Goal: Task Accomplishment & Management: Complete application form

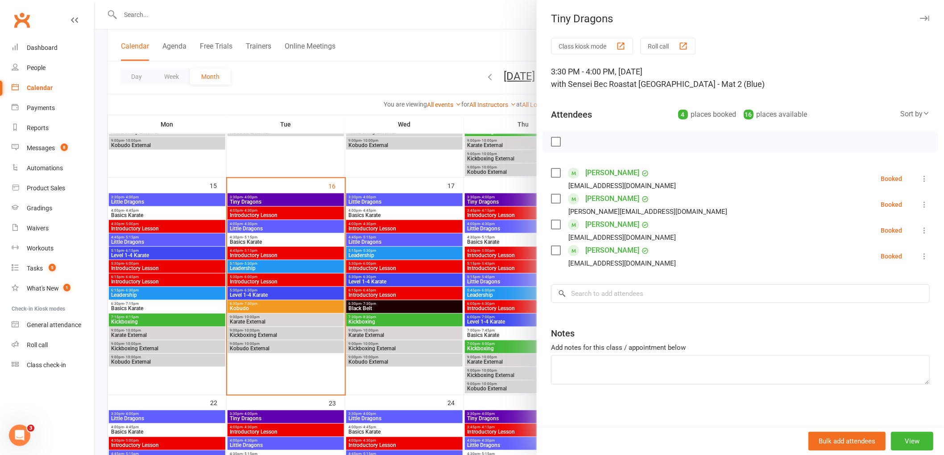
click at [601, 298] on input "search" at bounding box center [740, 293] width 379 height 19
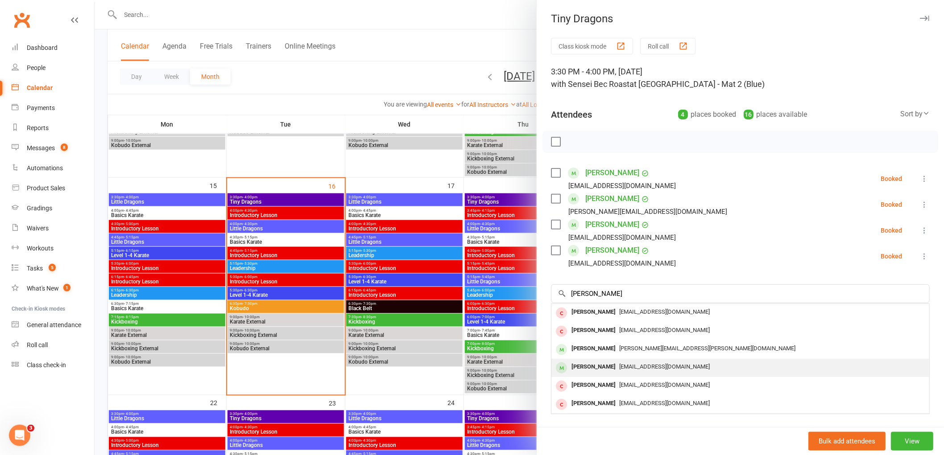
type input "selina"
click at [583, 369] on div "Selena Olivera" at bounding box center [593, 367] width 51 height 13
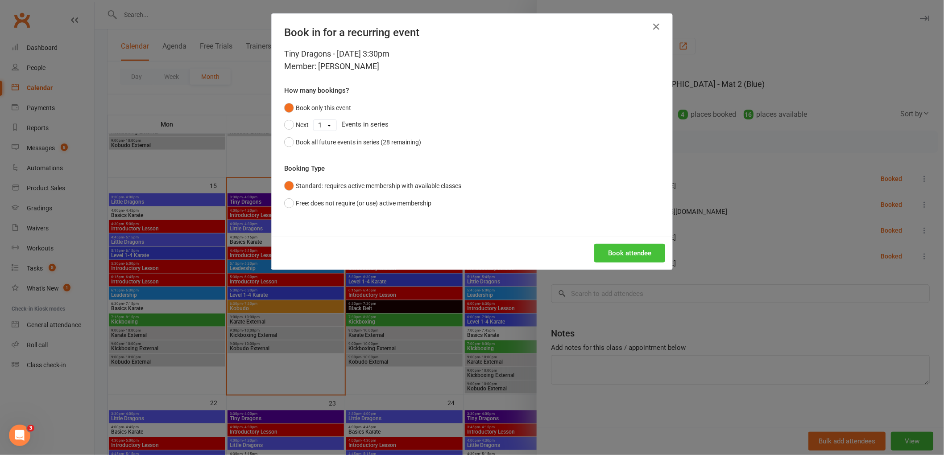
click at [621, 260] on button "Book attendee" at bounding box center [629, 253] width 71 height 19
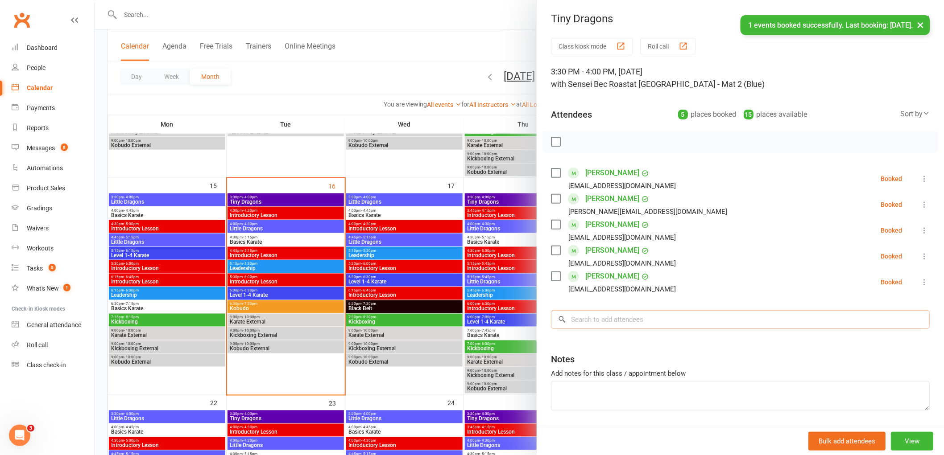
click at [601, 321] on input "search" at bounding box center [740, 319] width 379 height 19
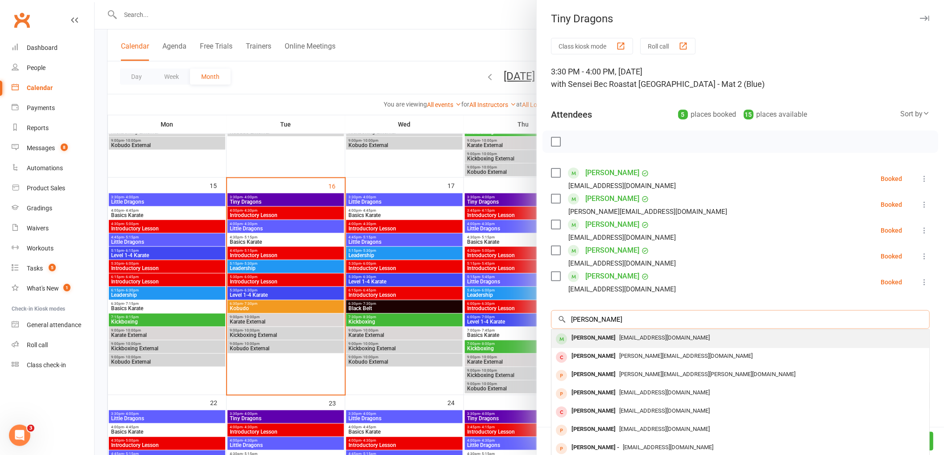
type input "livvy adolfo"
click at [577, 341] on div "Livy Adolfo" at bounding box center [593, 338] width 51 height 13
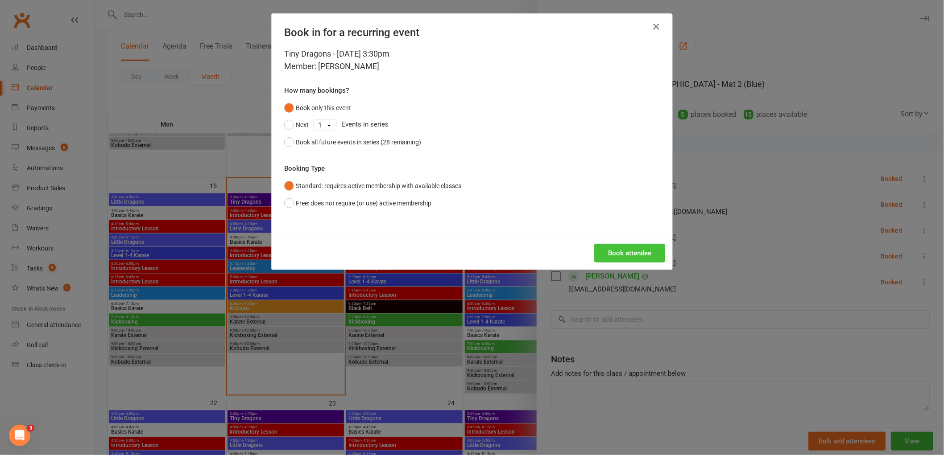
click at [625, 261] on button "Book attendee" at bounding box center [629, 253] width 71 height 19
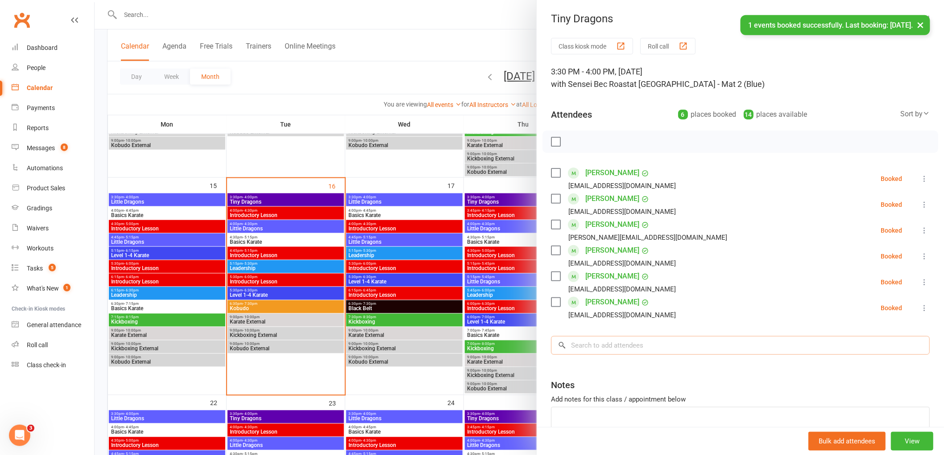
click at [589, 342] on input "search" at bounding box center [740, 345] width 379 height 19
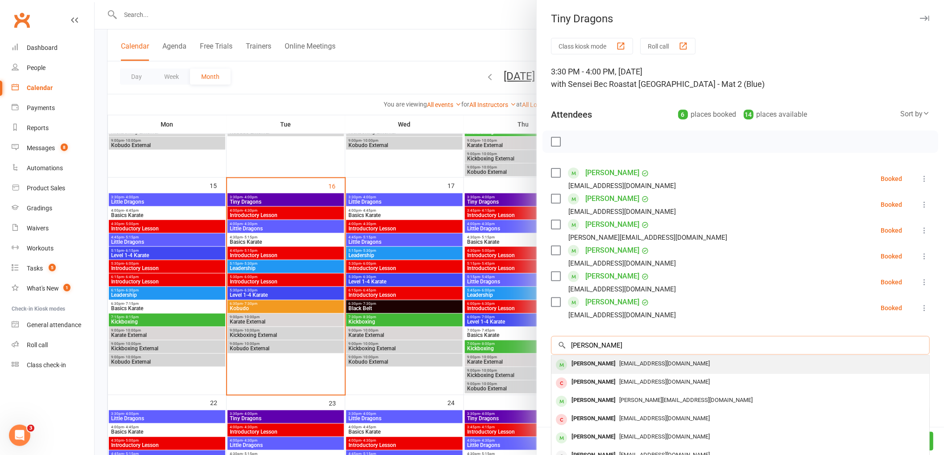
type input "carter buhaja"
click at [586, 361] on div "Carter Buhajar" at bounding box center [593, 364] width 51 height 13
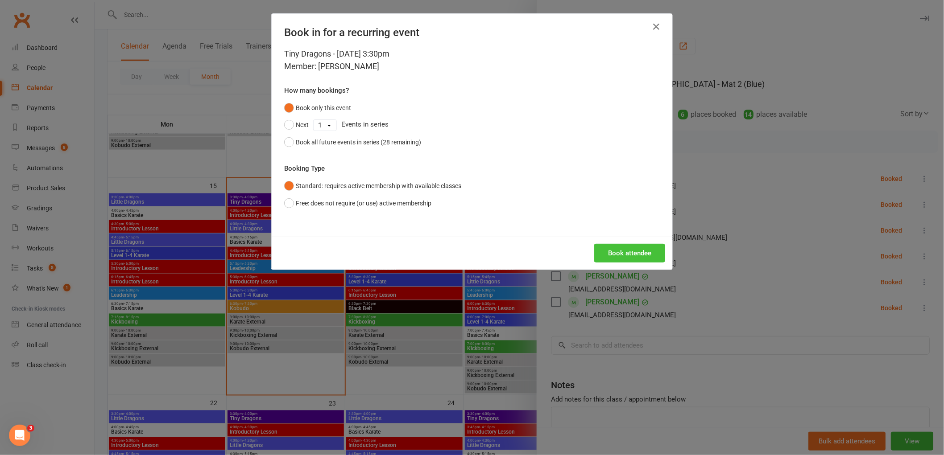
click at [627, 252] on button "Book attendee" at bounding box center [629, 253] width 71 height 19
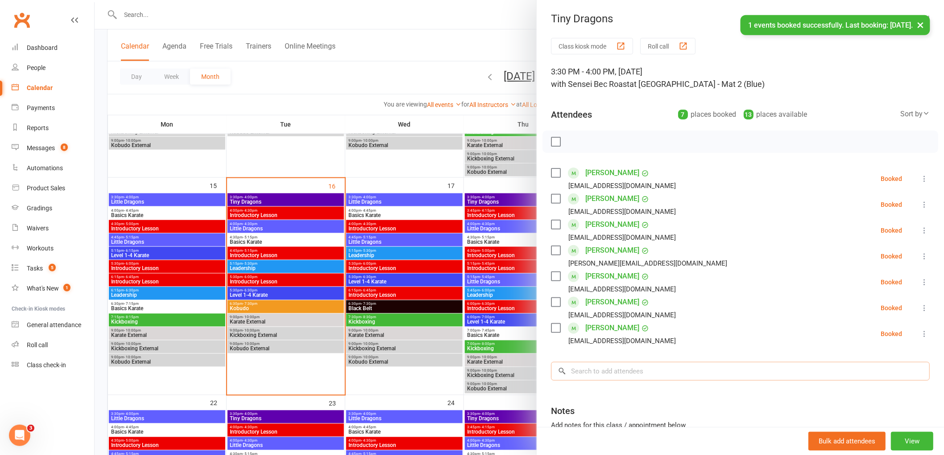
click at [595, 367] on input "search" at bounding box center [740, 371] width 379 height 19
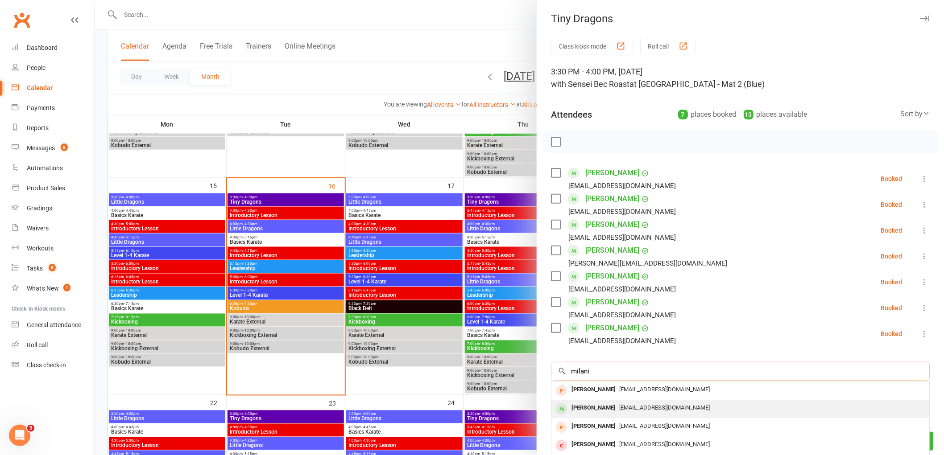
type input "milani"
click at [585, 411] on div "Milani Boland" at bounding box center [593, 408] width 51 height 13
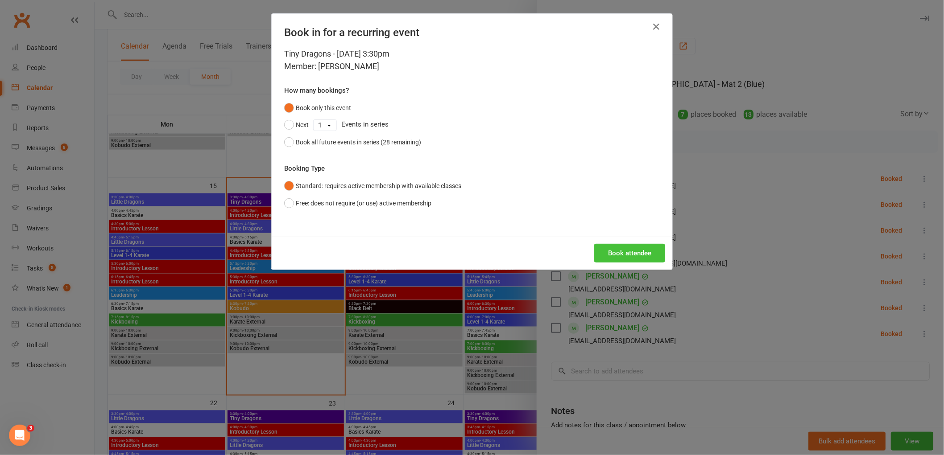
click at [631, 255] on button "Book attendee" at bounding box center [629, 253] width 71 height 19
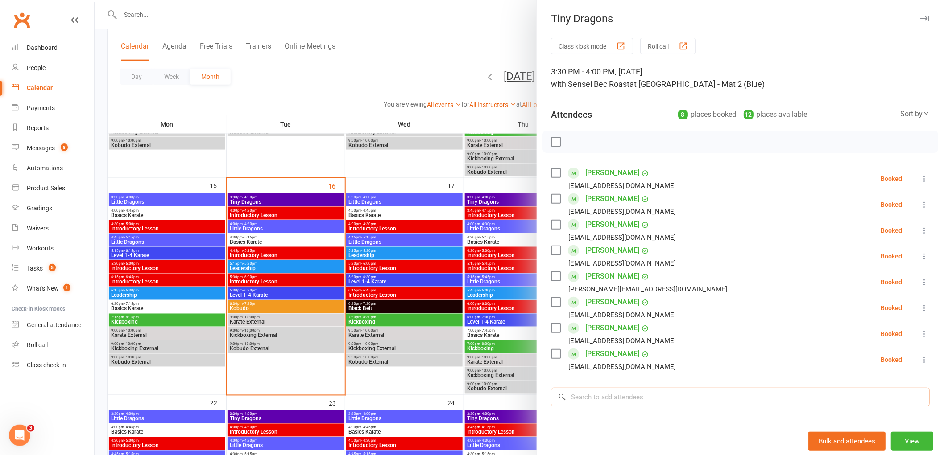
click at [589, 398] on input "search" at bounding box center [740, 397] width 379 height 19
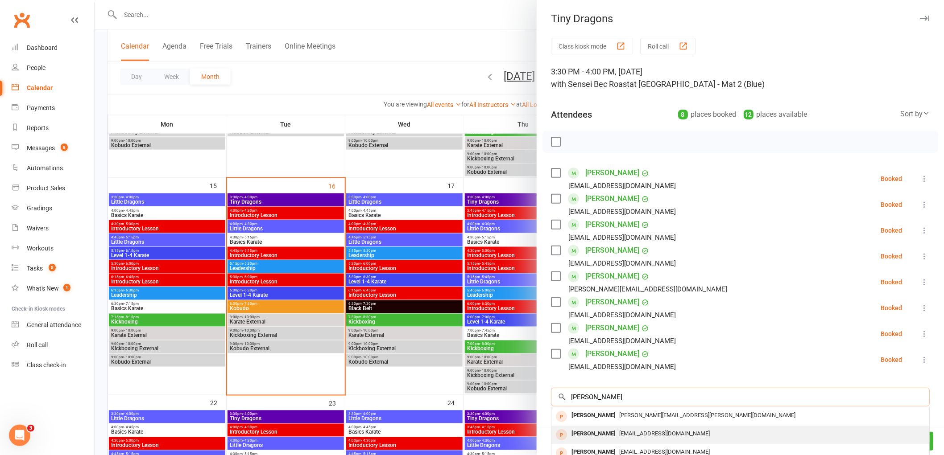
type input "michael"
click at [596, 433] on div "[PERSON_NAME]" at bounding box center [593, 434] width 51 height 13
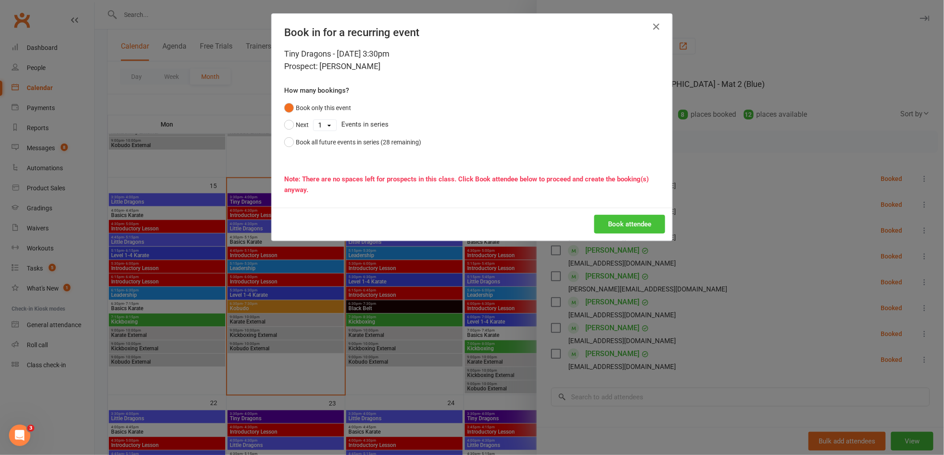
click at [643, 227] on button "Book attendee" at bounding box center [629, 224] width 71 height 19
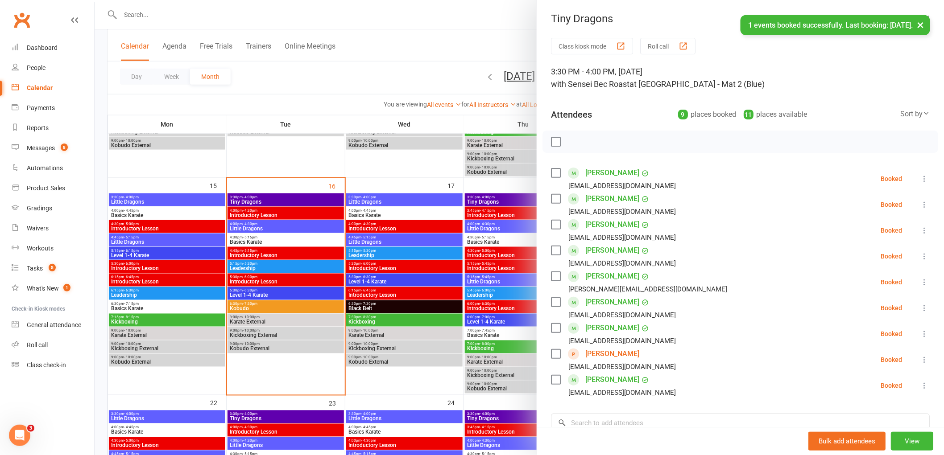
click at [553, 144] on label at bounding box center [555, 141] width 9 height 9
click at [572, 144] on icon "button" at bounding box center [576, 142] width 8 height 8
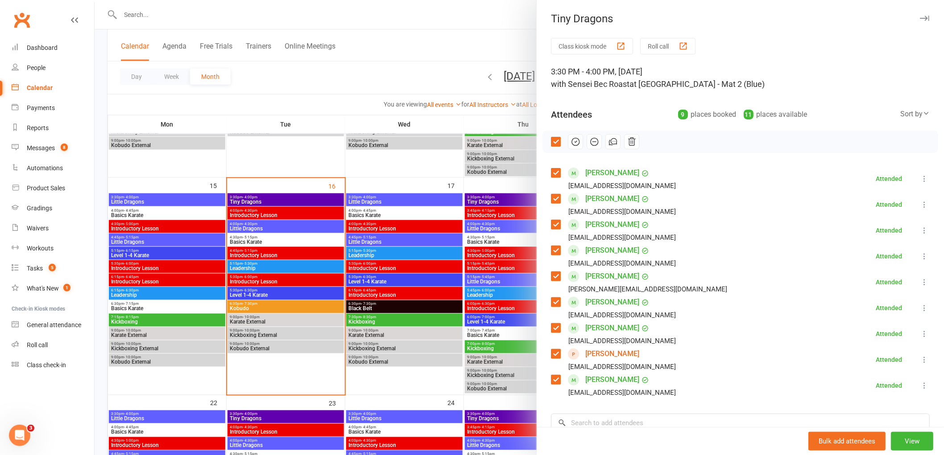
click at [551, 140] on label at bounding box center [555, 141] width 9 height 9
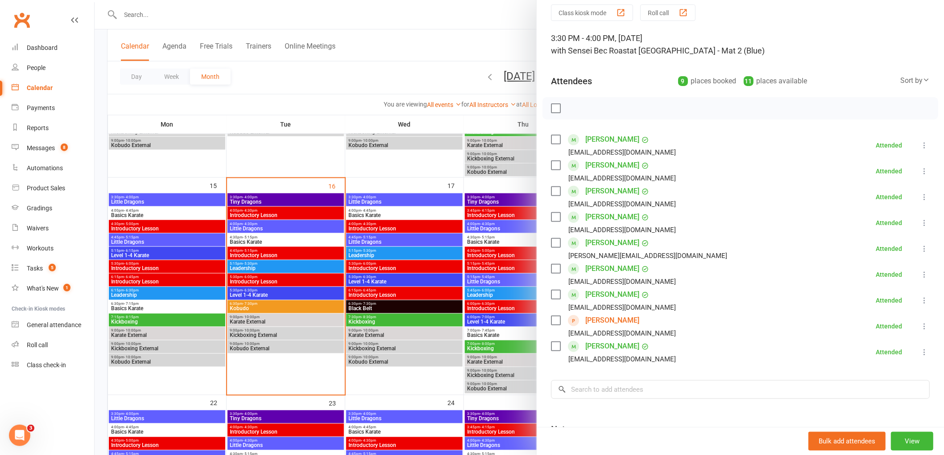
scroll to position [49, 0]
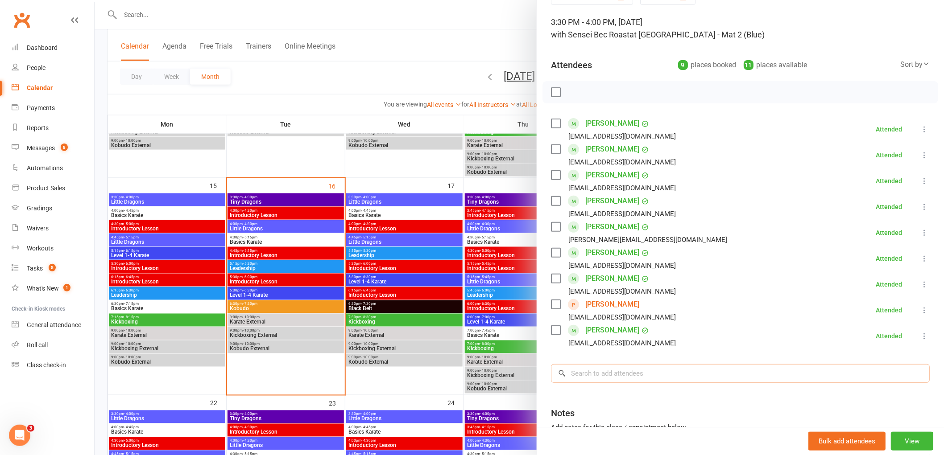
drag, startPoint x: 596, startPoint y: 377, endPoint x: 596, endPoint y: 353, distance: 23.6
click at [596, 377] on input "search" at bounding box center [740, 373] width 379 height 19
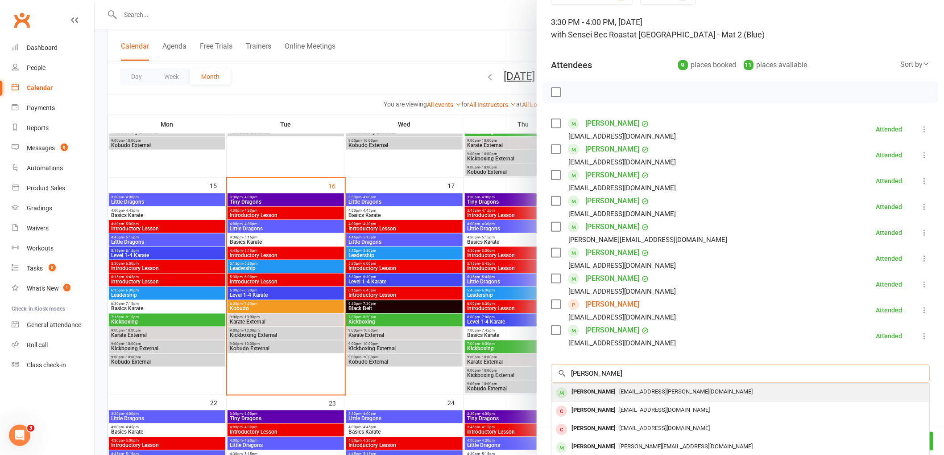
type input "ivy dalzi"
click at [581, 390] on div "Ivy Dalziel" at bounding box center [593, 392] width 51 height 13
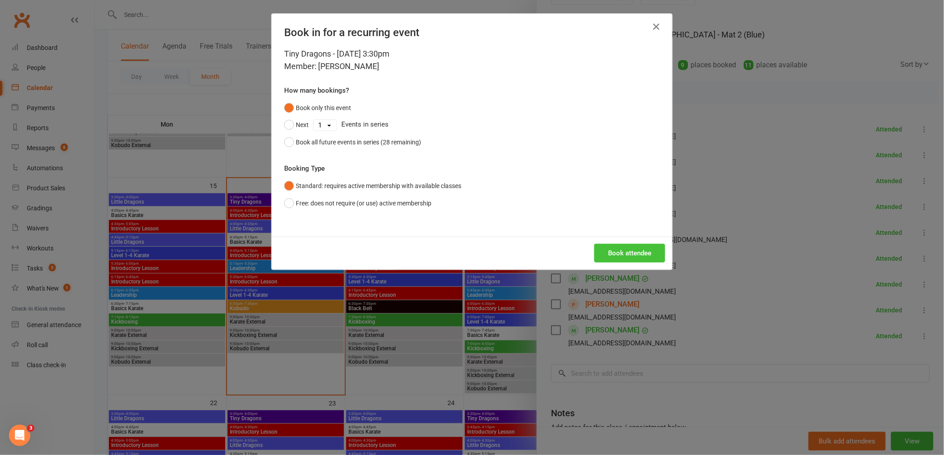
click at [622, 253] on button "Book attendee" at bounding box center [629, 253] width 71 height 19
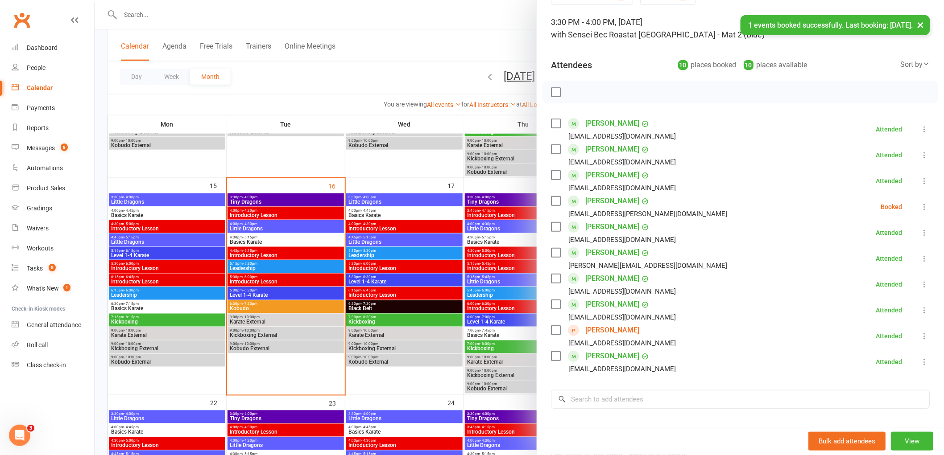
click at [919, 205] on icon at bounding box center [923, 206] width 9 height 9
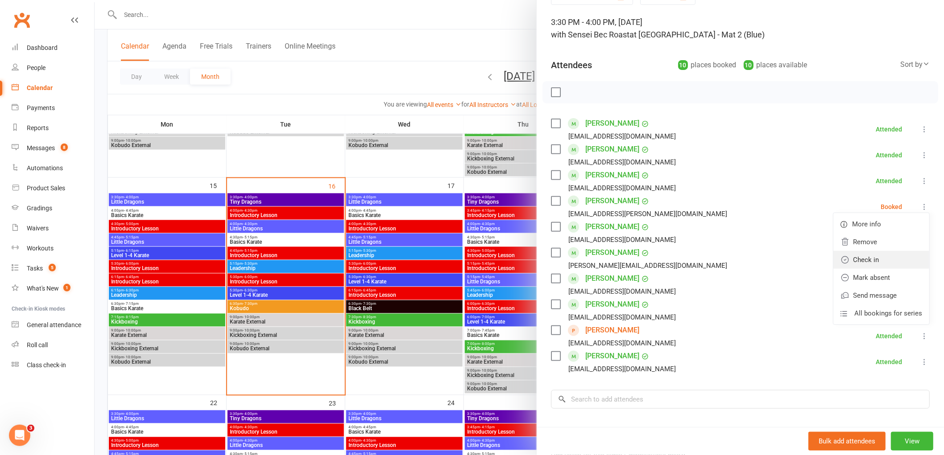
click at [852, 264] on link "Check in" at bounding box center [881, 260] width 96 height 18
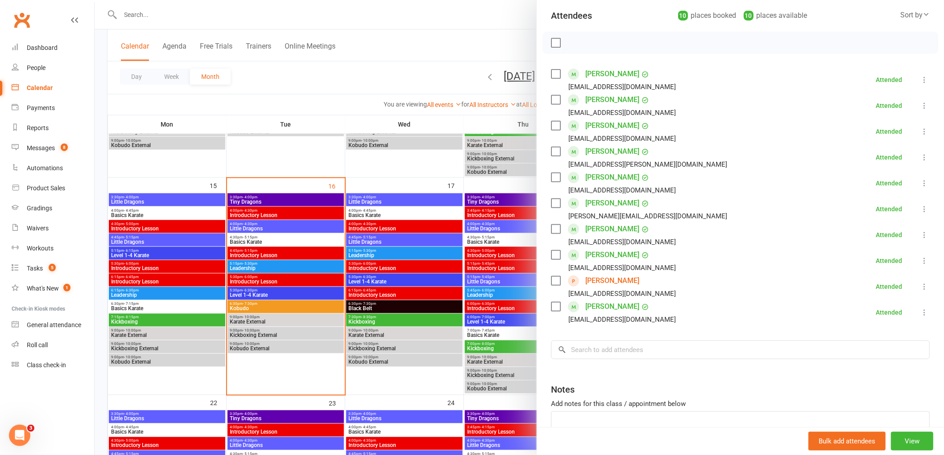
scroll to position [158, 0]
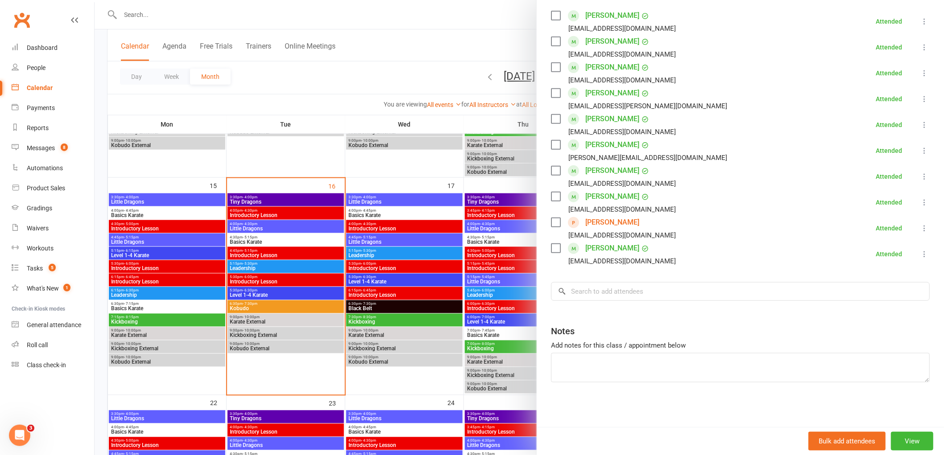
click at [430, 58] on div at bounding box center [519, 227] width 849 height 455
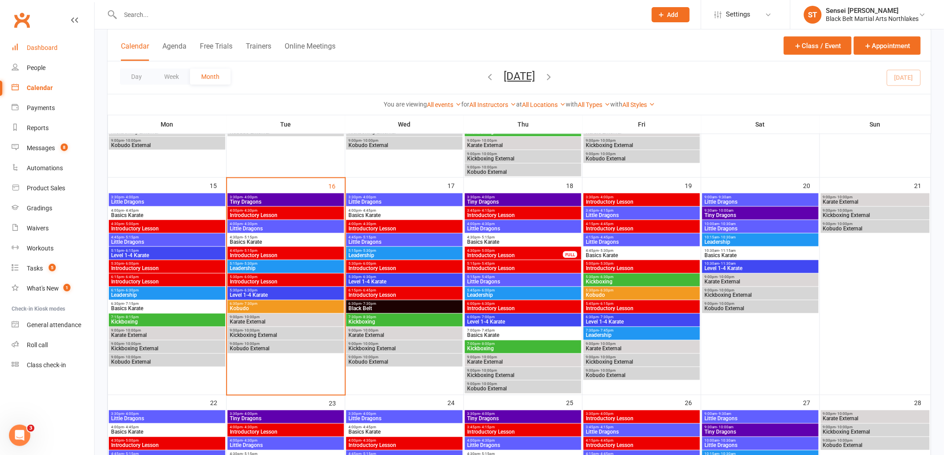
click at [39, 50] on div "Dashboard" at bounding box center [42, 47] width 31 height 7
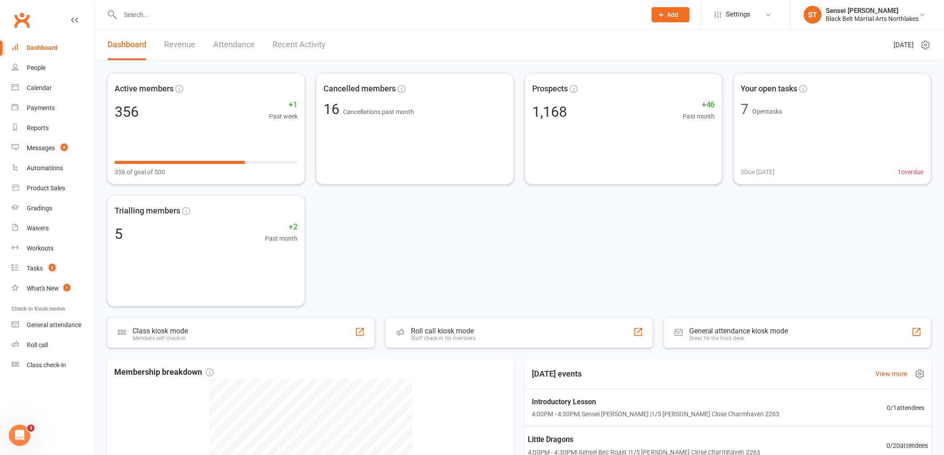
click at [587, 445] on span "Little Dragons" at bounding box center [643, 440] width 232 height 12
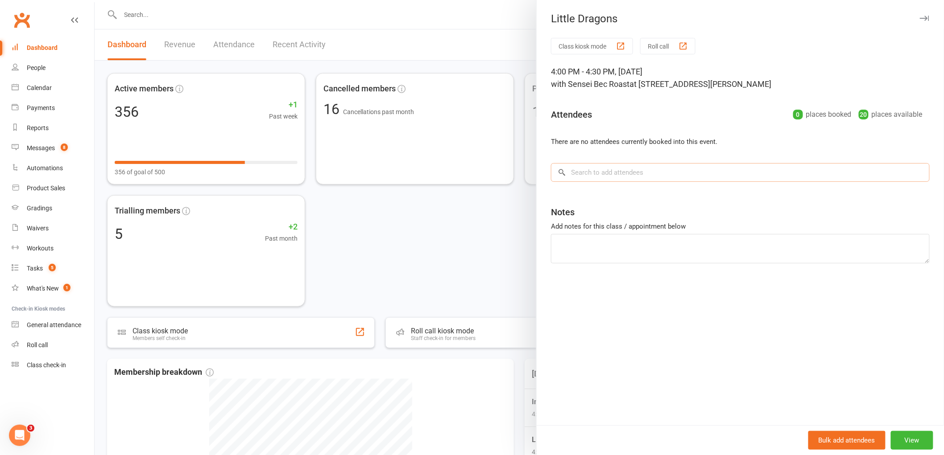
click at [598, 175] on input "search" at bounding box center [740, 172] width 379 height 19
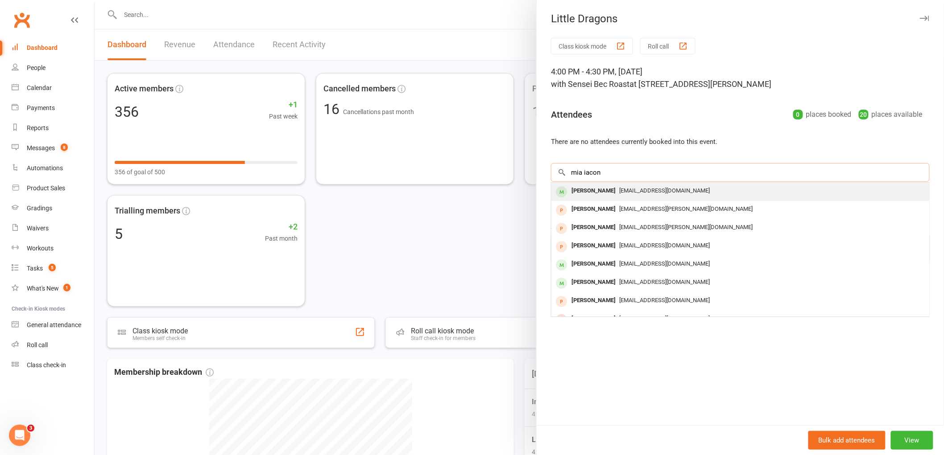
type input "mia iacon"
click at [589, 194] on div "Mia Iacono" at bounding box center [593, 191] width 51 height 13
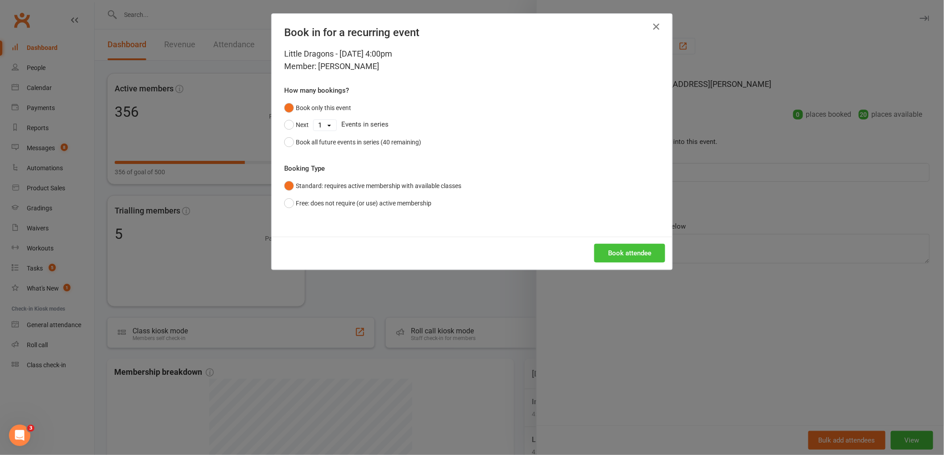
click at [629, 252] on button "Book attendee" at bounding box center [629, 253] width 71 height 19
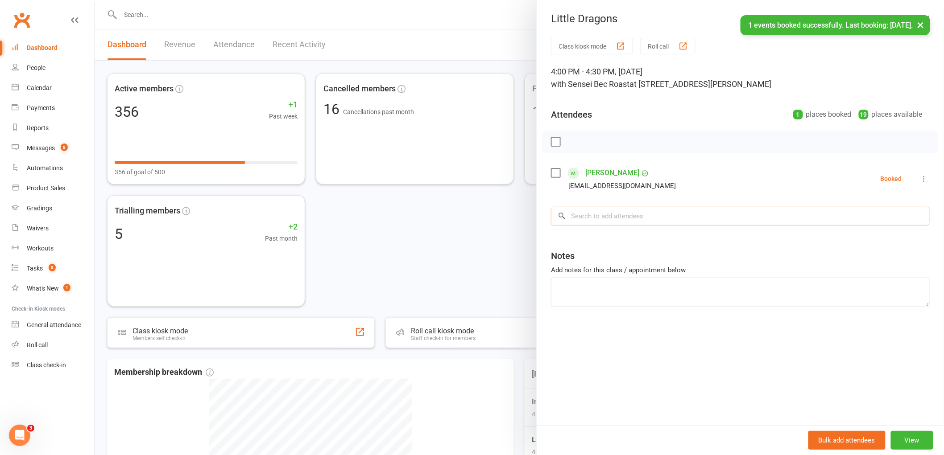
click at [590, 221] on input "search" at bounding box center [740, 216] width 379 height 19
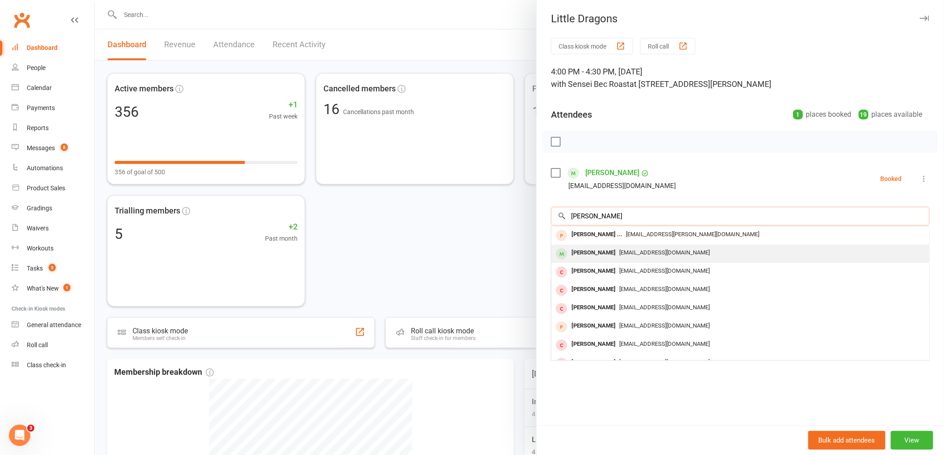
type input "shae donaldson"
click at [601, 256] on div "Shea Donlan-Davidson" at bounding box center [593, 253] width 51 height 13
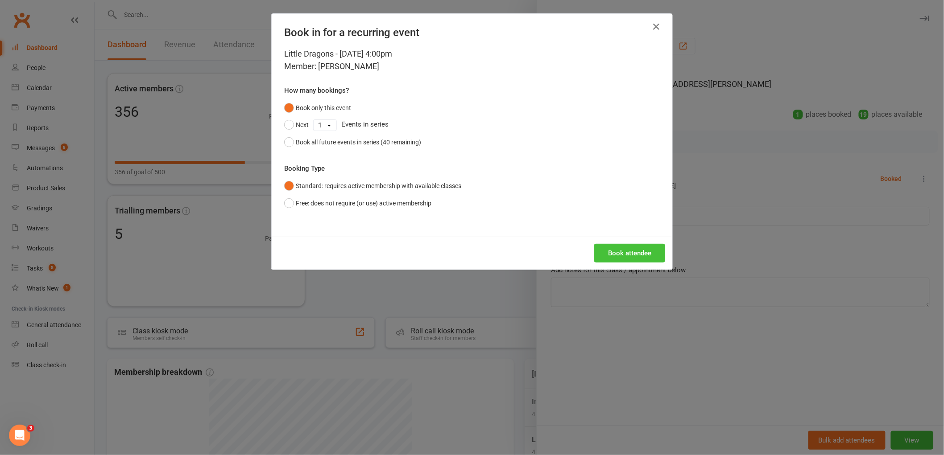
click at [617, 256] on button "Book attendee" at bounding box center [629, 253] width 71 height 19
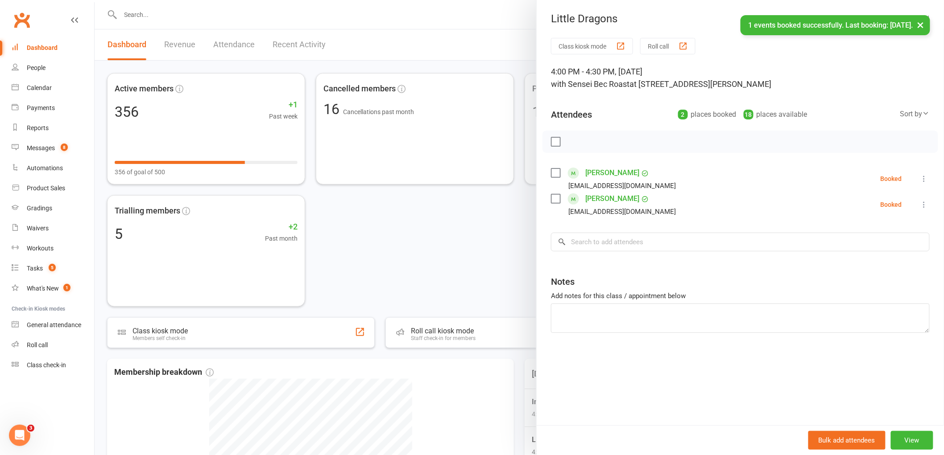
click at [599, 254] on div "Class kiosk mode Roll call 4:00 PM - 4:30 PM, Tuesday, September, 16, 2025 with…" at bounding box center [739, 231] width 407 height 387
click at [605, 234] on input "search" at bounding box center [740, 242] width 379 height 19
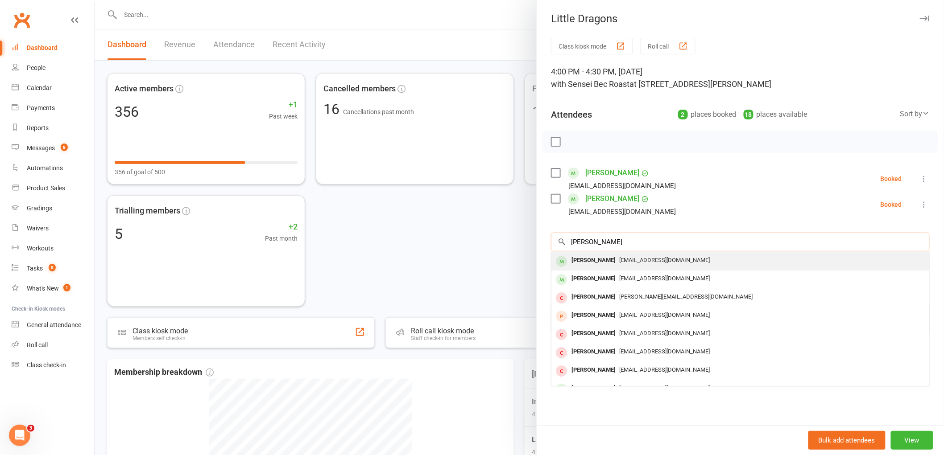
type input "aidan johnstone"
click at [585, 264] on div "Aidan Johnston" at bounding box center [593, 260] width 51 height 13
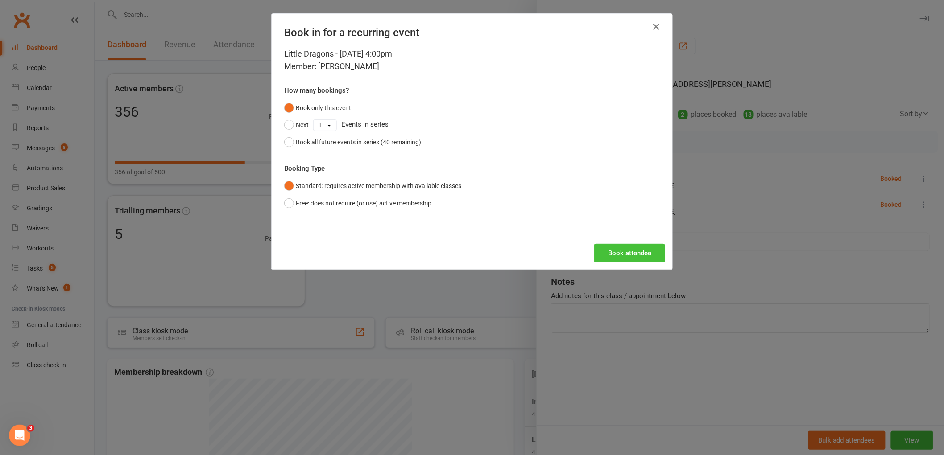
click at [634, 262] on button "Book attendee" at bounding box center [629, 253] width 71 height 19
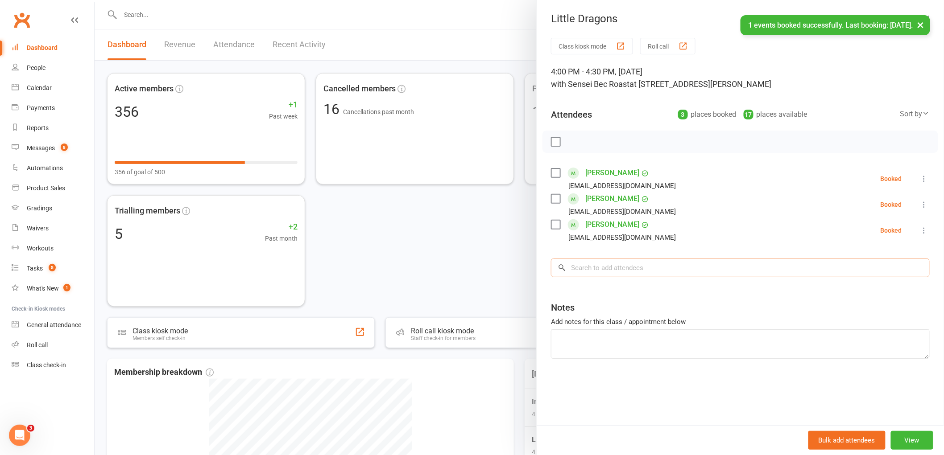
click at [595, 269] on input "search" at bounding box center [740, 268] width 379 height 19
click at [157, 24] on div at bounding box center [519, 227] width 849 height 455
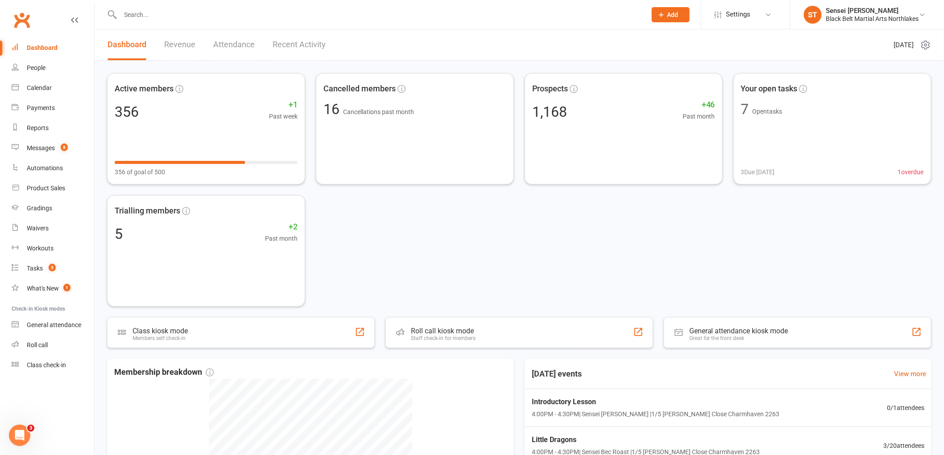
click at [160, 14] on input "text" at bounding box center [379, 14] width 522 height 12
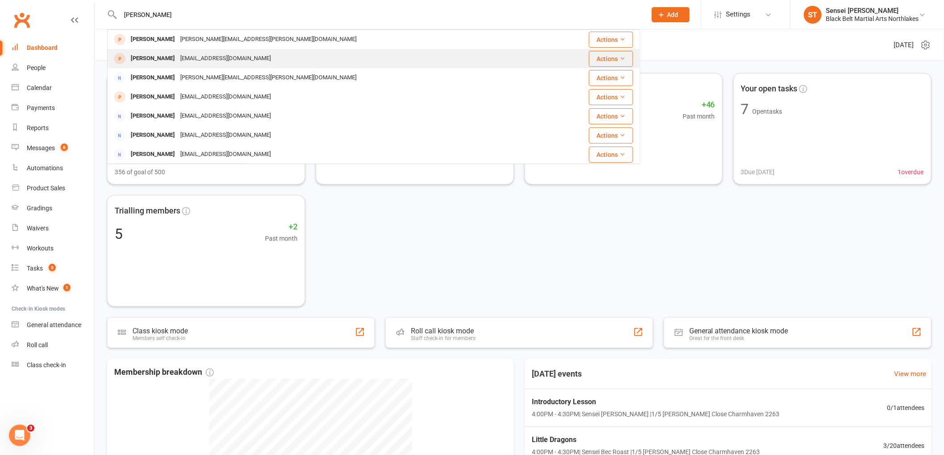
type input "michael"
click at [155, 63] on div "[PERSON_NAME]" at bounding box center [152, 58] width 49 height 13
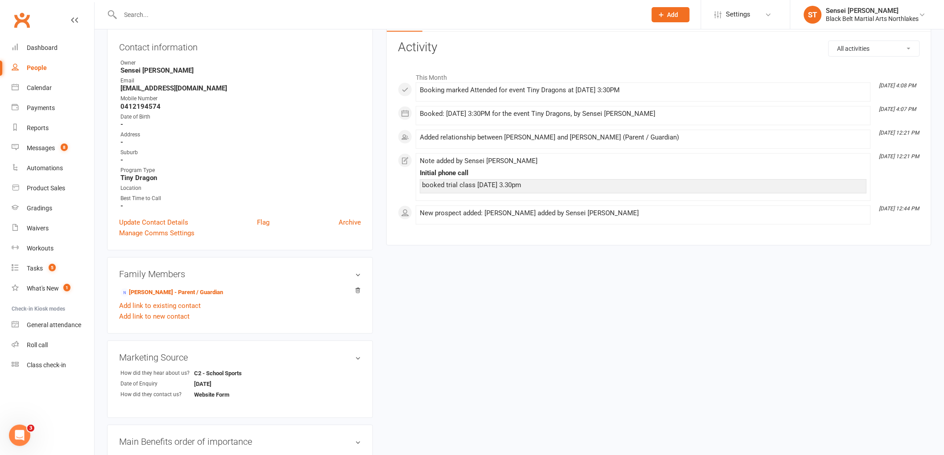
scroll to position [99, 0]
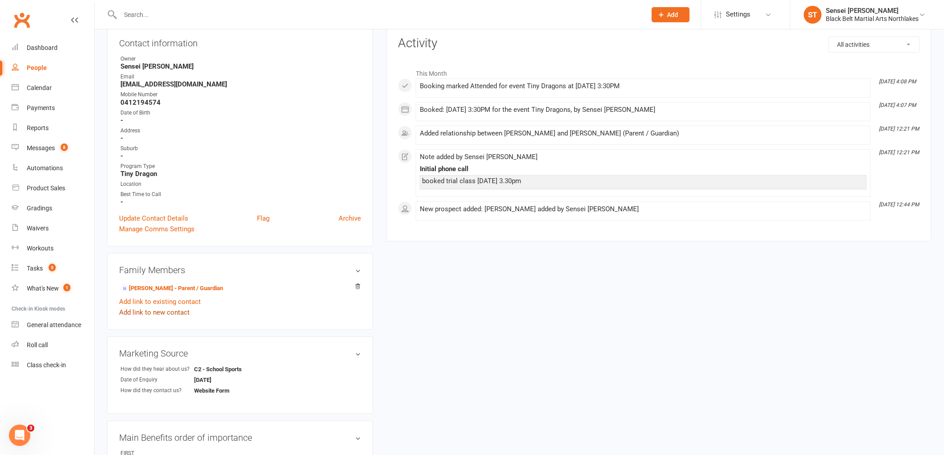
click at [158, 310] on link "Add link to new contact" at bounding box center [154, 312] width 70 height 11
click at [177, 302] on button "Member" at bounding box center [164, 304] width 57 height 13
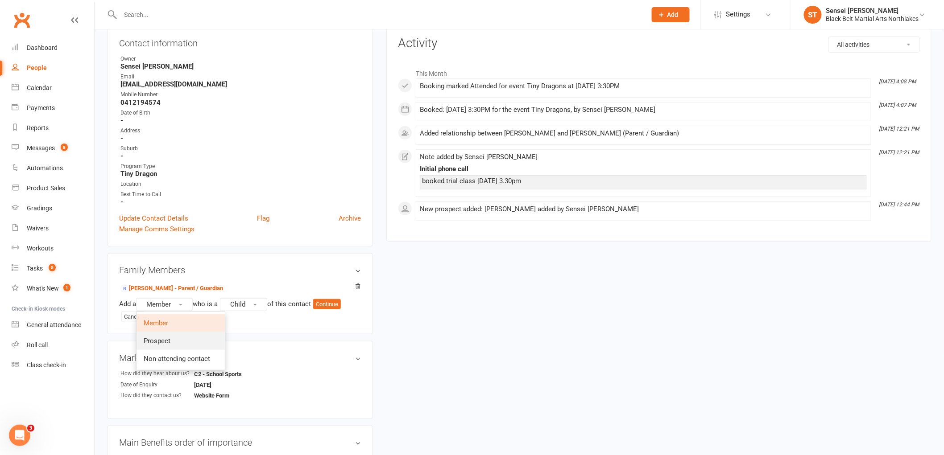
click at [170, 337] on span "Prospect" at bounding box center [157, 341] width 27 height 8
click at [257, 303] on button "Child" at bounding box center [245, 304] width 47 height 13
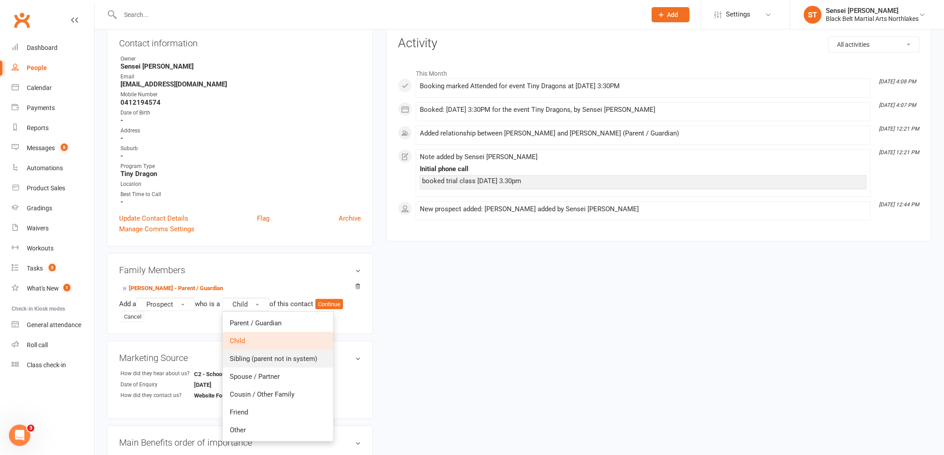
click at [247, 357] on span "Sibling (parent not in system)" at bounding box center [273, 359] width 87 height 8
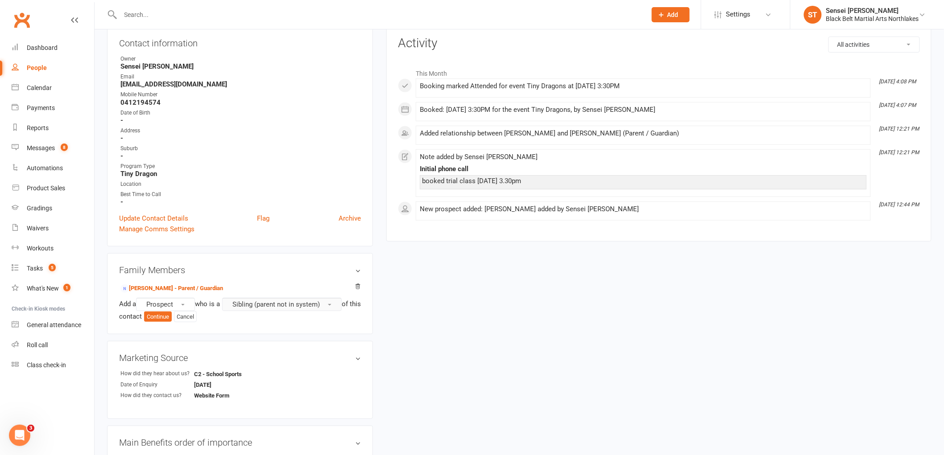
click at [251, 301] on span "Sibling (parent not in system)" at bounding box center [275, 305] width 87 height 8
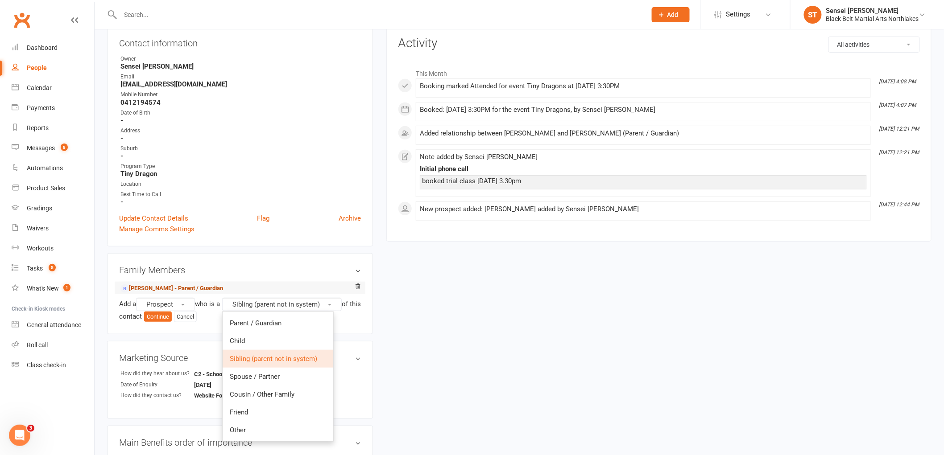
click at [164, 286] on link "[PERSON_NAME] - Parent / Guardian" at bounding box center [171, 288] width 103 height 9
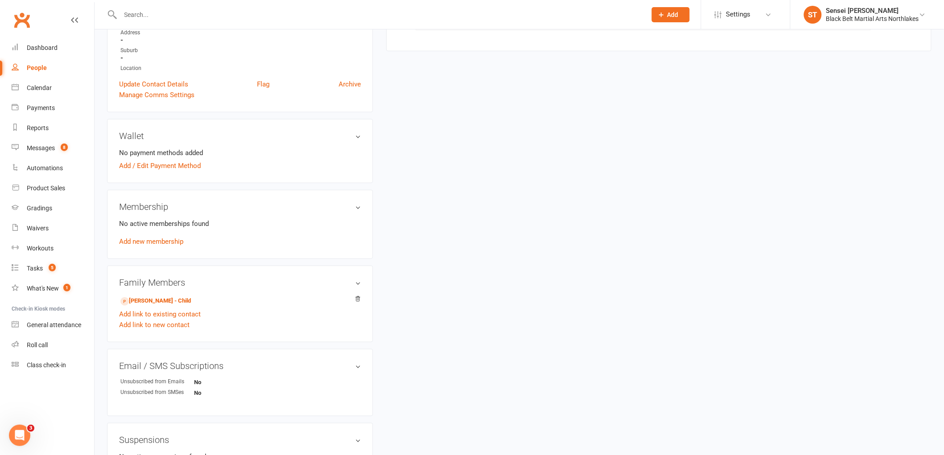
scroll to position [198, 0]
click at [140, 324] on link "Add link to new contact" at bounding box center [154, 324] width 70 height 11
click at [163, 319] on span "Member" at bounding box center [158, 316] width 25 height 8
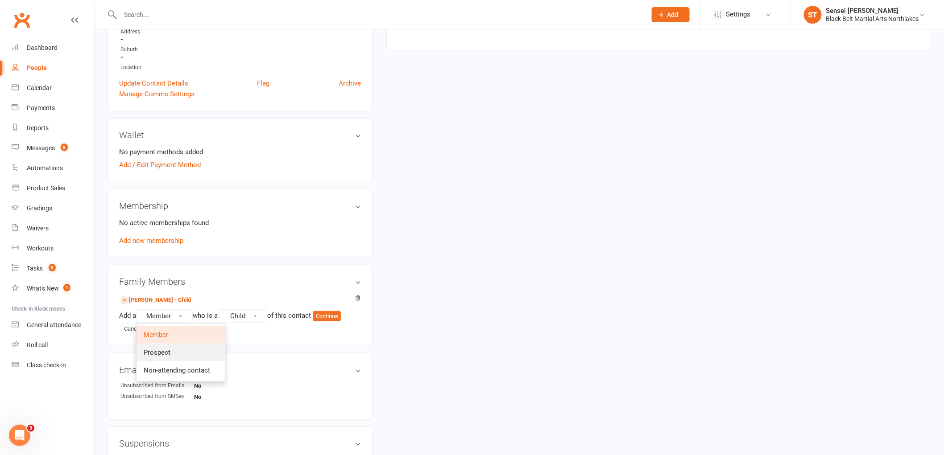
click at [168, 349] on span "Prospect" at bounding box center [157, 353] width 27 height 8
click at [337, 315] on button "Continue" at bounding box center [329, 316] width 28 height 11
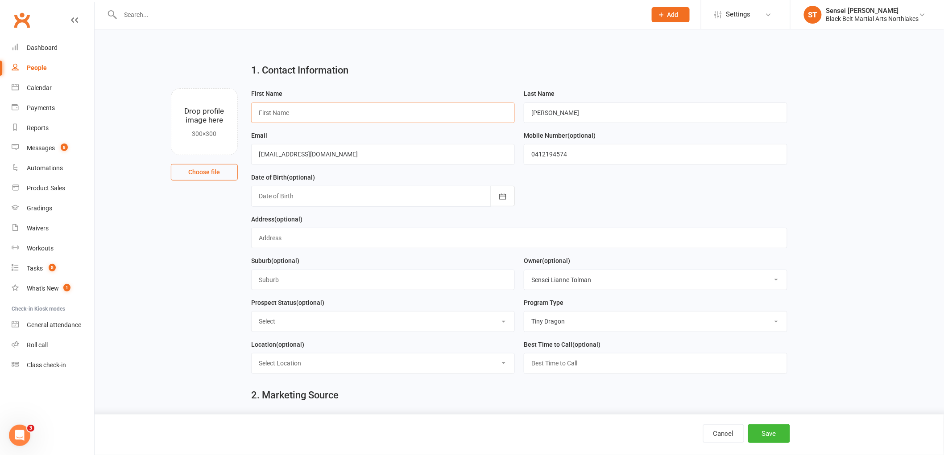
click at [315, 112] on input "text" at bounding box center [383, 113] width 264 height 21
type input "[PERSON_NAME]"
click at [323, 320] on select "Select Lead Contact Booked Intro Confirmed Taught Booked Trial Class FB SELF DE…" at bounding box center [382, 322] width 263 height 20
select select "Booked Trial Class"
click at [251, 312] on select "Select Lead Contact Booked Intro Confirmed Taught Booked Trial Class FB SELF DE…" at bounding box center [382, 322] width 263 height 20
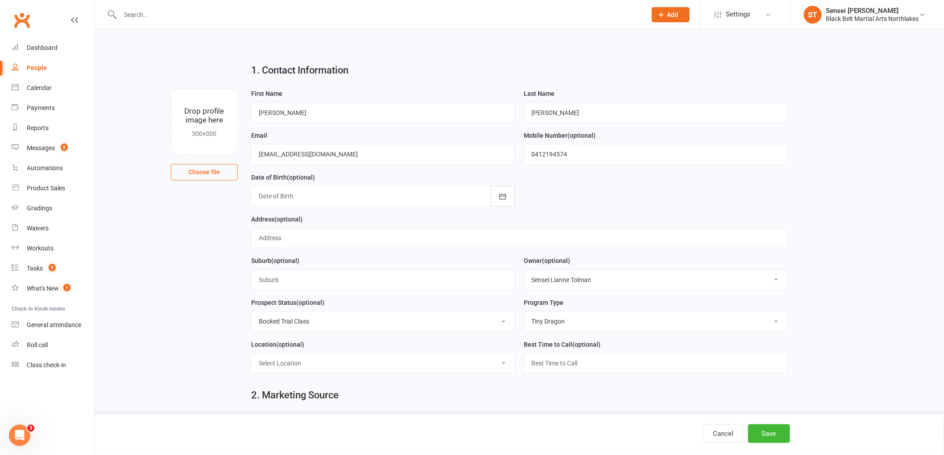
click at [546, 317] on select "Select Tiny Dragon Lil Dragon Karate Kickboxing Kobudo" at bounding box center [655, 322] width 263 height 20
select select "Lil Dragon"
click at [524, 312] on select "Select Tiny Dragon Lil Dragon Karate Kickboxing Kobudo" at bounding box center [655, 322] width 263 height 20
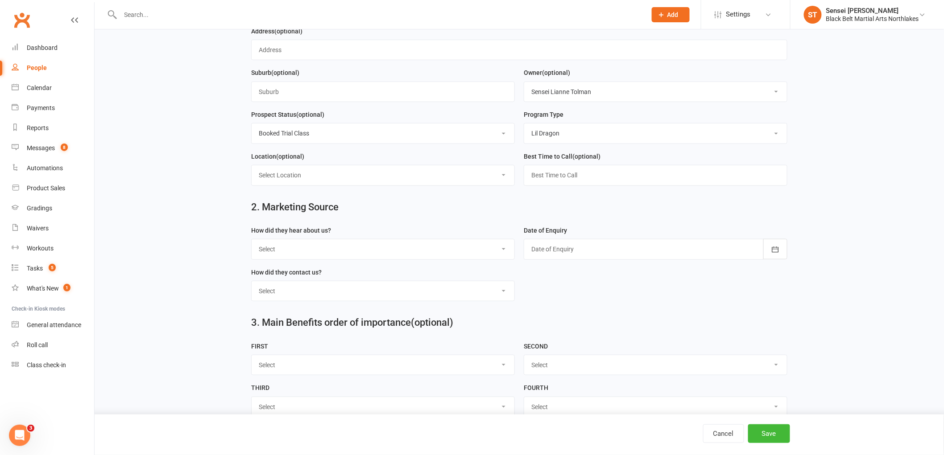
scroll to position [247, 0]
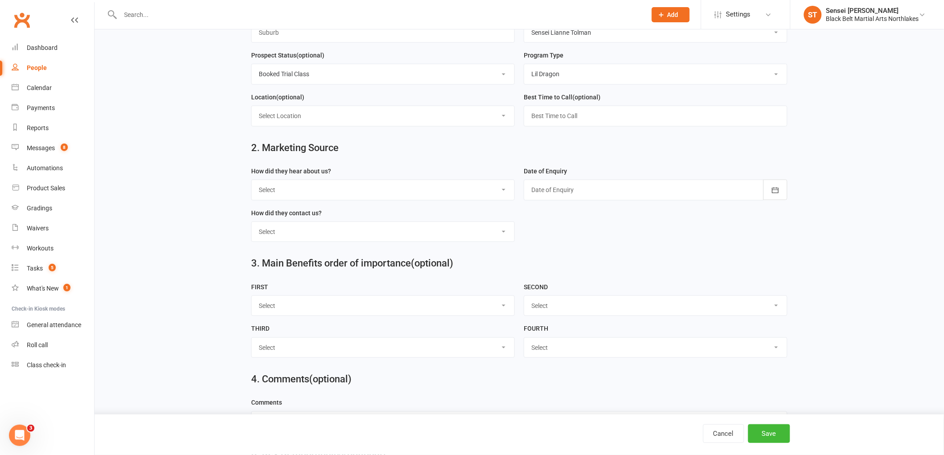
click at [322, 195] on select "Select A1 - Direct Mail A2 - Print Media A3 - Flyer A5 - Radio A6 - Sign A7 - T…" at bounding box center [382, 190] width 263 height 20
select select "C2 - School Sports"
click at [251, 181] on select "Select A1 - Direct Mail A2 - Print Media A3 - Flyer A5 - Radio A6 - Sign A7 - T…" at bounding box center [382, 190] width 263 height 20
click at [317, 230] on select "Select Phone Walk-in School Initiated Email Website Form Facebook" at bounding box center [382, 232] width 263 height 20
select select "Walk-in"
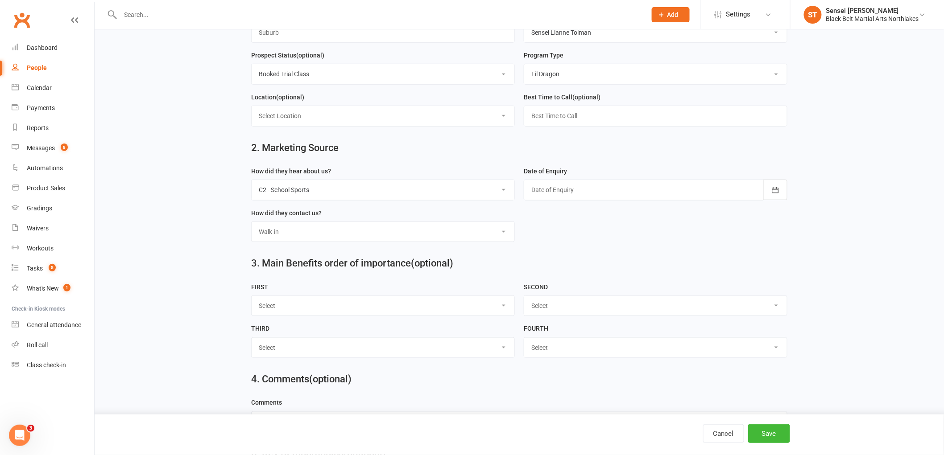
click at [251, 223] on select "Select Phone Walk-in School Initiated Email Website Form Facebook" at bounding box center [382, 232] width 263 height 20
click at [582, 184] on div at bounding box center [655, 190] width 264 height 21
click at [600, 286] on button "16" at bounding box center [598, 282] width 19 height 16
type input "[DATE]"
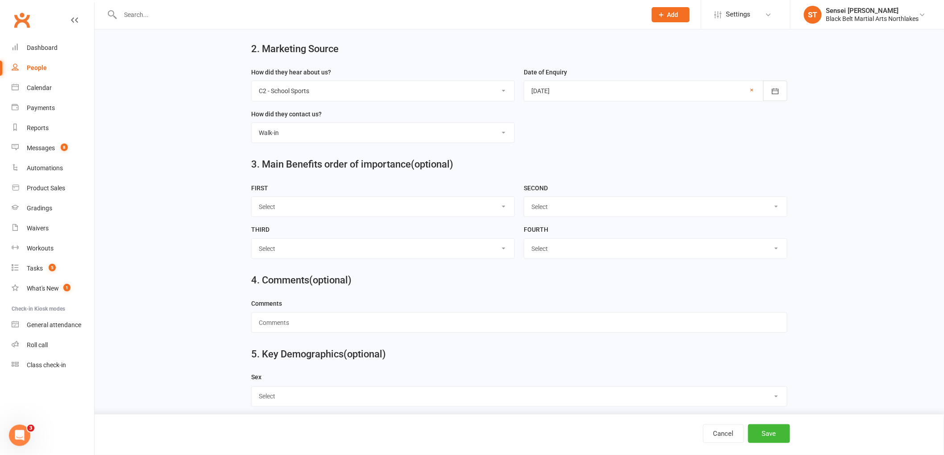
scroll to position [356, 0]
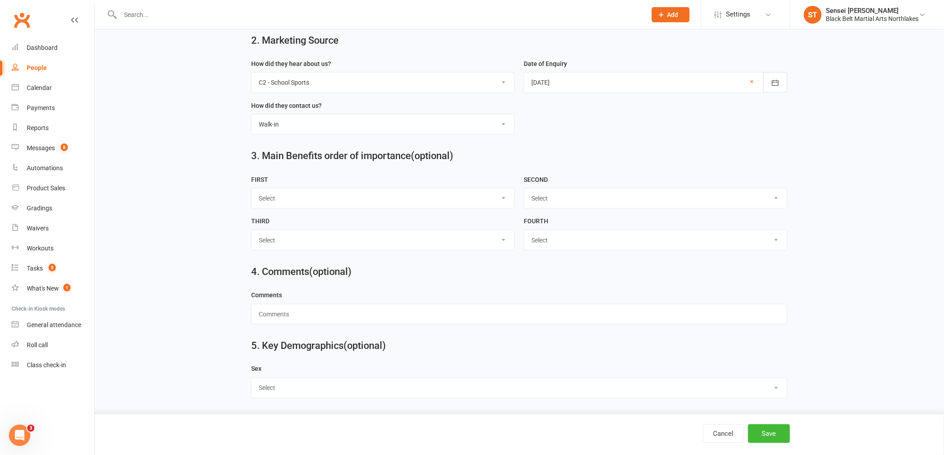
click at [294, 384] on select "Select [DEMOGRAPHIC_DATA] [DEMOGRAPHIC_DATA] Other" at bounding box center [518, 389] width 535 height 20
select select "[DEMOGRAPHIC_DATA]"
click at [251, 379] on select "Select [DEMOGRAPHIC_DATA] [DEMOGRAPHIC_DATA] Other" at bounding box center [518, 389] width 535 height 20
click at [764, 437] on button "Save" at bounding box center [769, 433] width 42 height 19
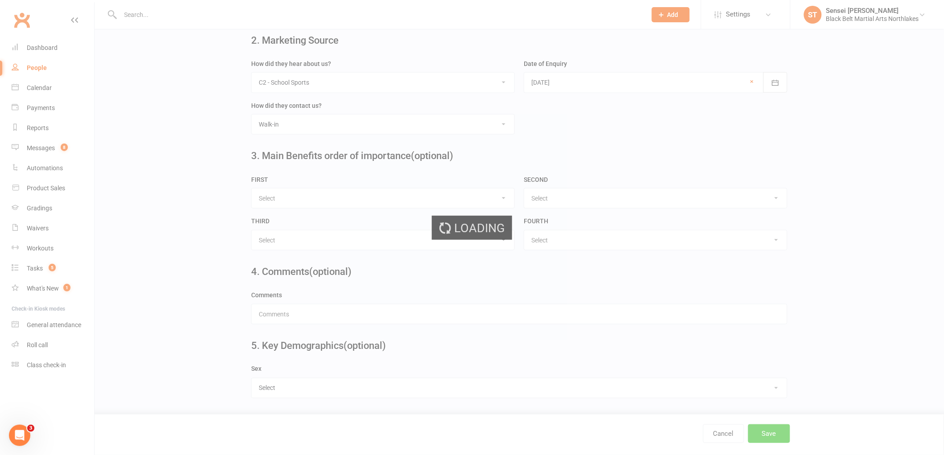
scroll to position [0, 0]
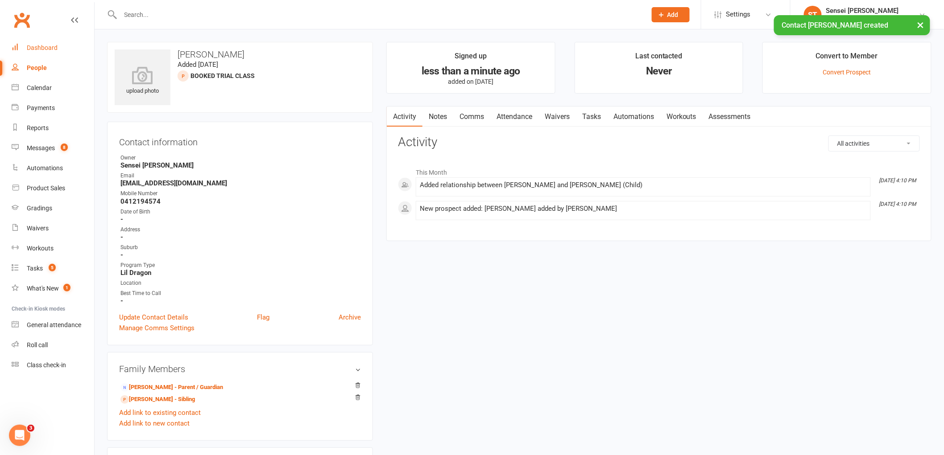
click at [48, 43] on link "Dashboard" at bounding box center [53, 48] width 82 height 20
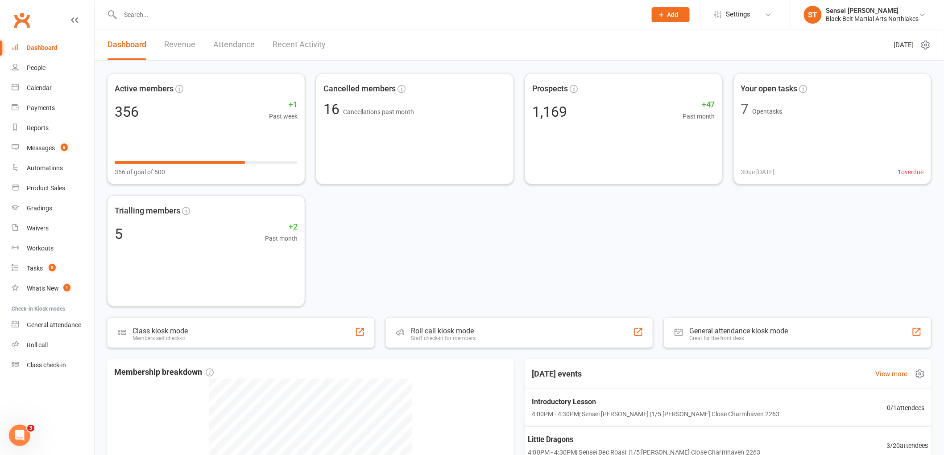
click at [586, 449] on span "4:00PM - 4:30PM | Sensei Bec Roast | 1/5 Botham Close Charmhaven 2263" at bounding box center [643, 452] width 232 height 10
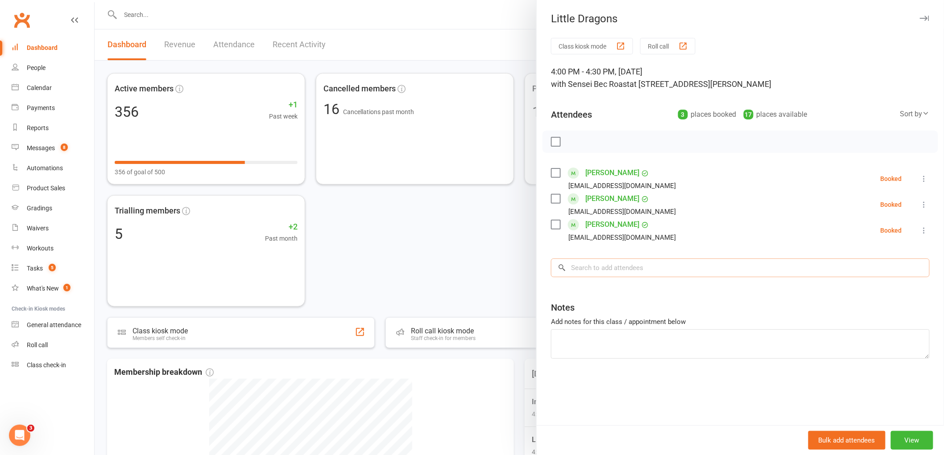
click at [604, 263] on input "search" at bounding box center [740, 268] width 379 height 19
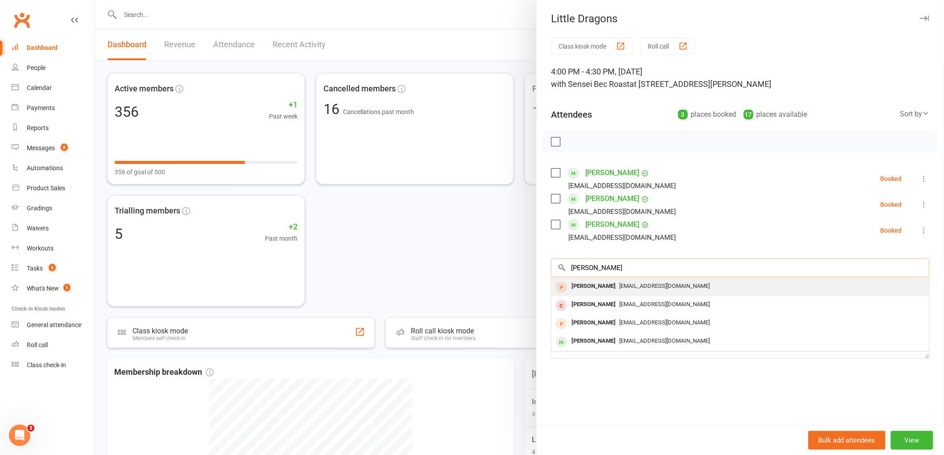
type input "[PERSON_NAME]"
click at [601, 291] on div "[PERSON_NAME]" at bounding box center [593, 286] width 51 height 13
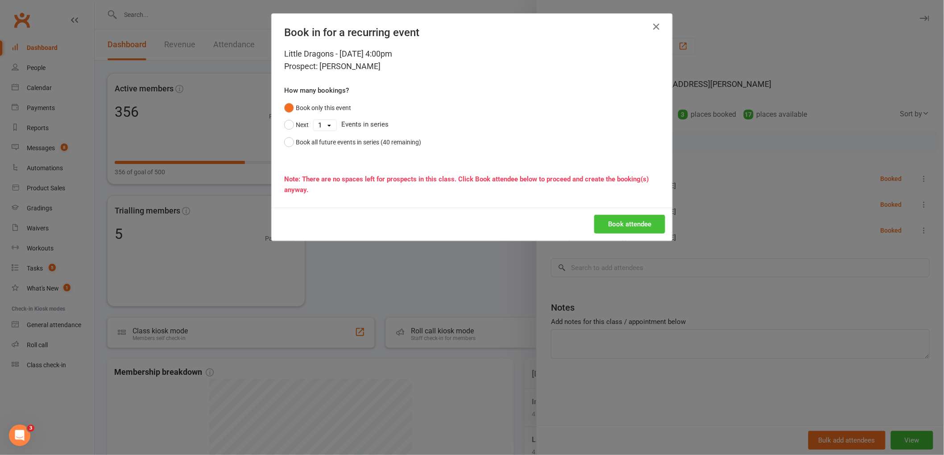
click at [641, 233] on button "Book attendee" at bounding box center [629, 224] width 71 height 19
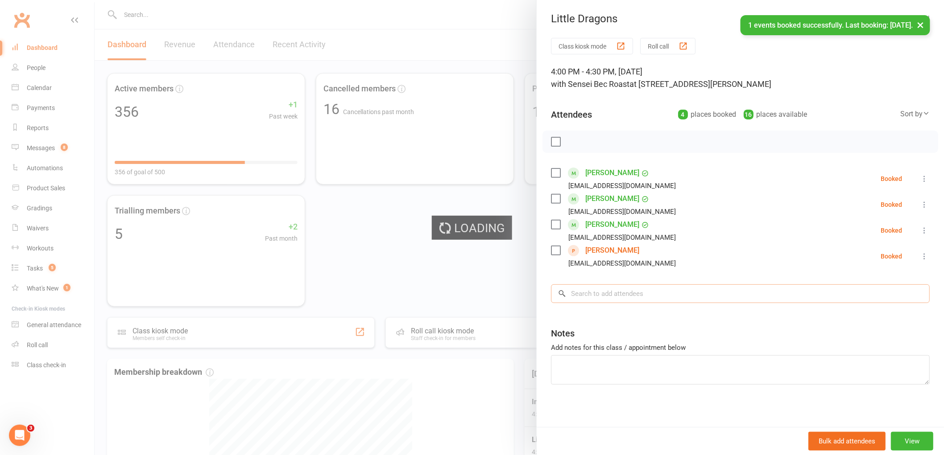
click at [613, 296] on input "search" at bounding box center [740, 293] width 379 height 19
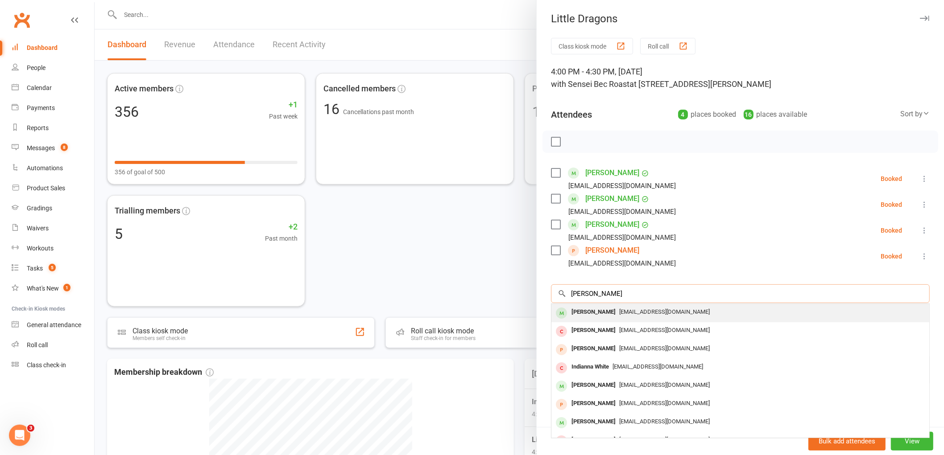
type input "elayna white"
click at [587, 313] on div "Elayna White" at bounding box center [593, 312] width 51 height 13
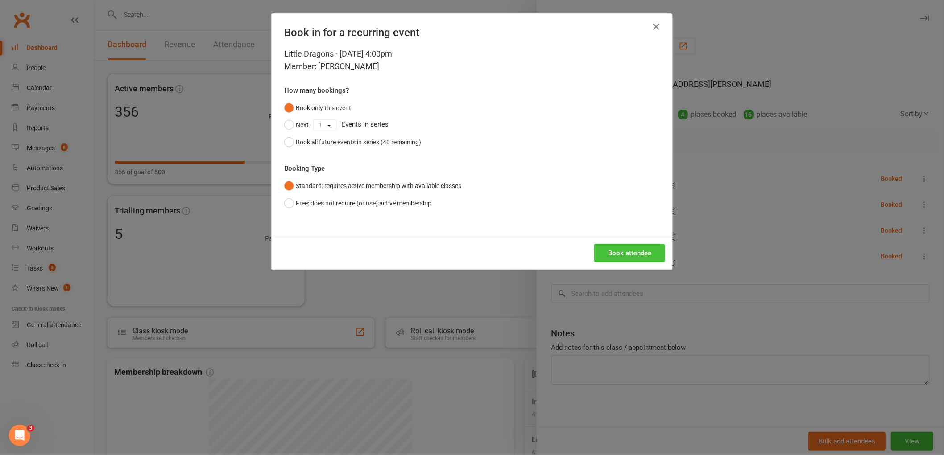
click at [617, 256] on button "Book attendee" at bounding box center [629, 253] width 71 height 19
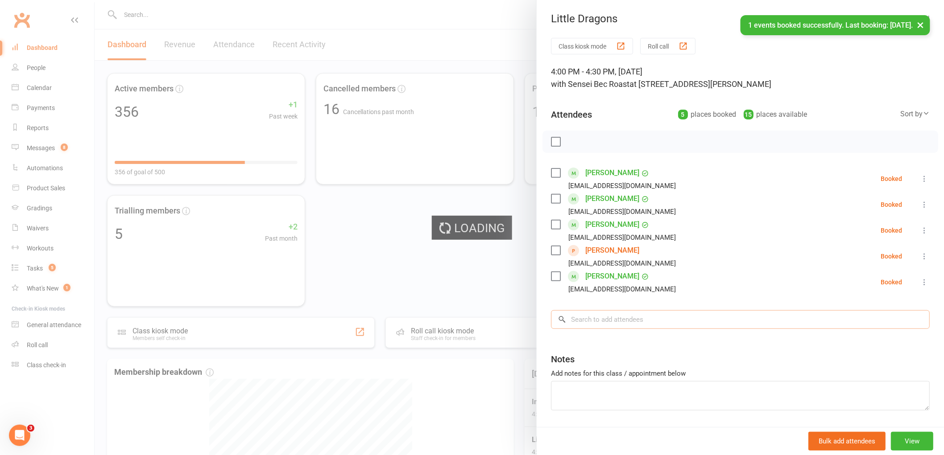
click at [598, 323] on input "search" at bounding box center [740, 319] width 379 height 19
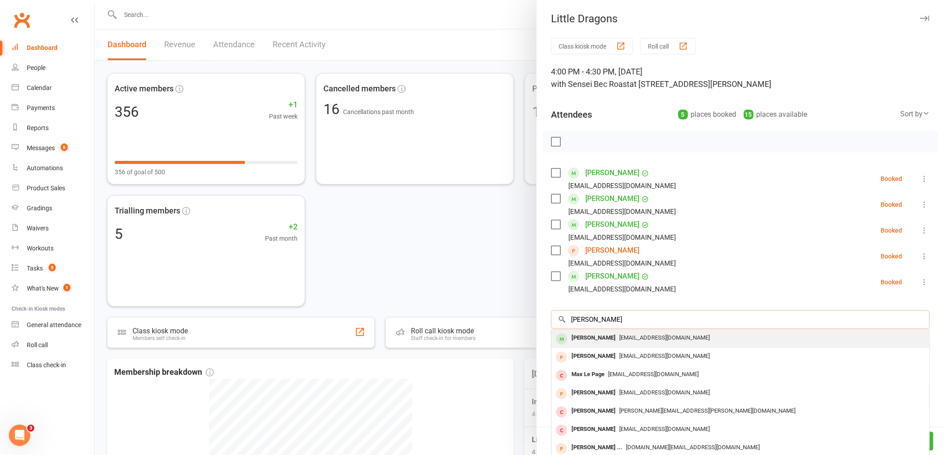
type input "max conroy lew"
click at [601, 334] on div "Maxwell Conroy-Lewis" at bounding box center [593, 338] width 51 height 13
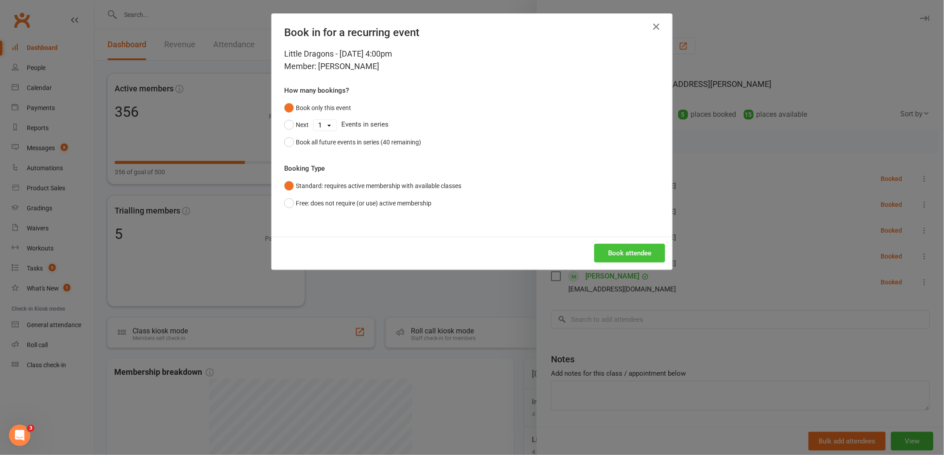
click at [626, 256] on button "Book attendee" at bounding box center [629, 253] width 71 height 19
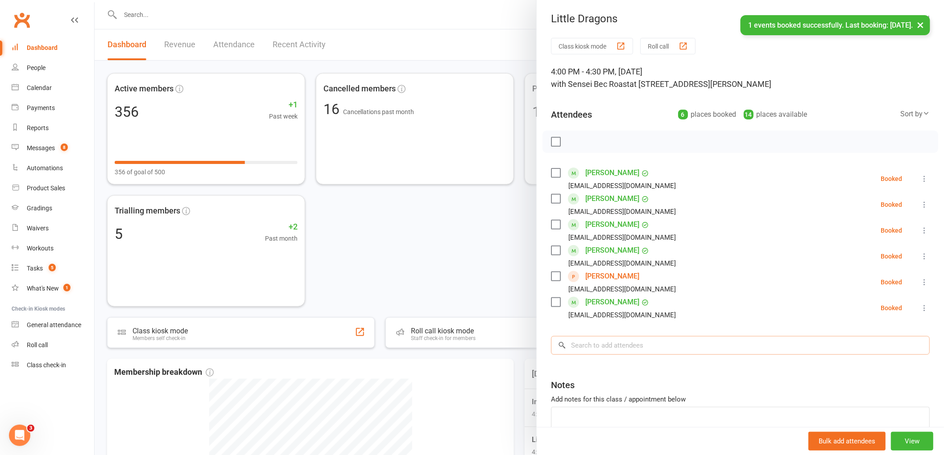
click at [590, 348] on input "search" at bounding box center [740, 345] width 379 height 19
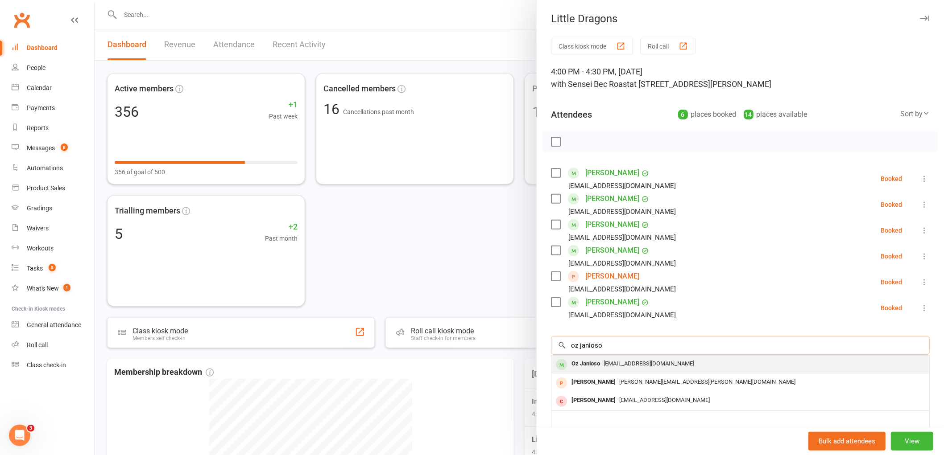
type input "oz janioso"
click at [584, 363] on div "Oz Janioso" at bounding box center [586, 364] width 36 height 13
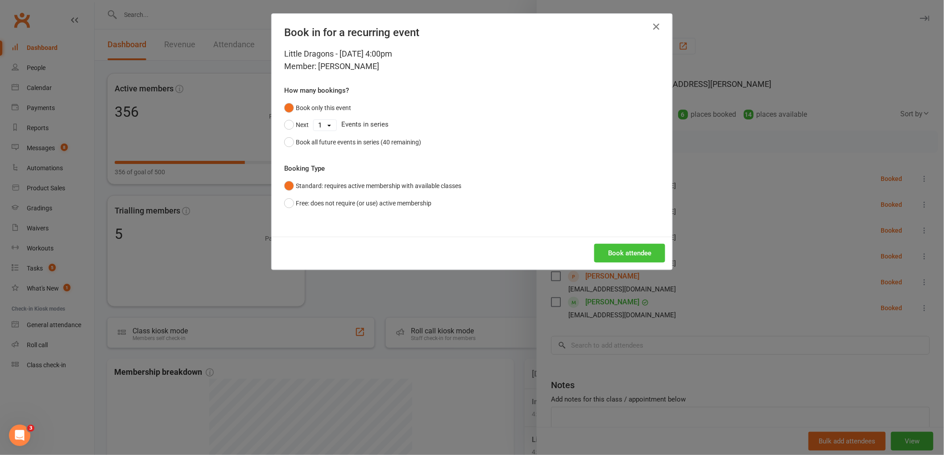
click at [645, 248] on button "Book attendee" at bounding box center [629, 253] width 71 height 19
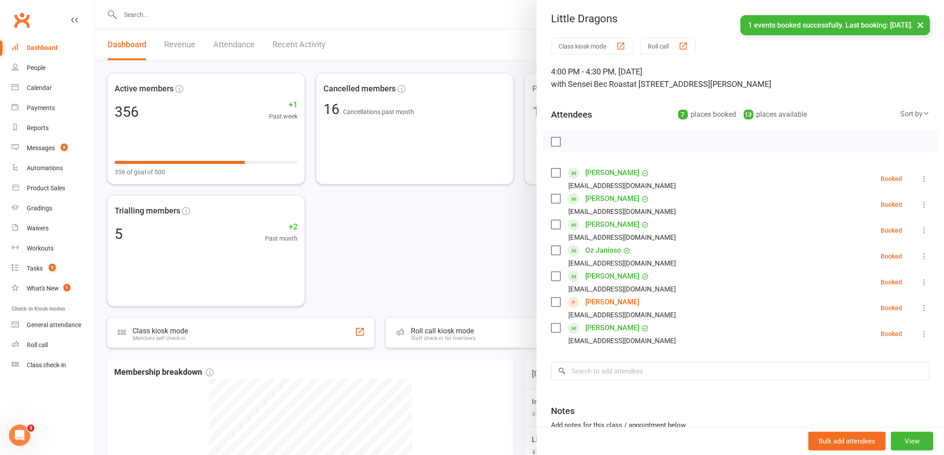
click at [545, 140] on div at bounding box center [740, 142] width 396 height 22
click at [552, 139] on label at bounding box center [555, 141] width 9 height 9
click at [575, 141] on icon "button" at bounding box center [575, 141] width 1 height 1
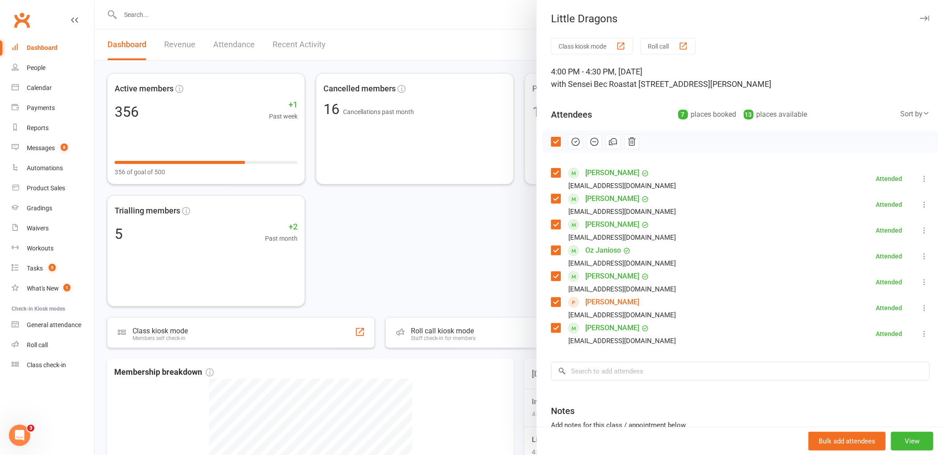
click at [599, 359] on div "Class kiosk mode Roll call 4:00 PM - 4:30 PM, Tuesday, September, 16, 2025 with…" at bounding box center [739, 272] width 407 height 469
click at [596, 381] on input "search" at bounding box center [740, 371] width 379 height 19
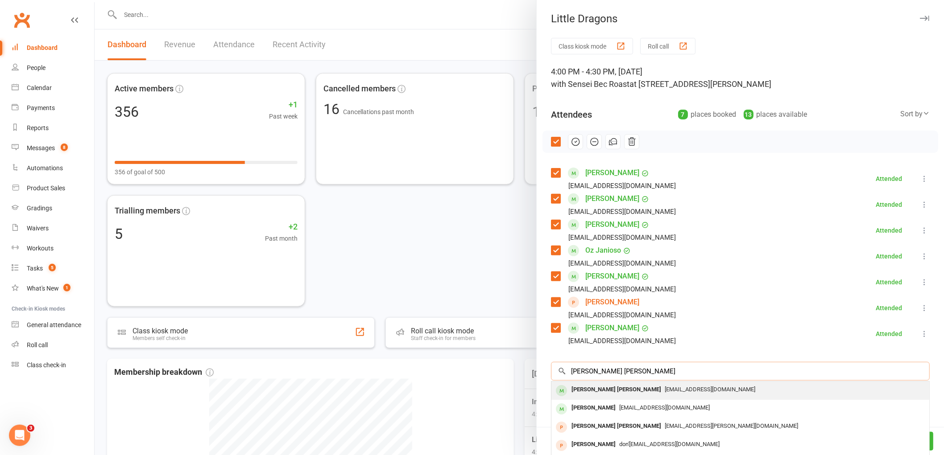
type input "jackson smith"
click at [588, 392] on div "Jackson Smith" at bounding box center [616, 389] width 97 height 13
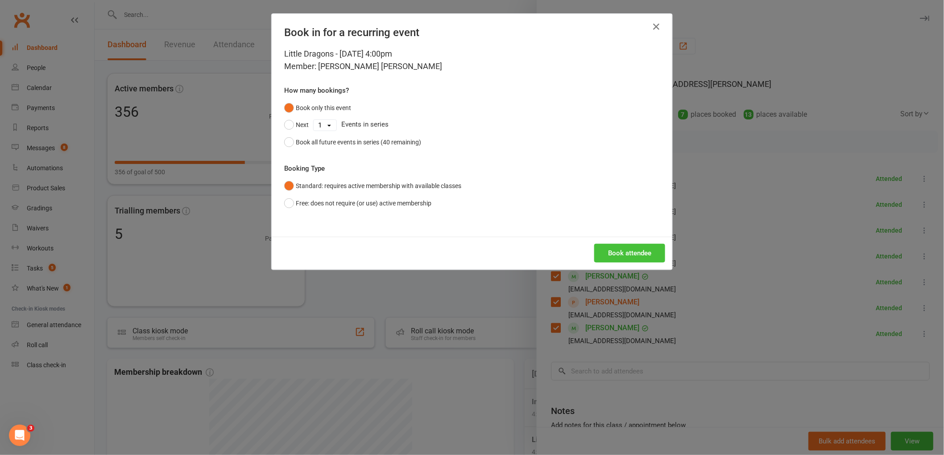
click at [625, 255] on button "Book attendee" at bounding box center [629, 253] width 71 height 19
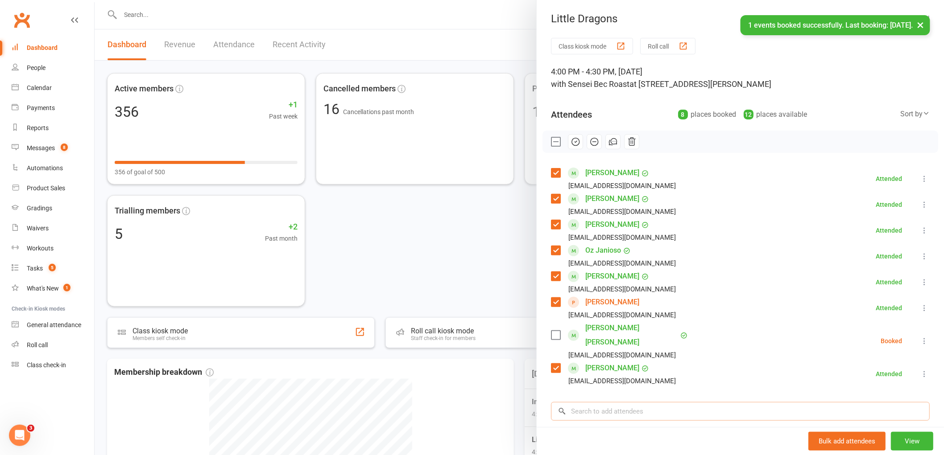
click at [605, 402] on input "search" at bounding box center [740, 411] width 379 height 19
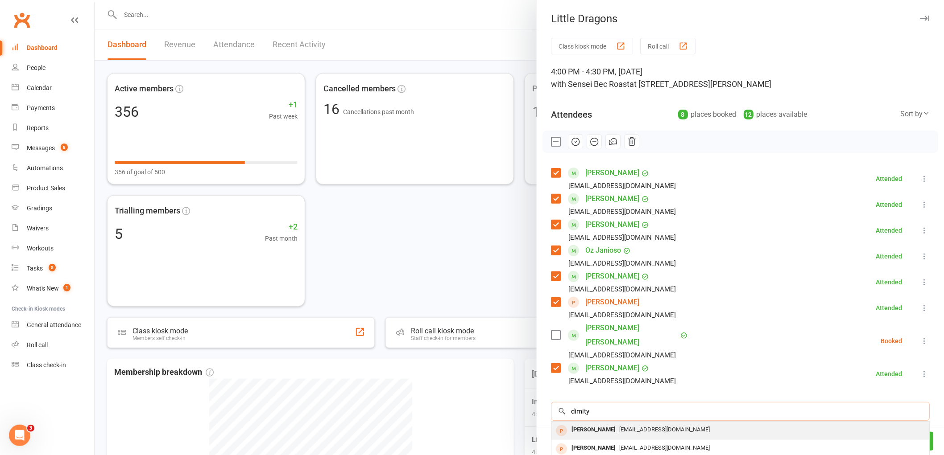
type input "dimity"
click at [585, 424] on div "Dimity Blom" at bounding box center [593, 430] width 51 height 13
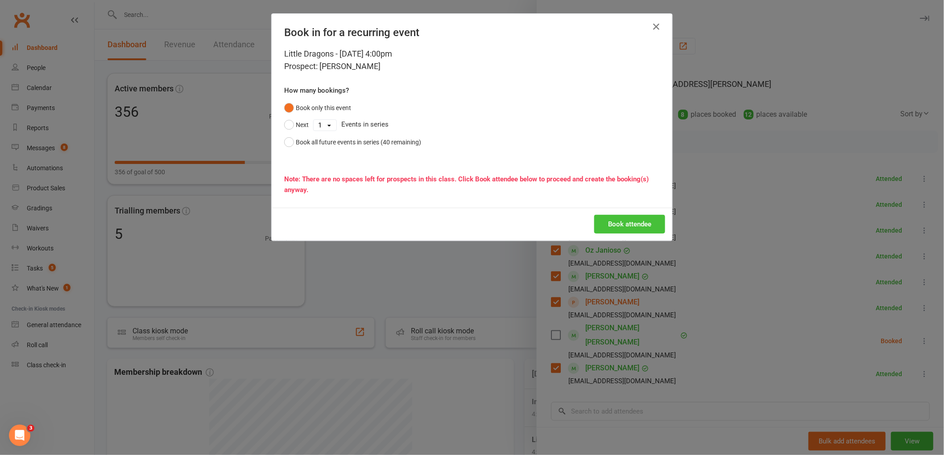
click at [629, 223] on button "Book attendee" at bounding box center [629, 224] width 71 height 19
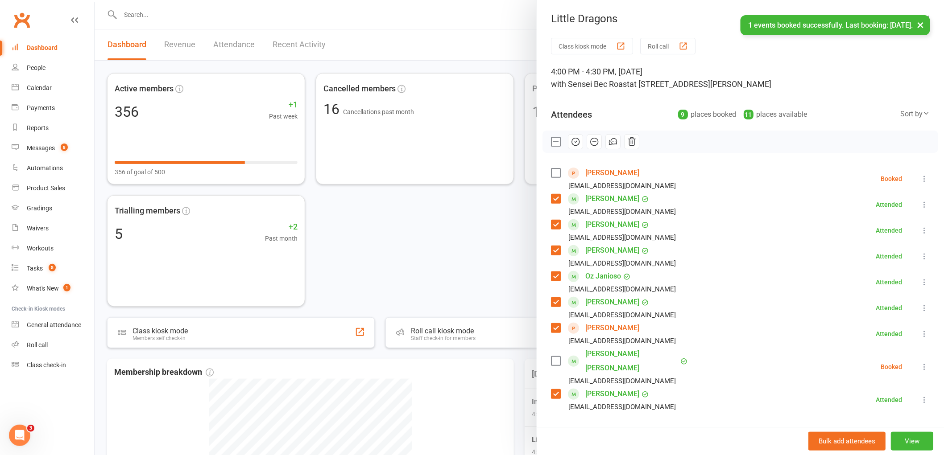
drag, startPoint x: 551, startPoint y: 171, endPoint x: 546, endPoint y: 172, distance: 4.5
click at [551, 172] on label at bounding box center [555, 173] width 9 height 9
click at [556, 184] on div "sarahhelenmorton@gmail.com" at bounding box center [615, 186] width 128 height 12
click at [555, 170] on label at bounding box center [555, 173] width 9 height 9
click at [551, 172] on label at bounding box center [555, 173] width 9 height 9
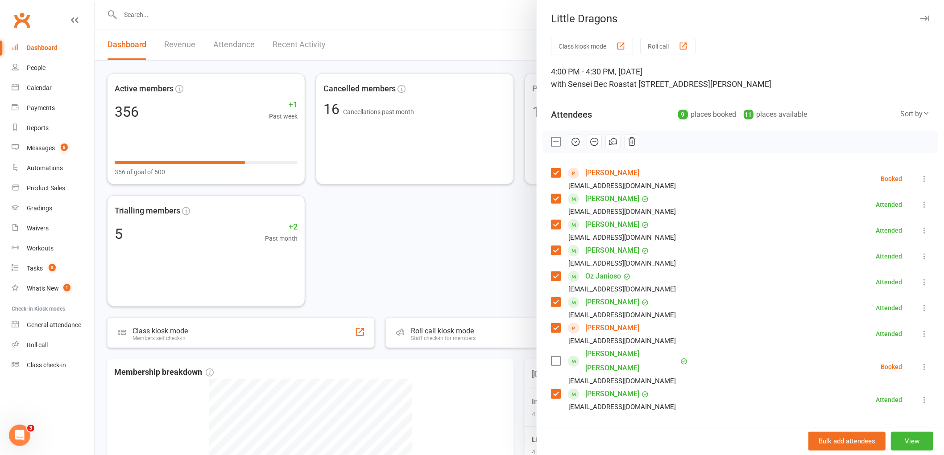
drag, startPoint x: 553, startPoint y: 355, endPoint x: 545, endPoint y: 353, distance: 8.2
click at [552, 357] on label at bounding box center [555, 361] width 9 height 9
click at [572, 140] on icon "button" at bounding box center [575, 142] width 10 height 10
click at [568, 134] on button "button" at bounding box center [575, 141] width 15 height 15
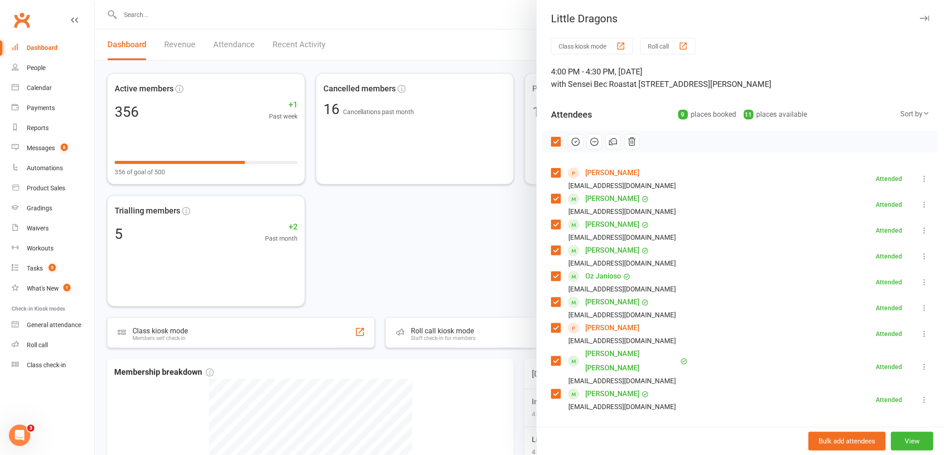
click at [568, 134] on button "button" at bounding box center [575, 141] width 15 height 15
click at [334, 247] on div at bounding box center [519, 227] width 849 height 455
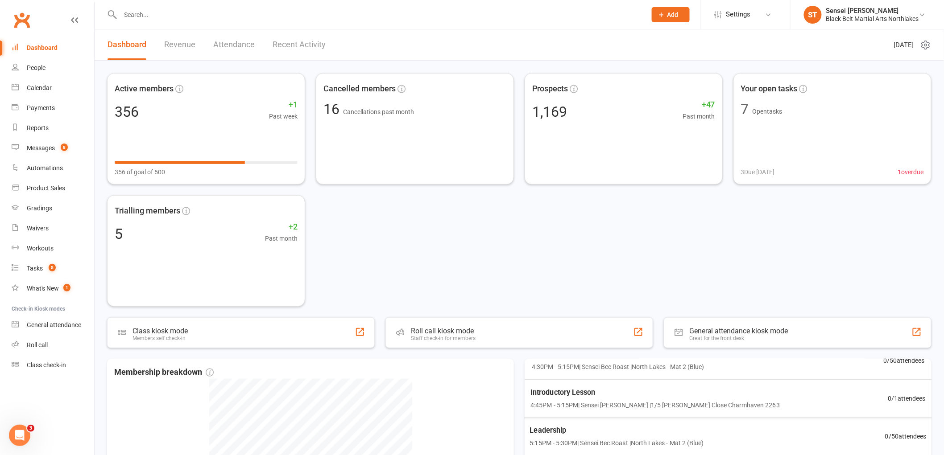
scroll to position [99, 0]
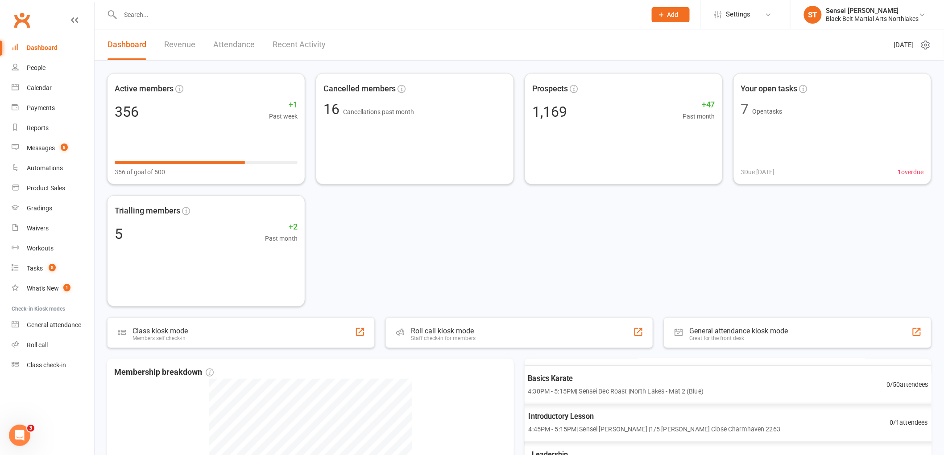
click at [574, 387] on span "4:30PM - 5:15PM | Sensei Bec Roast | North Lakes - Mat 2 (Blue)" at bounding box center [615, 391] width 176 height 10
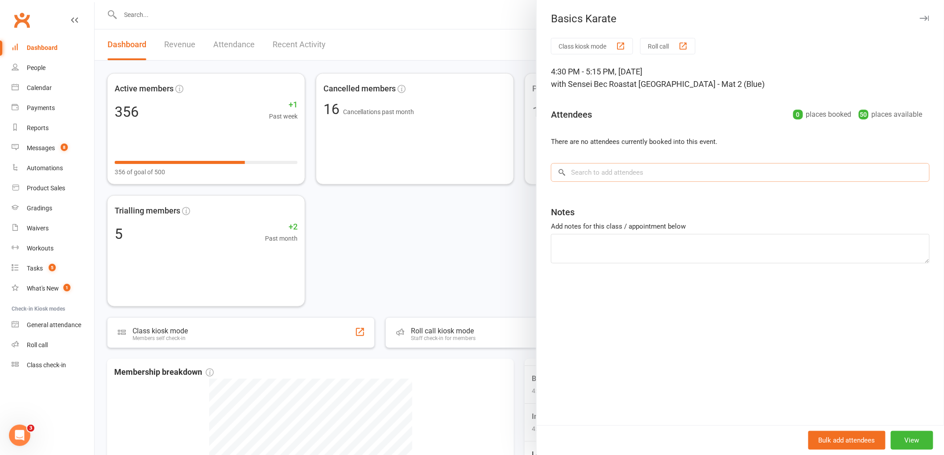
click at [610, 177] on input "search" at bounding box center [740, 172] width 379 height 19
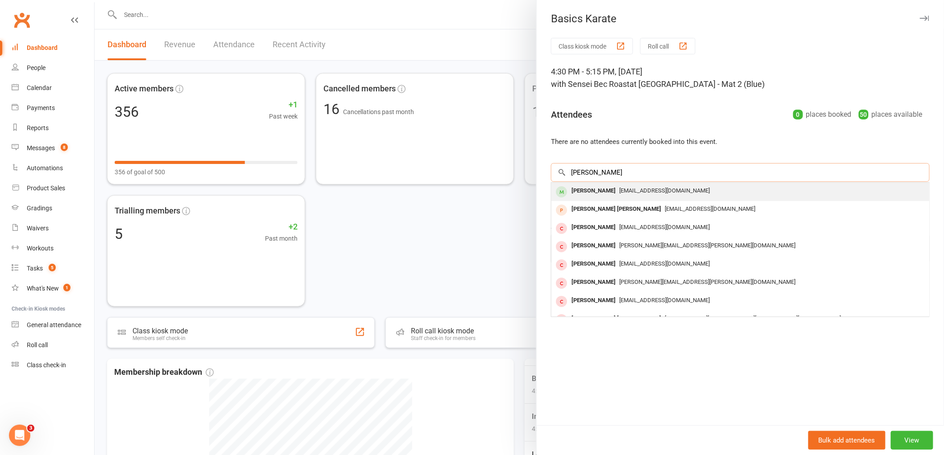
type input "oliver kopsala"
click at [583, 195] on div "Oliver Kopsala" at bounding box center [593, 191] width 51 height 13
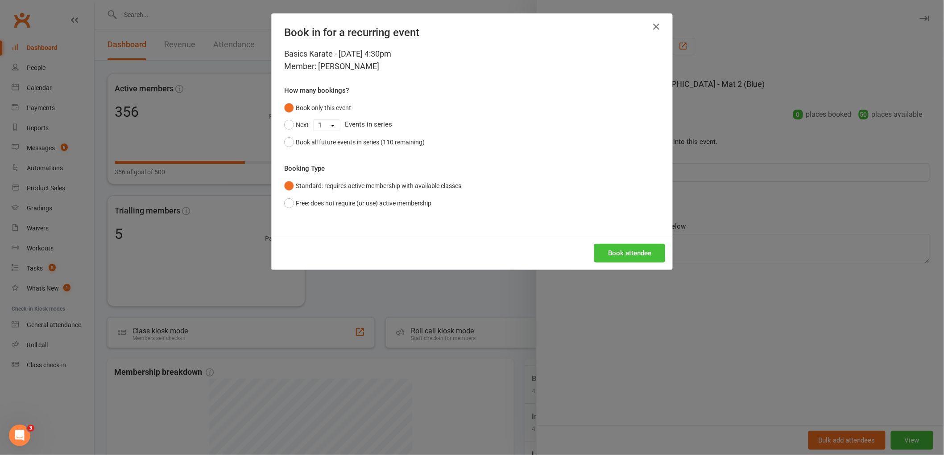
click at [623, 251] on button "Book attendee" at bounding box center [629, 253] width 71 height 19
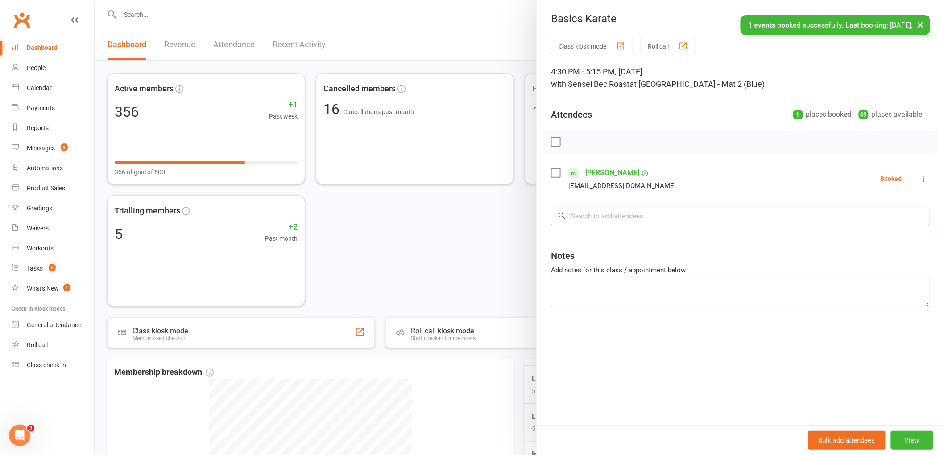
click at [610, 213] on input "search" at bounding box center [740, 216] width 379 height 19
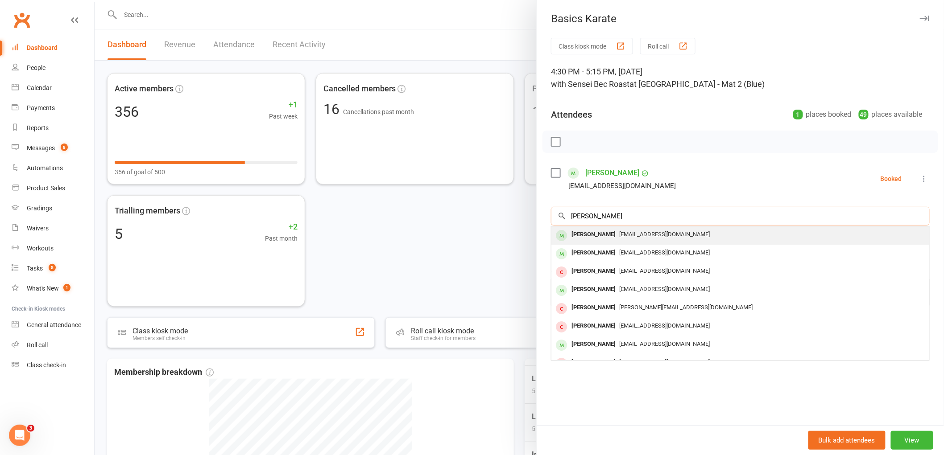
type input "knoxx williams"
click at [594, 233] on div "Knoxx Williams" at bounding box center [593, 234] width 51 height 13
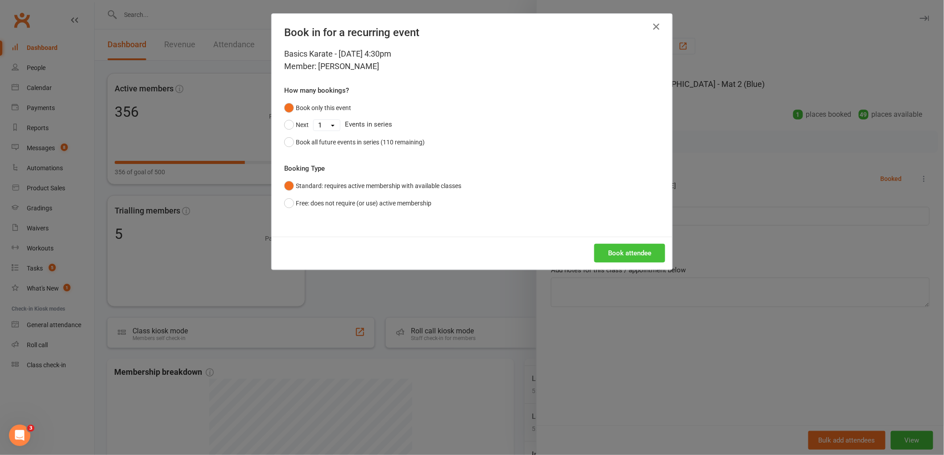
click at [637, 253] on button "Book attendee" at bounding box center [629, 253] width 71 height 19
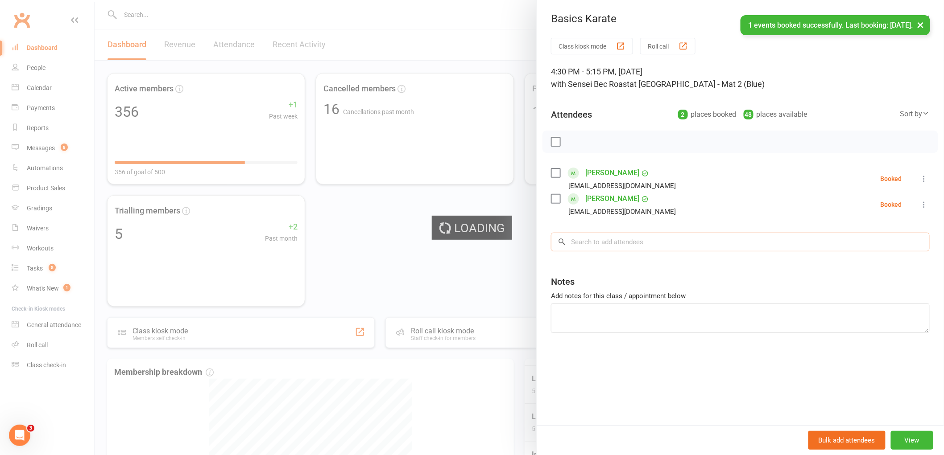
click at [625, 239] on input "search" at bounding box center [740, 242] width 379 height 19
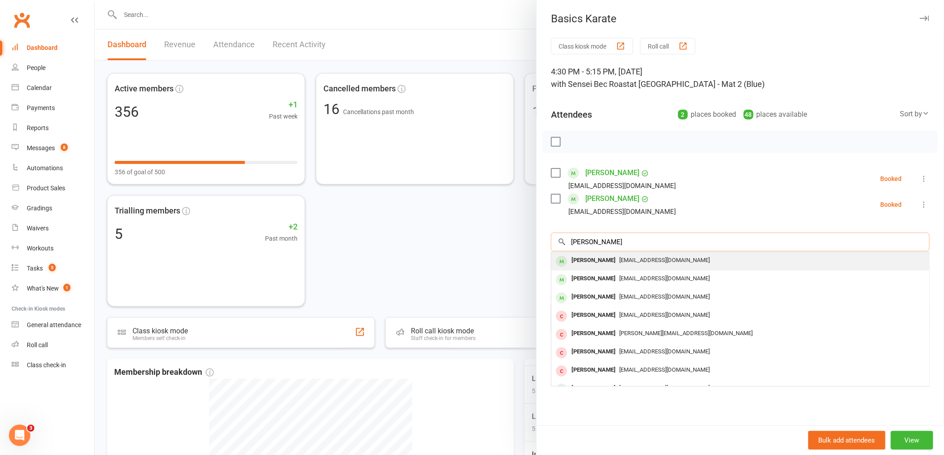
type input "kenlee williams"
click at [591, 261] on div "Kenlee Williams" at bounding box center [593, 260] width 51 height 13
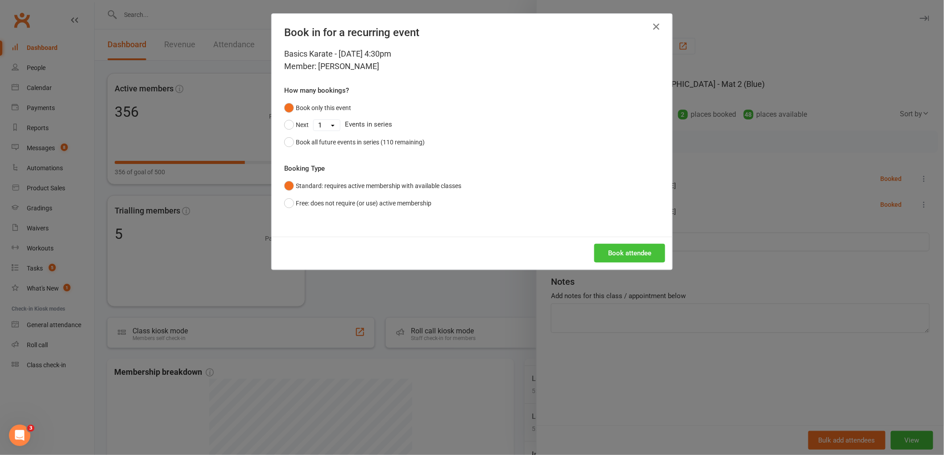
click at [622, 252] on button "Book attendee" at bounding box center [629, 253] width 71 height 19
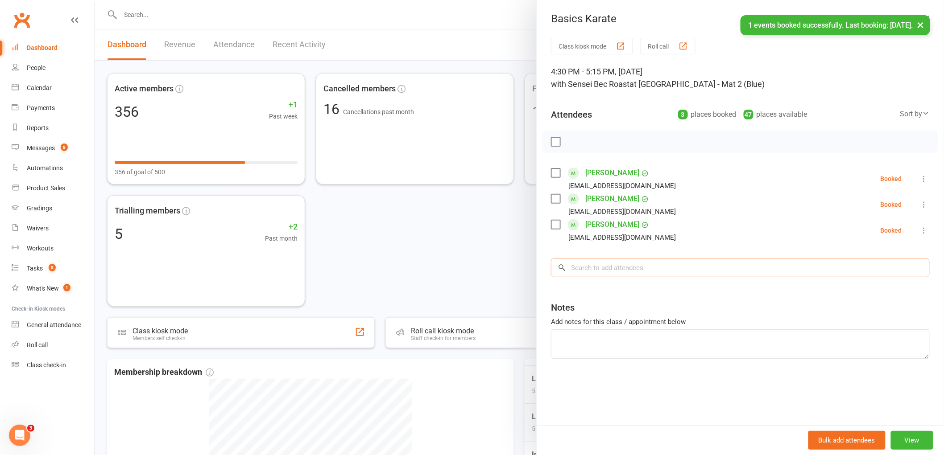
click at [611, 268] on input "search" at bounding box center [740, 268] width 379 height 19
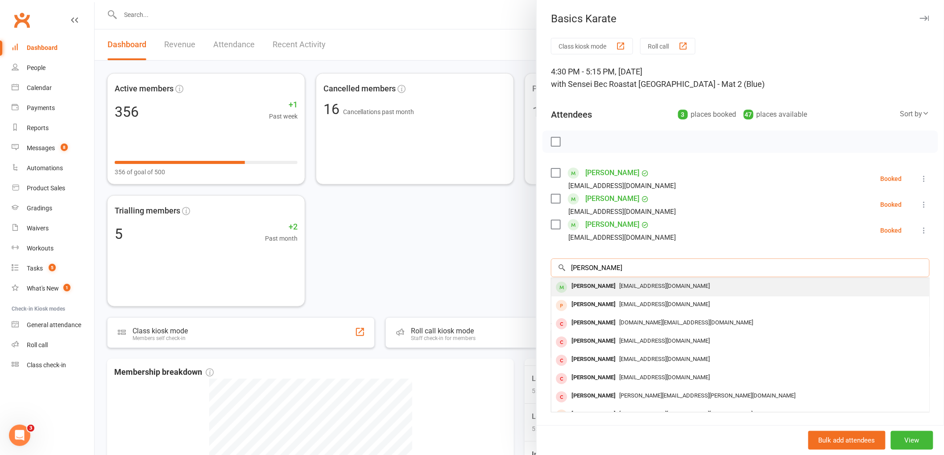
type input "skye secombe"
click at [596, 284] on div "Skye Secombe" at bounding box center [593, 286] width 51 height 13
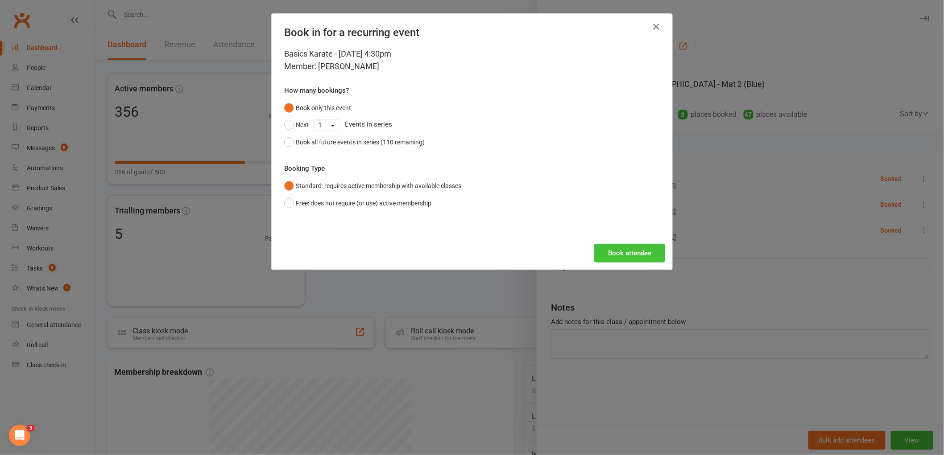
click at [634, 256] on button "Book attendee" at bounding box center [629, 253] width 71 height 19
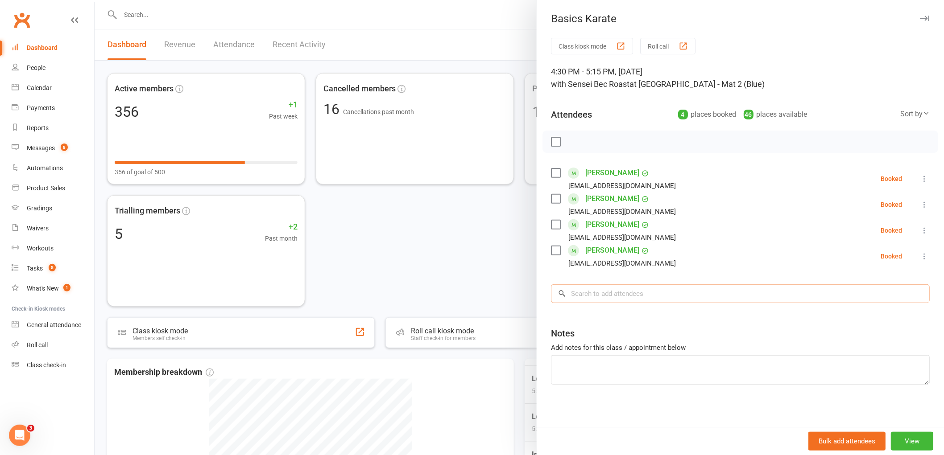
click at [614, 295] on input "search" at bounding box center [740, 293] width 379 height 19
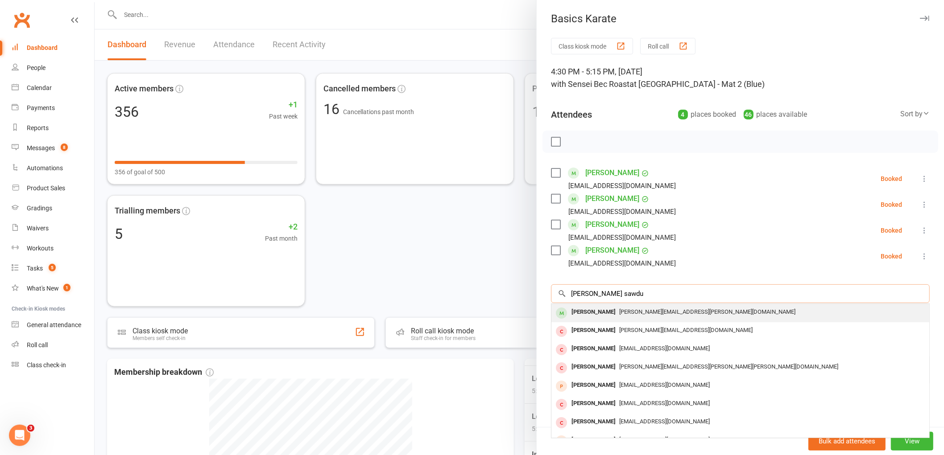
type input "jett sawdu"
click at [582, 310] on div "Jett Sawdy" at bounding box center [593, 312] width 51 height 13
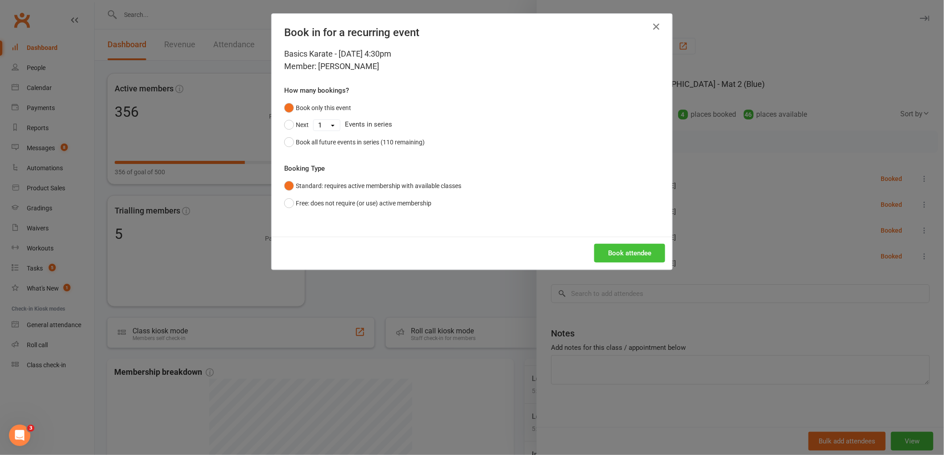
drag, startPoint x: 641, startPoint y: 239, endPoint x: 631, endPoint y: 255, distance: 18.3
click at [634, 251] on div "Book attendee" at bounding box center [472, 253] width 400 height 33
click at [631, 260] on button "Book attendee" at bounding box center [629, 253] width 71 height 19
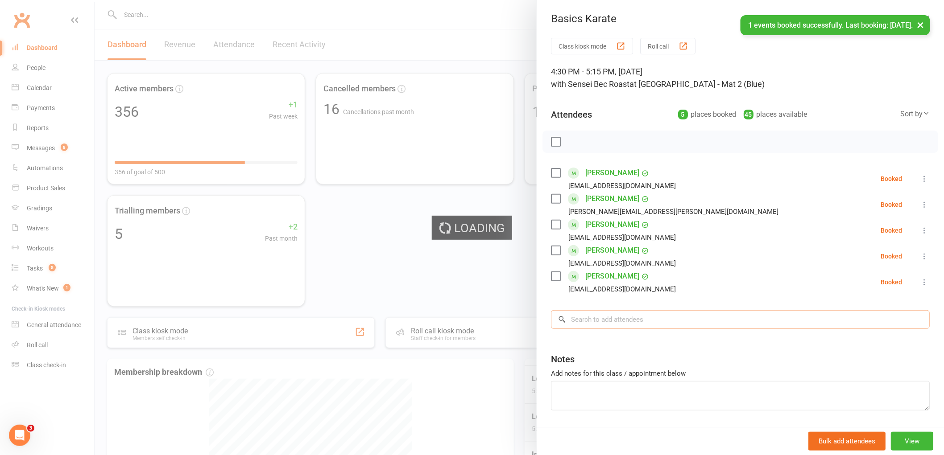
click at [590, 317] on input "search" at bounding box center [740, 319] width 379 height 19
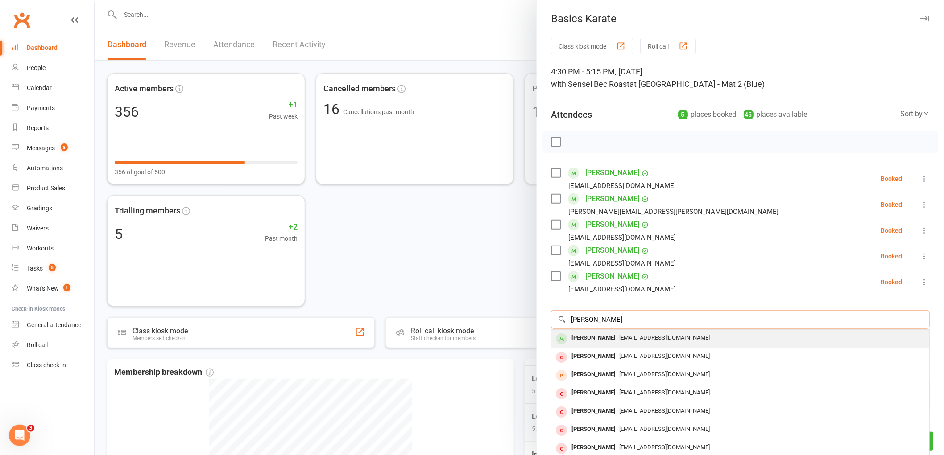
type input "nathaniel torres"
click at [592, 337] on div "Nathaniel Torres" at bounding box center [593, 338] width 51 height 13
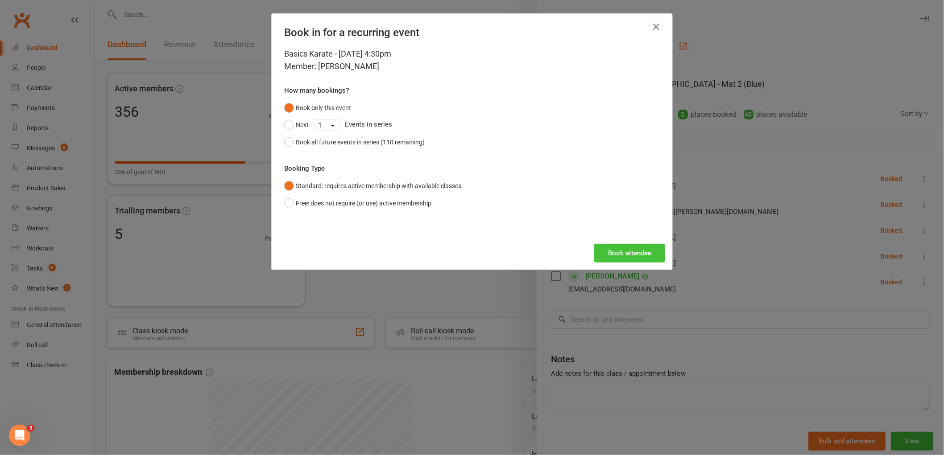
click at [639, 248] on button "Book attendee" at bounding box center [629, 253] width 71 height 19
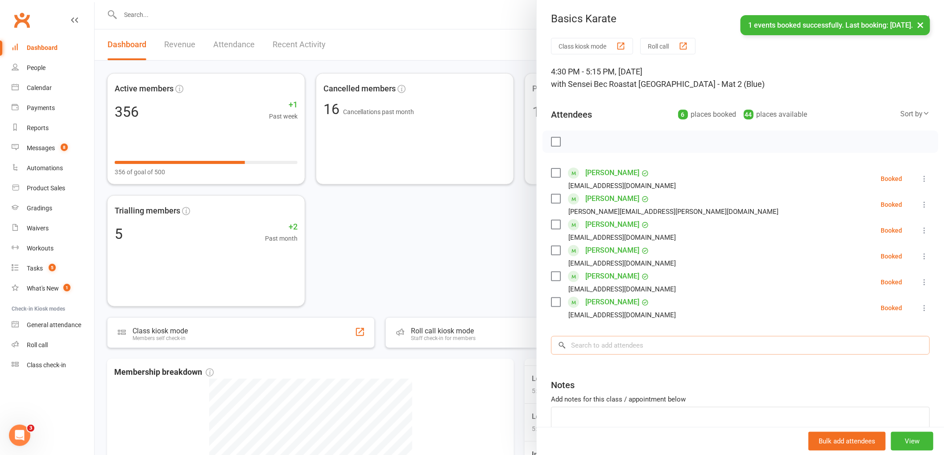
click at [605, 351] on input "search" at bounding box center [740, 345] width 379 height 19
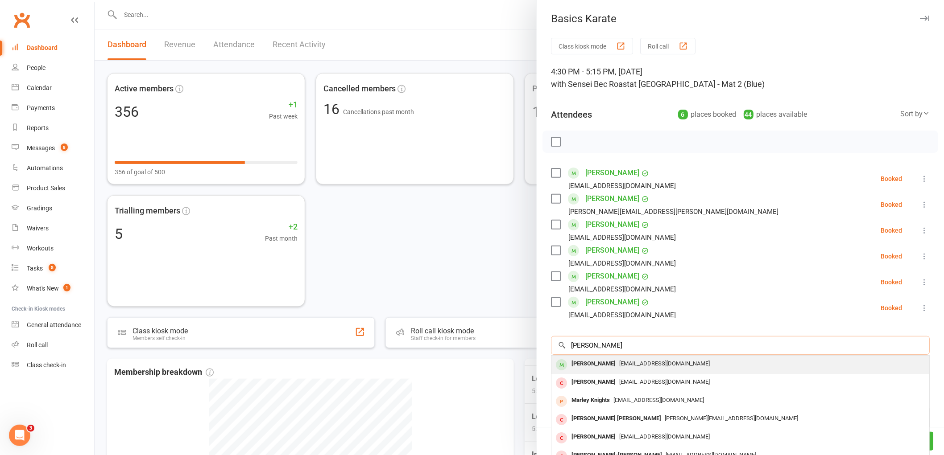
type input "toby marley"
click at [578, 366] on div "Toby Marley" at bounding box center [593, 364] width 51 height 13
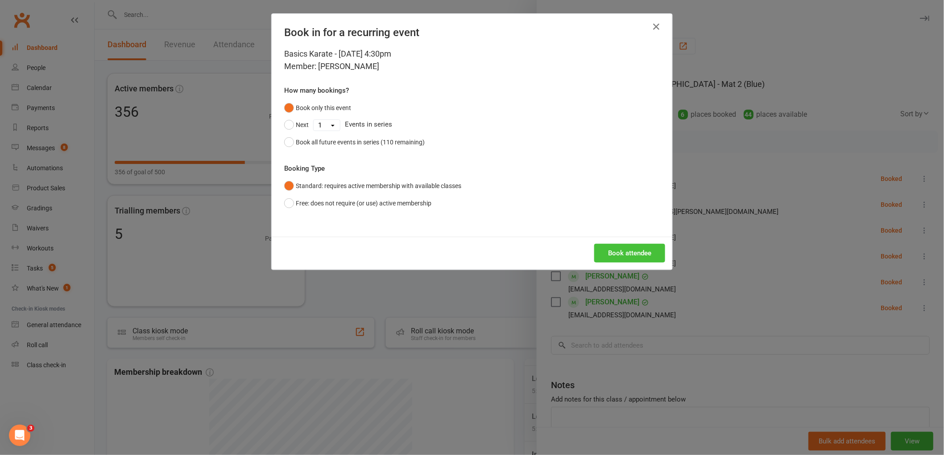
click at [614, 257] on button "Book attendee" at bounding box center [629, 253] width 71 height 19
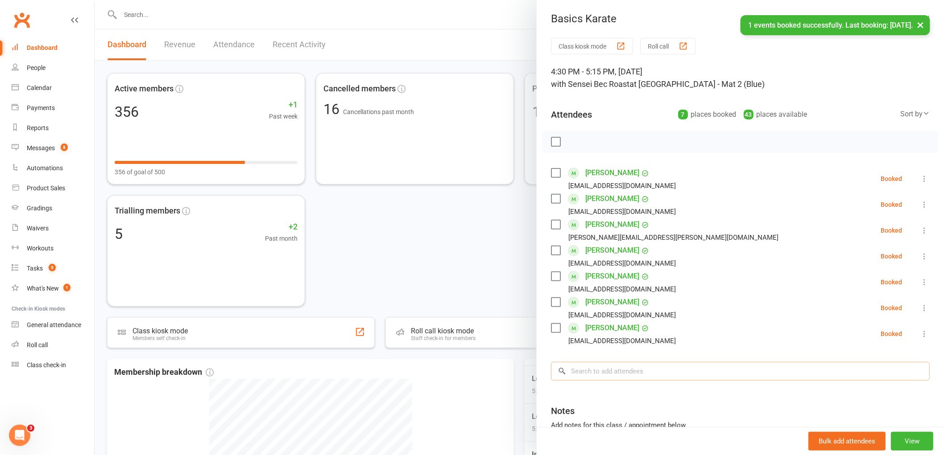
click at [641, 376] on input "search" at bounding box center [740, 371] width 379 height 19
click at [551, 145] on label at bounding box center [555, 141] width 9 height 9
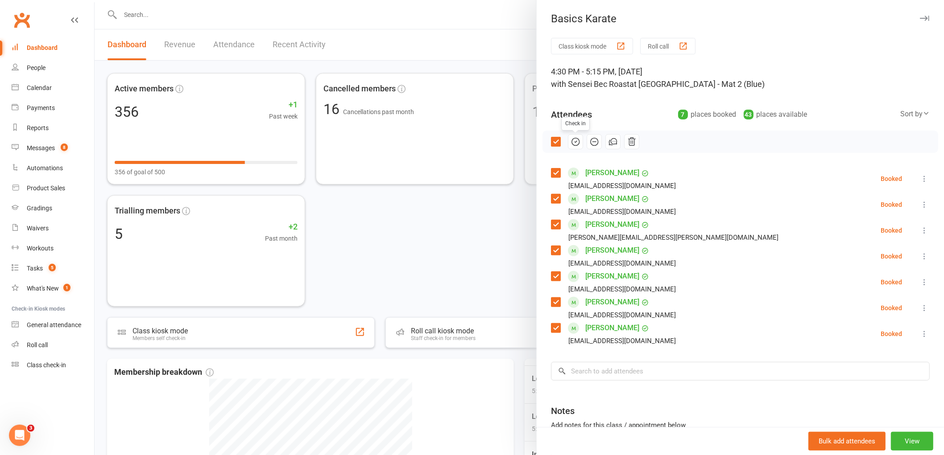
click at [572, 144] on icon "button" at bounding box center [575, 142] width 10 height 10
click at [612, 368] on input "search" at bounding box center [740, 371] width 379 height 19
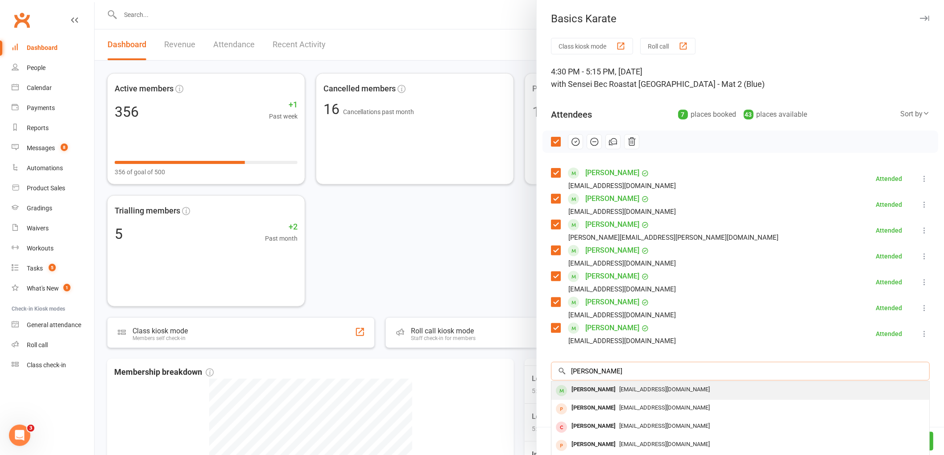
type input "jaide butterfield"
click at [586, 390] on div "Jaide Butterfield" at bounding box center [593, 389] width 51 height 13
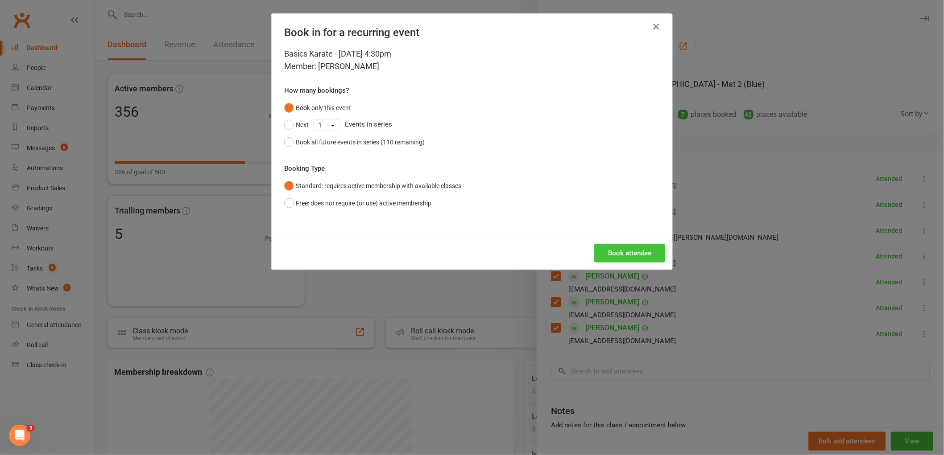
click at [626, 254] on button "Book attendee" at bounding box center [629, 253] width 71 height 19
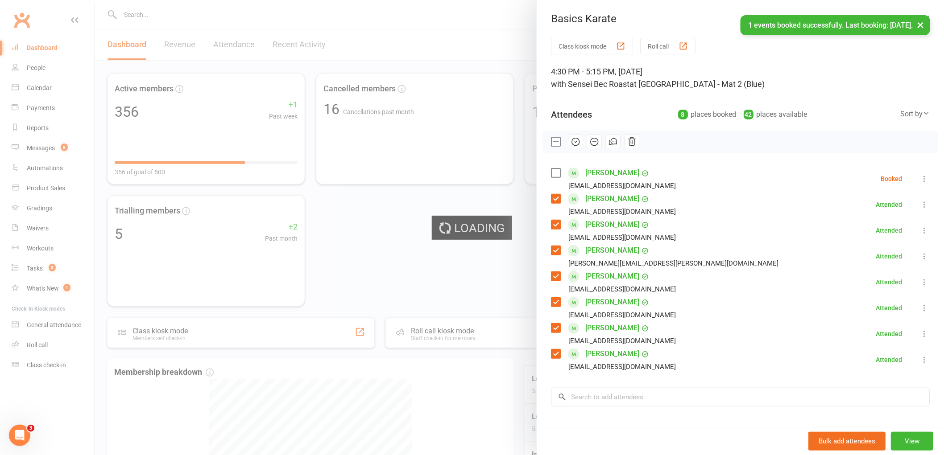
scroll to position [38, 0]
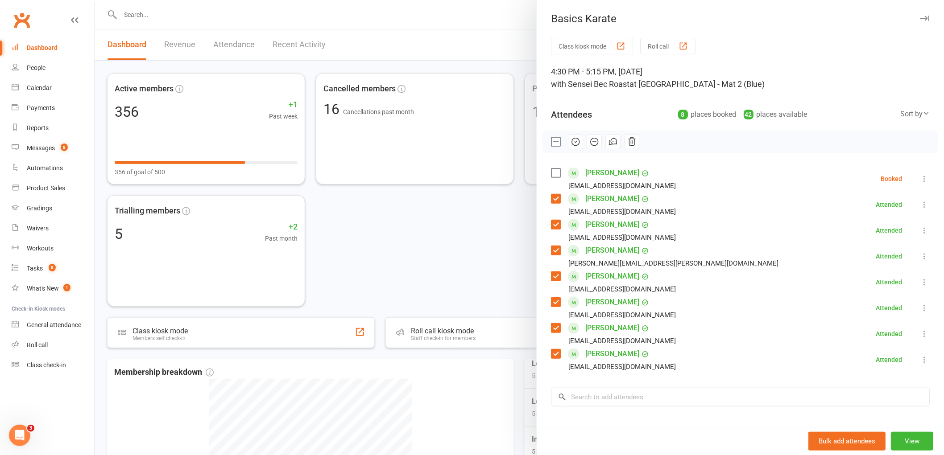
click at [919, 180] on icon at bounding box center [923, 178] width 9 height 9
click at [855, 233] on link "Check in" at bounding box center [881, 232] width 96 height 18
click at [717, 223] on li "Toby Marley s_worldon@hotmail.com Attended More info Remove Mark absent Undo ch…" at bounding box center [740, 231] width 379 height 26
click at [386, 248] on div at bounding box center [519, 227] width 849 height 455
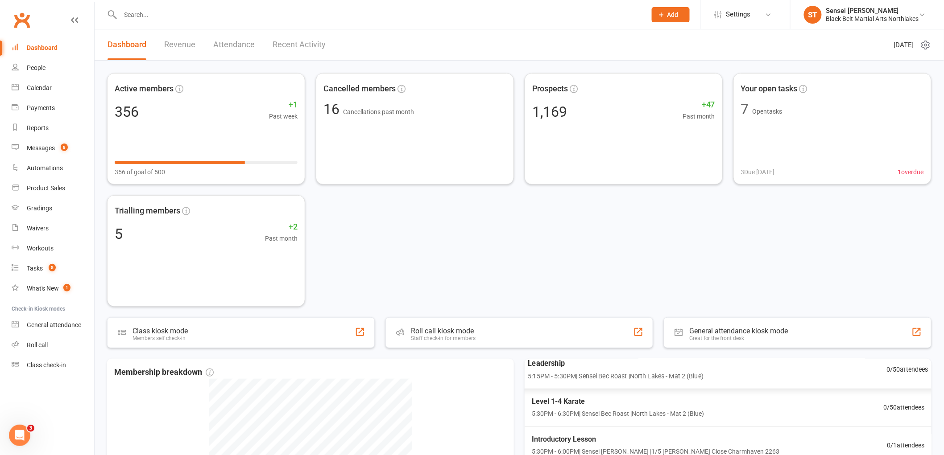
click at [558, 371] on div "Leadership 5:15PM - 5:30PM | Sensei Bec Roast | North Lakes - Mat 2 (Blue)" at bounding box center [615, 370] width 176 height 24
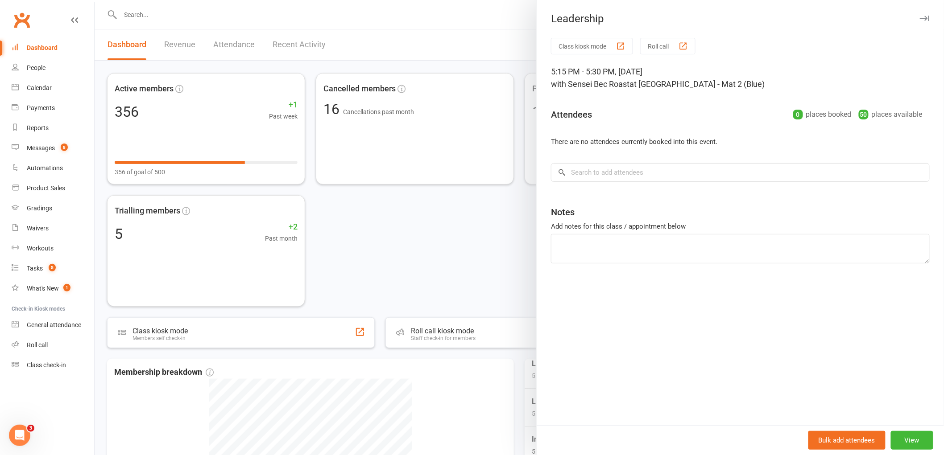
click at [659, 47] on button "Roll call" at bounding box center [667, 46] width 55 height 16
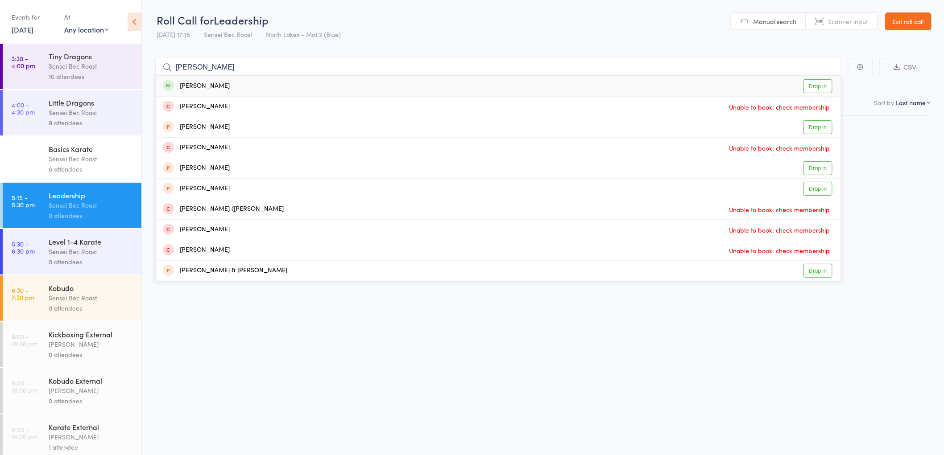
type input "jasper hender"
click at [195, 86] on div "[PERSON_NAME]" at bounding box center [196, 86] width 67 height 10
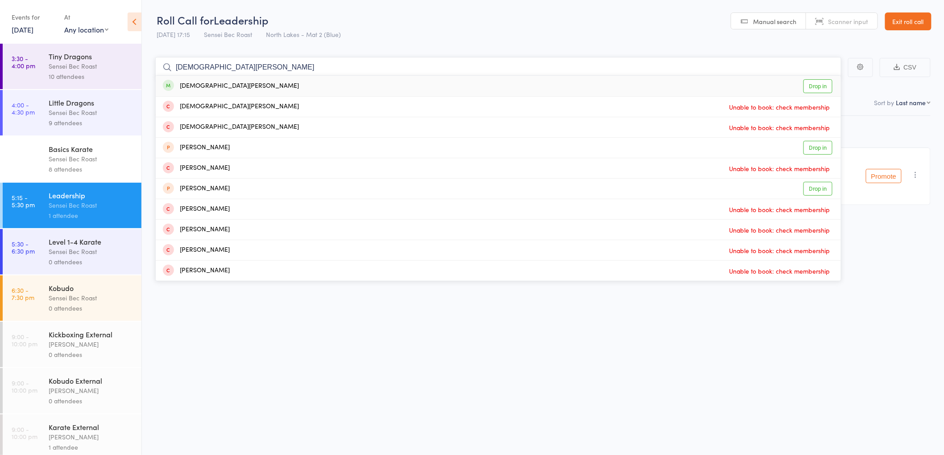
type input "christian jones"
click at [201, 83] on div "[DEMOGRAPHIC_DATA][PERSON_NAME]" at bounding box center [231, 86] width 136 height 10
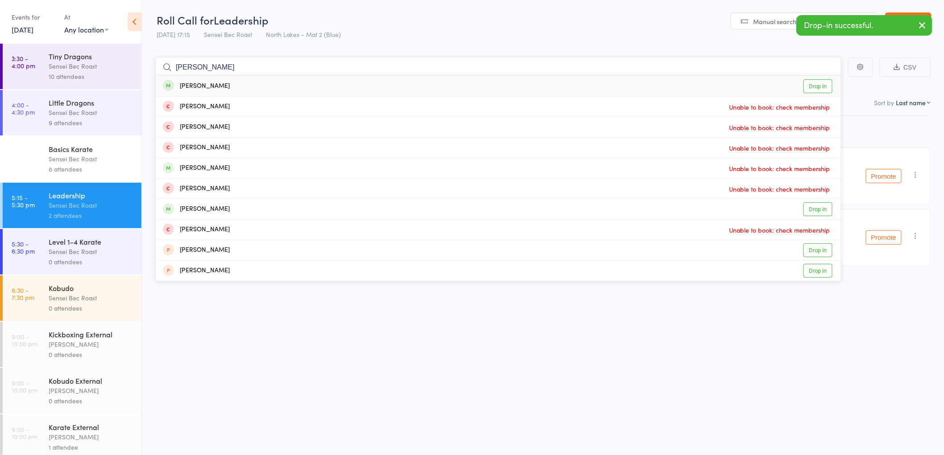
type input "holly monk"
click at [205, 88] on div "[PERSON_NAME]" at bounding box center [196, 86] width 67 height 10
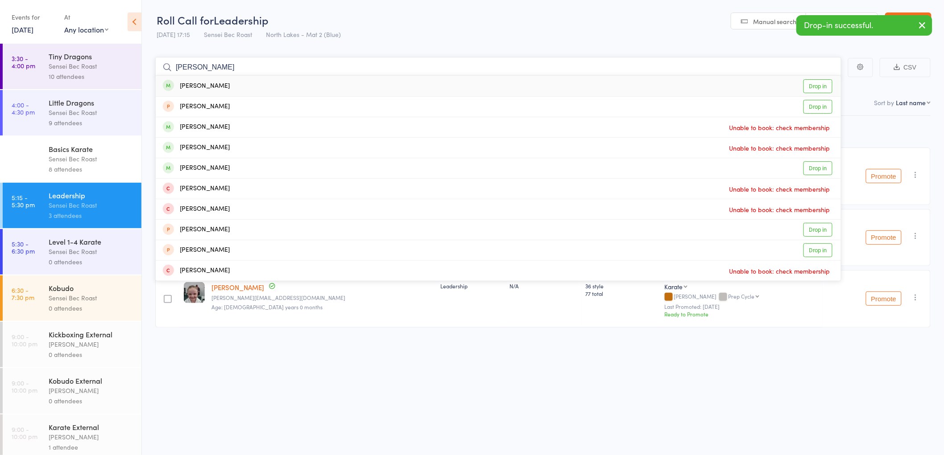
type input "quinn ridley"
click at [190, 86] on div "[PERSON_NAME]" at bounding box center [196, 86] width 67 height 10
type input "robert dyer"
click at [197, 85] on div "[PERSON_NAME]" at bounding box center [196, 86] width 67 height 10
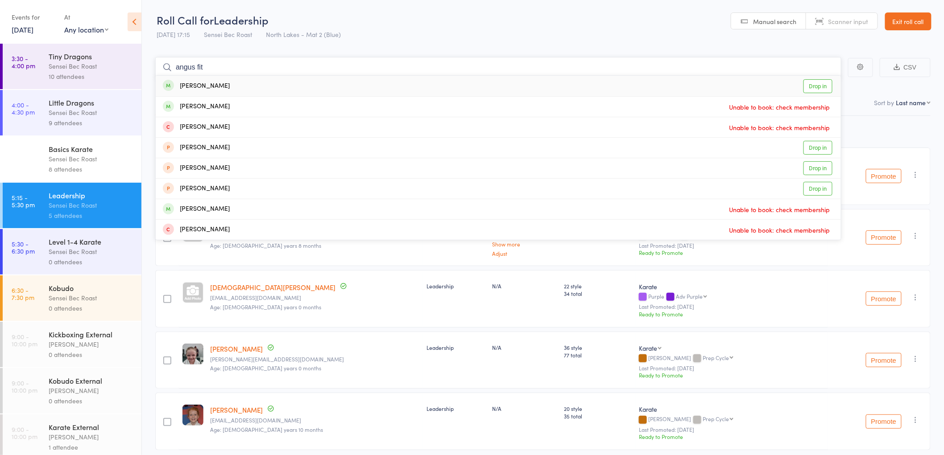
type input "angus fit"
click at [198, 85] on div "[PERSON_NAME]" at bounding box center [196, 86] width 67 height 10
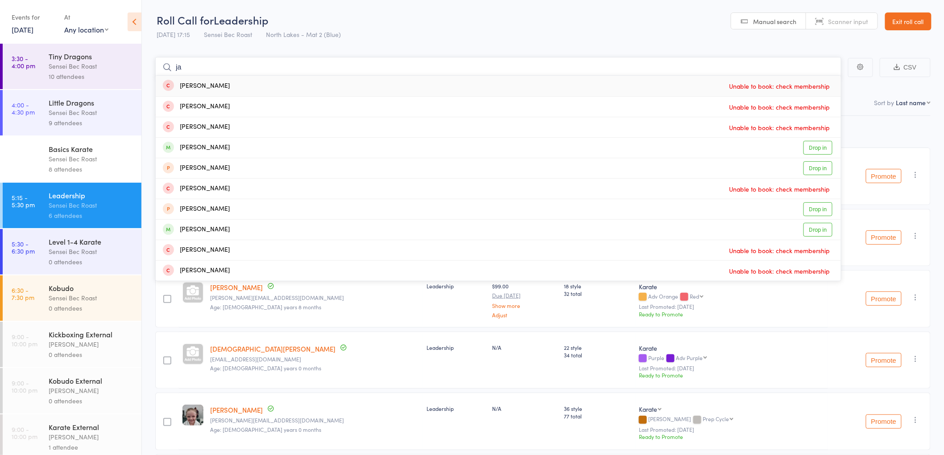
type input "j"
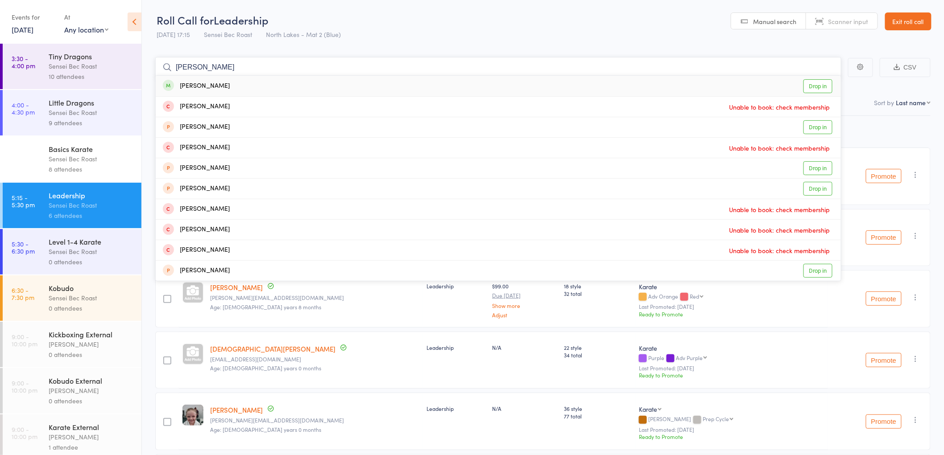
type input "kiyomi harrison"
click at [207, 85] on div "[PERSON_NAME]" at bounding box center [196, 86] width 67 height 10
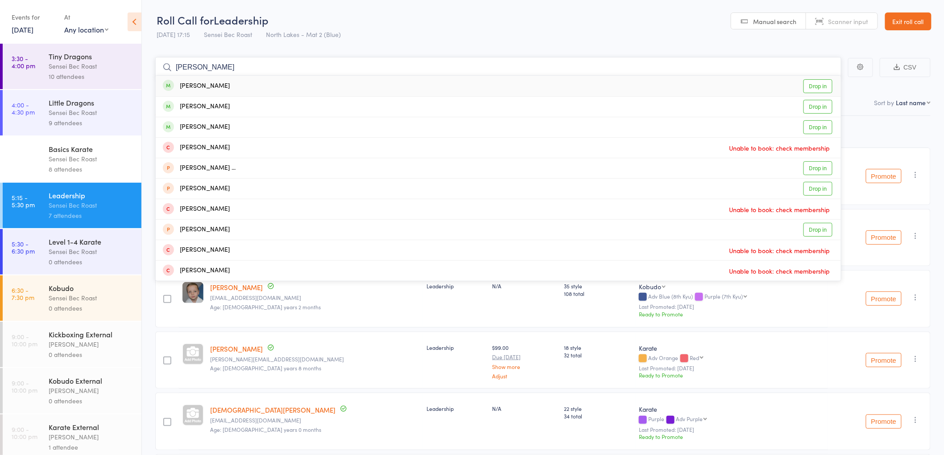
type input "aryan darji"
click at [196, 83] on div "[PERSON_NAME]" at bounding box center [196, 86] width 67 height 10
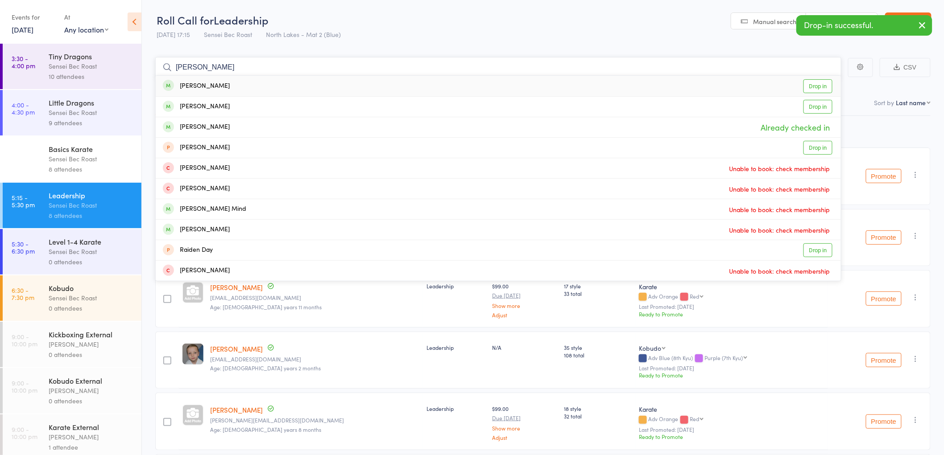
type input "ria darji"
click at [200, 86] on div "[PERSON_NAME]" at bounding box center [196, 86] width 67 height 10
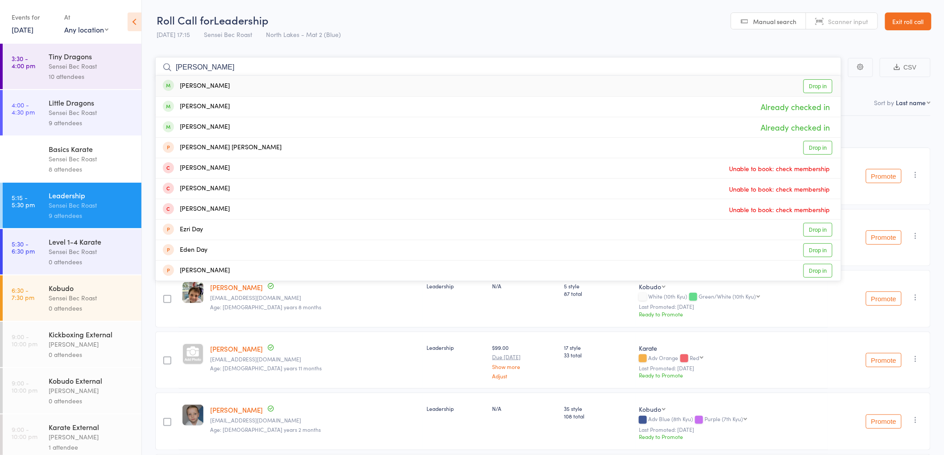
type input "nilay darji"
click at [195, 86] on div "[PERSON_NAME]" at bounding box center [196, 86] width 67 height 10
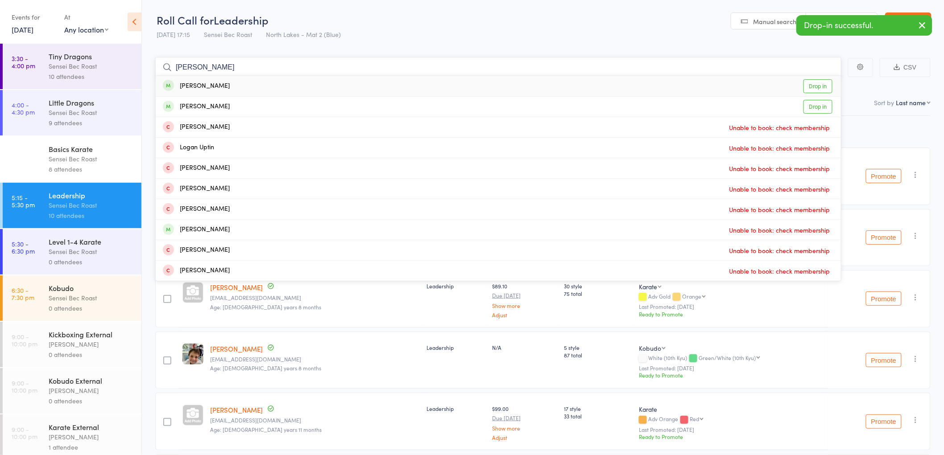
type input "logan lanesbury"
click at [201, 86] on div "[PERSON_NAME]" at bounding box center [196, 86] width 67 height 10
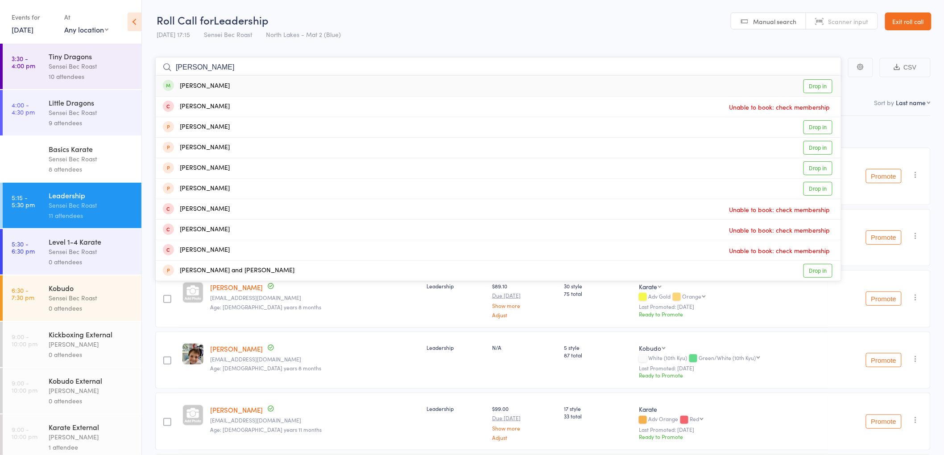
type input "alex joshi"
click at [204, 89] on div "[PERSON_NAME]" at bounding box center [196, 86] width 67 height 10
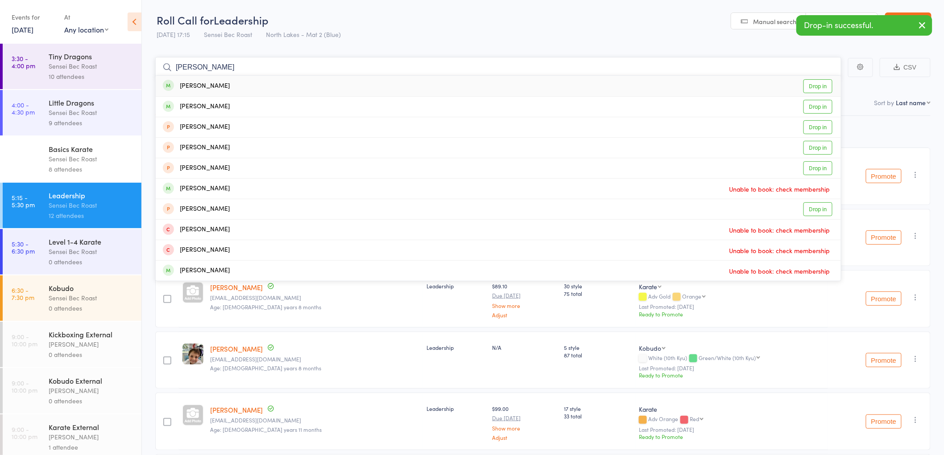
type input "amity jarvis"
click at [199, 84] on div "[PERSON_NAME]" at bounding box center [196, 86] width 67 height 10
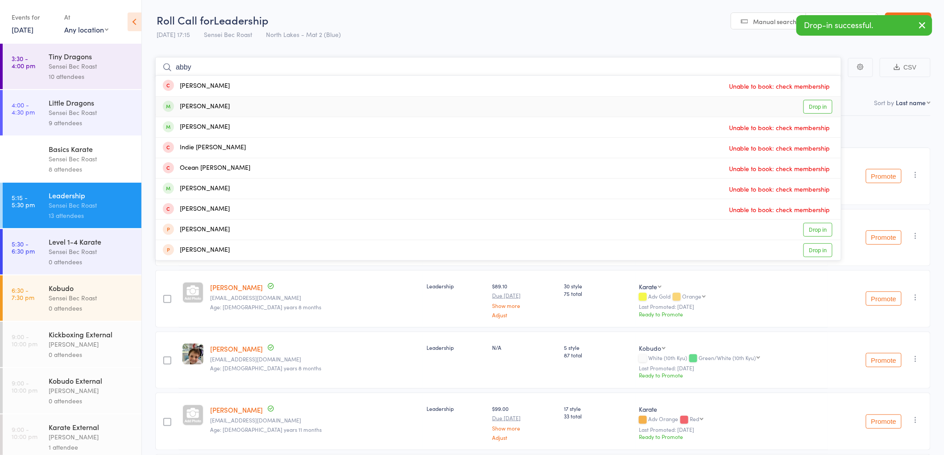
type input "abby"
click at [201, 108] on div "[PERSON_NAME]" at bounding box center [196, 107] width 67 height 10
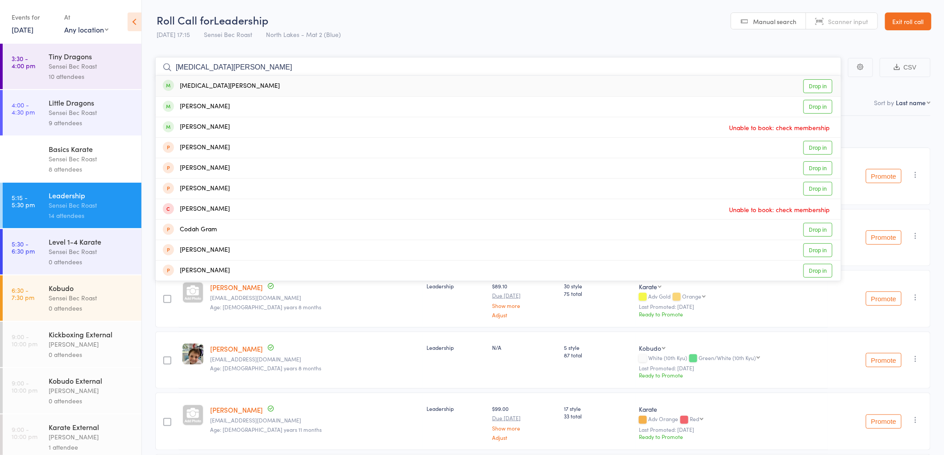
type input "yasmin grabham"
click at [202, 87] on div "[MEDICAL_DATA][PERSON_NAME]" at bounding box center [221, 86] width 117 height 10
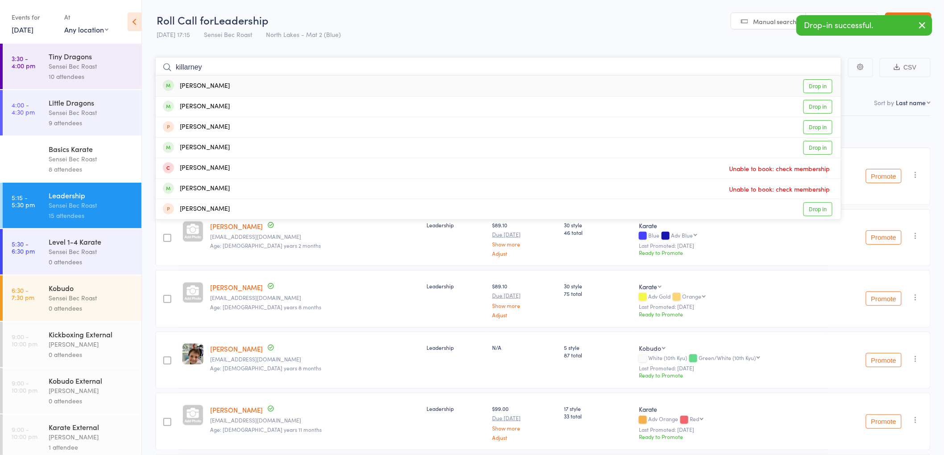
drag, startPoint x: 214, startPoint y: 66, endPoint x: 130, endPoint y: 58, distance: 84.2
click at [130, 58] on div "Roll Call for Leadership 16 Sep 17:15 Sensei Bec Roast North Lakes - Mat 2 (Blu…" at bounding box center [472, 227] width 944 height 455
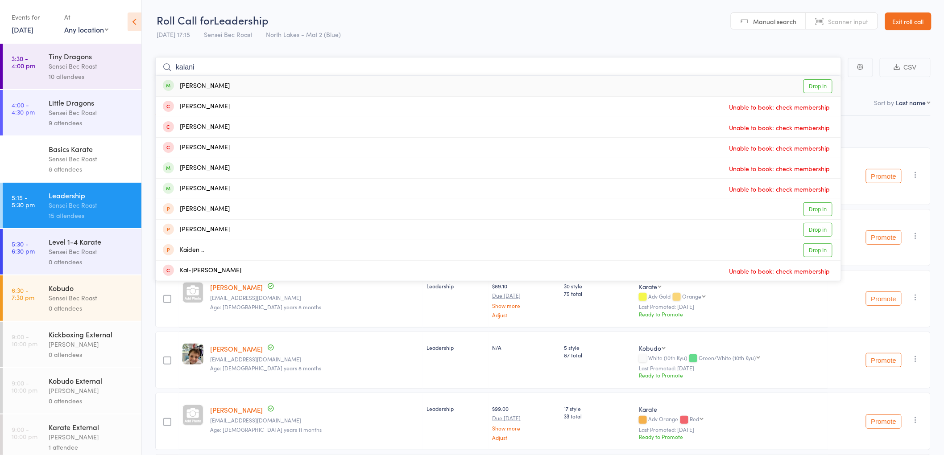
type input "kalani"
click at [188, 89] on div "[PERSON_NAME]" at bounding box center [196, 86] width 67 height 10
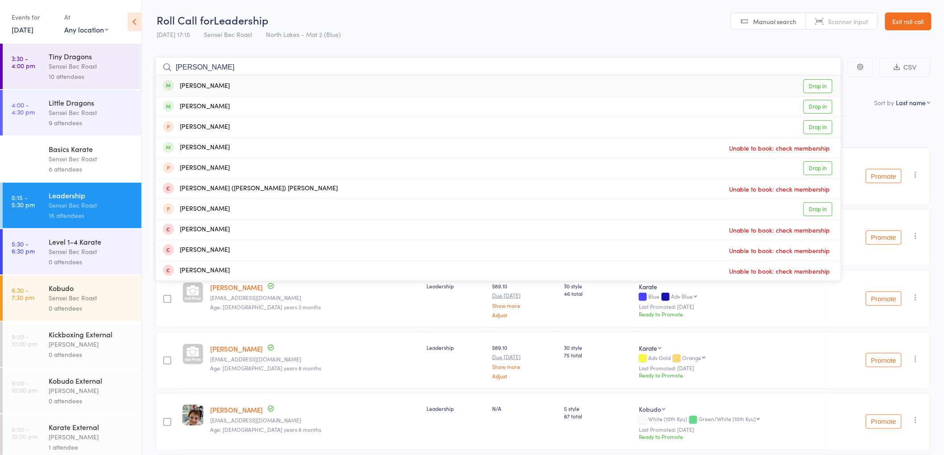
type input "avah jojo"
click at [194, 85] on div "[PERSON_NAME]" at bounding box center [196, 86] width 67 height 10
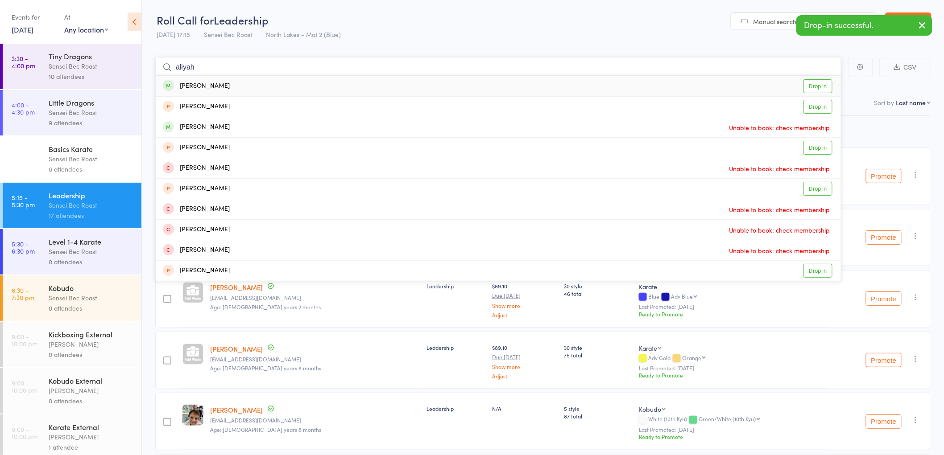
type input "aliyah"
click at [208, 85] on div "[PERSON_NAME]" at bounding box center [196, 86] width 67 height 10
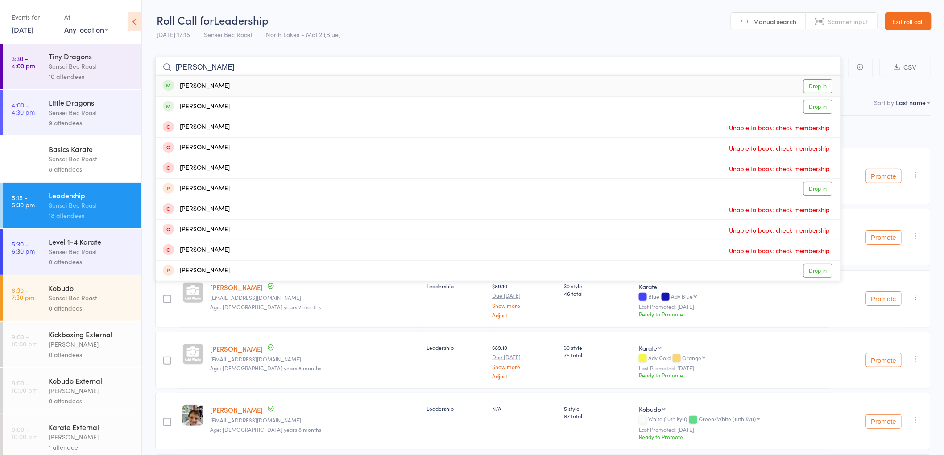
type input "hannah"
click at [201, 84] on div "[PERSON_NAME]" at bounding box center [196, 86] width 67 height 10
type input "jonathan squires"
click at [815, 86] on link "Drop in" at bounding box center [817, 86] width 29 height 14
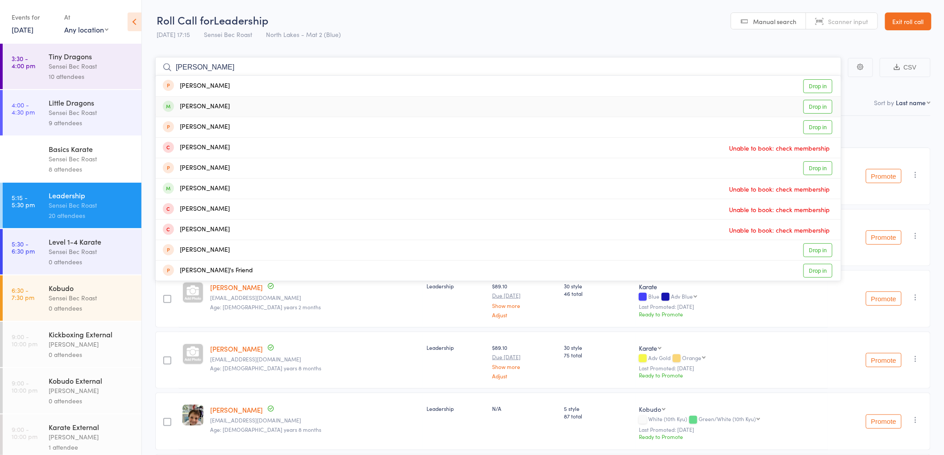
type input "emmanuel"
click at [206, 103] on div "[PERSON_NAME]" at bounding box center [196, 107] width 67 height 10
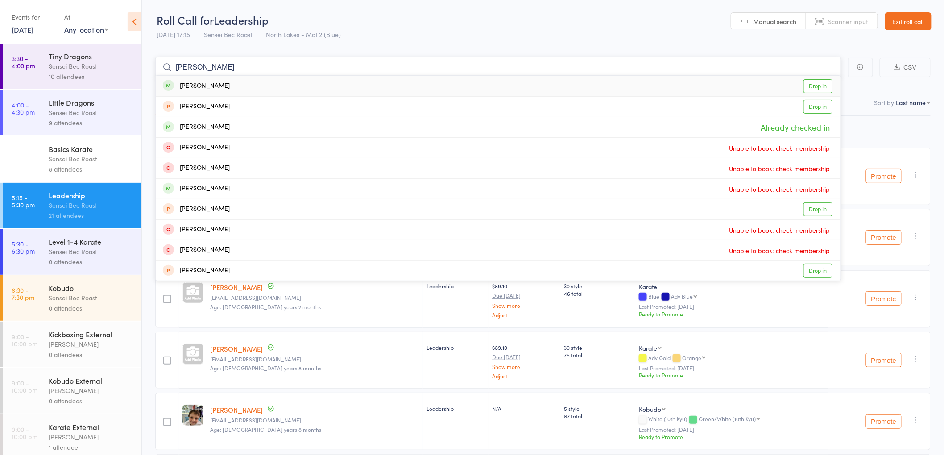
type input "adan jojo"
click at [192, 87] on div "[PERSON_NAME]" at bounding box center [196, 86] width 67 height 10
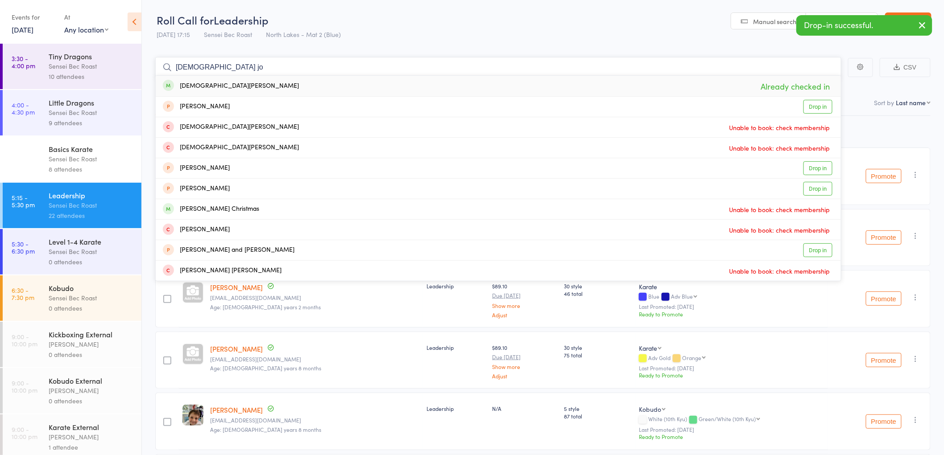
type input "christizn jo"
click at [204, 87] on div "[DEMOGRAPHIC_DATA][PERSON_NAME]" at bounding box center [231, 86] width 136 height 10
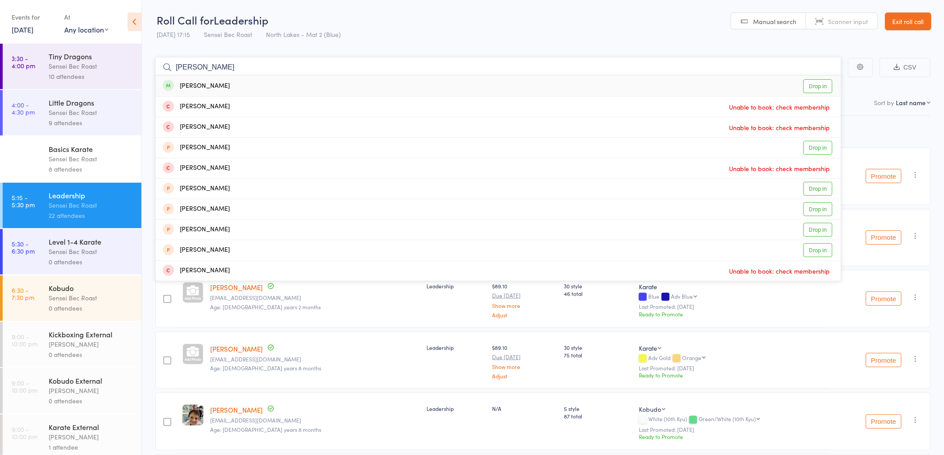
type input "natalie aye"
click at [201, 85] on div "[PERSON_NAME]" at bounding box center [196, 86] width 67 height 10
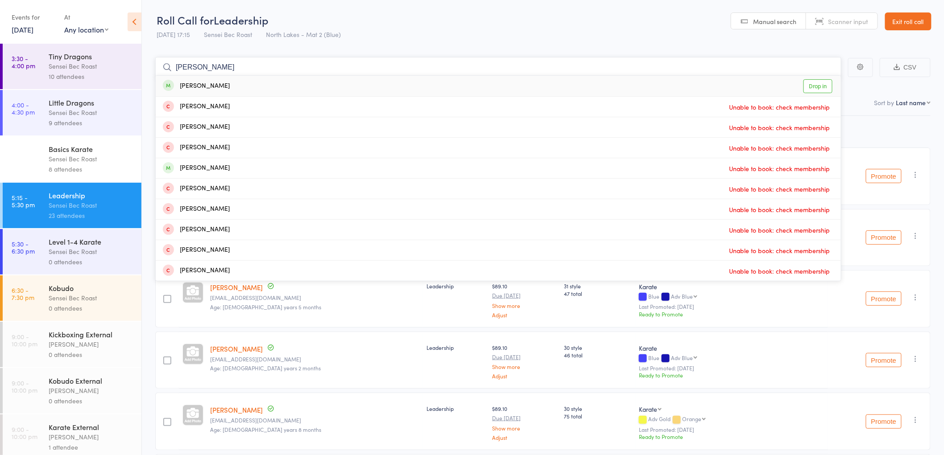
type input "james clarke"
click at [198, 82] on div "[PERSON_NAME]" at bounding box center [196, 86] width 67 height 10
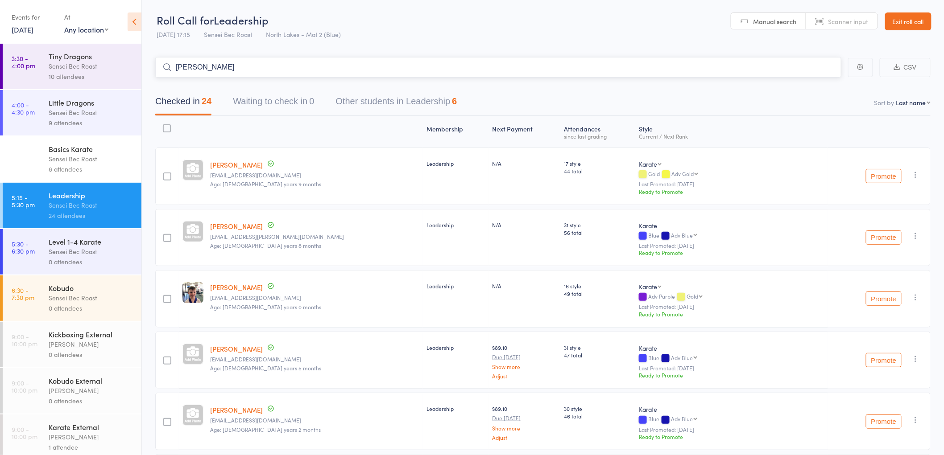
type input "logan lanesbury"
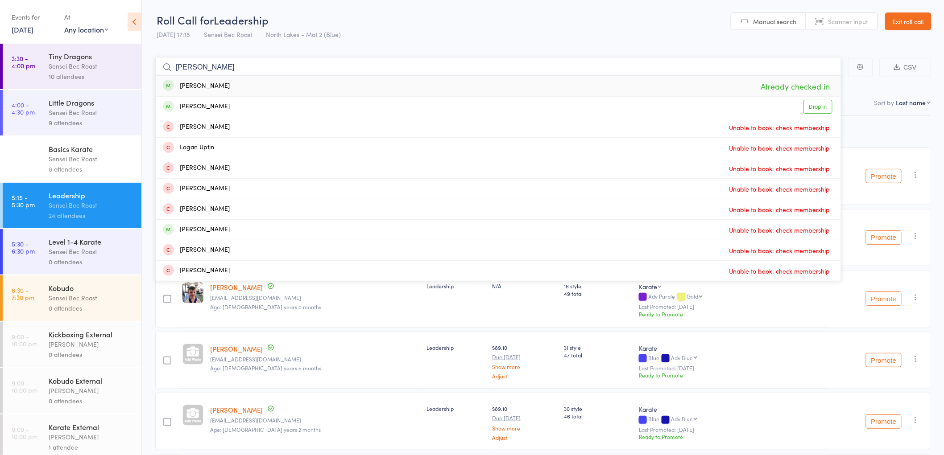
drag, startPoint x: 235, startPoint y: 69, endPoint x: 143, endPoint y: 60, distance: 92.7
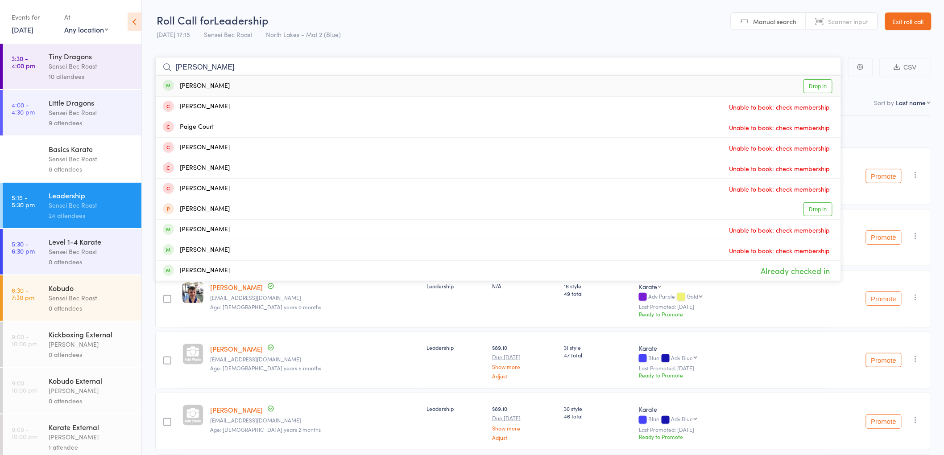
type input "paige ridl"
click at [197, 87] on div "[PERSON_NAME]" at bounding box center [196, 86] width 67 height 10
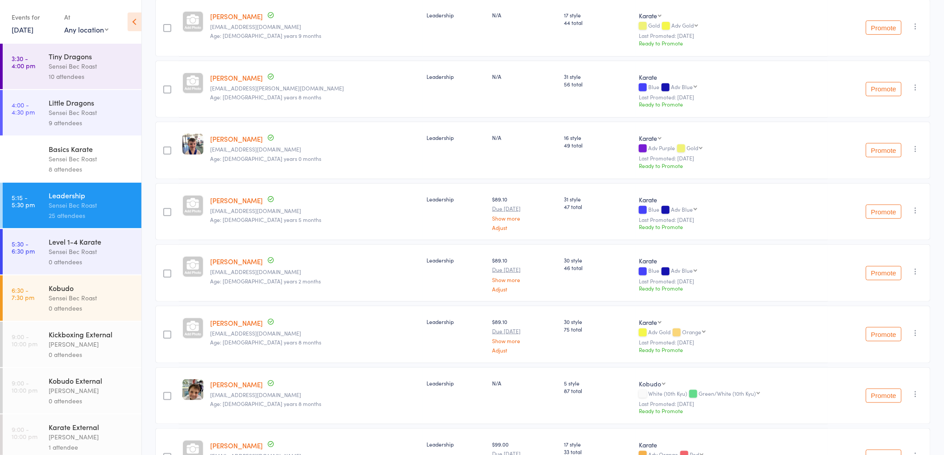
scroll to position [198, 0]
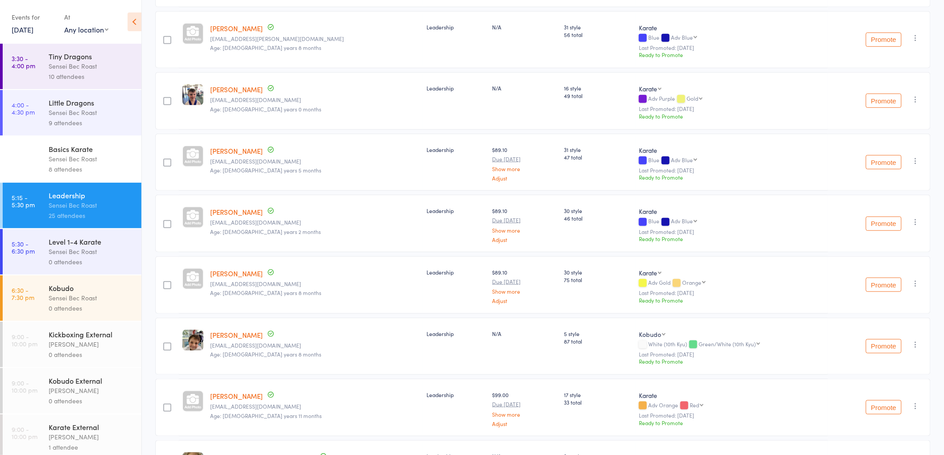
click at [134, 21] on icon at bounding box center [135, 21] width 14 height 19
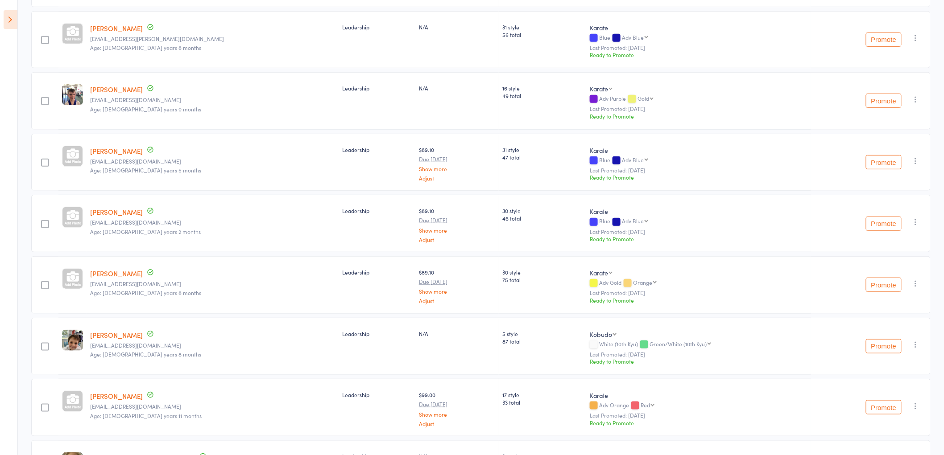
click at [10, 23] on icon at bounding box center [11, 19] width 14 height 19
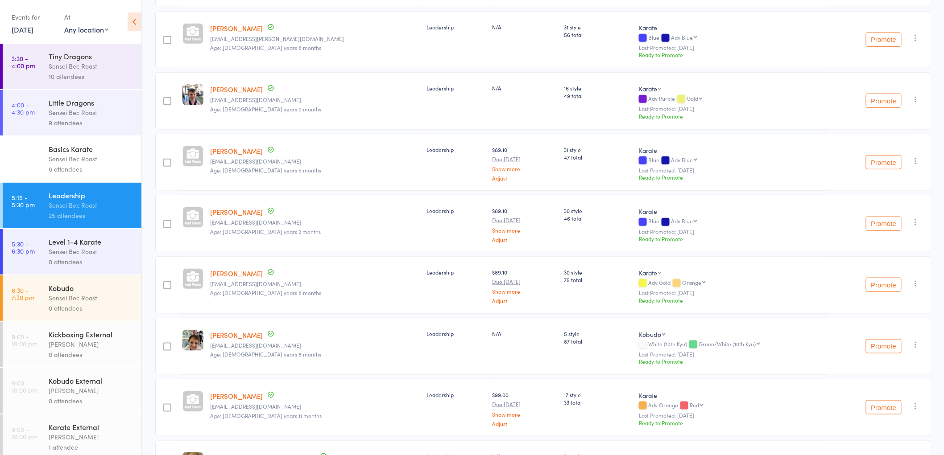
click at [30, 29] on link "16 Sep, 2025" at bounding box center [23, 30] width 22 height 10
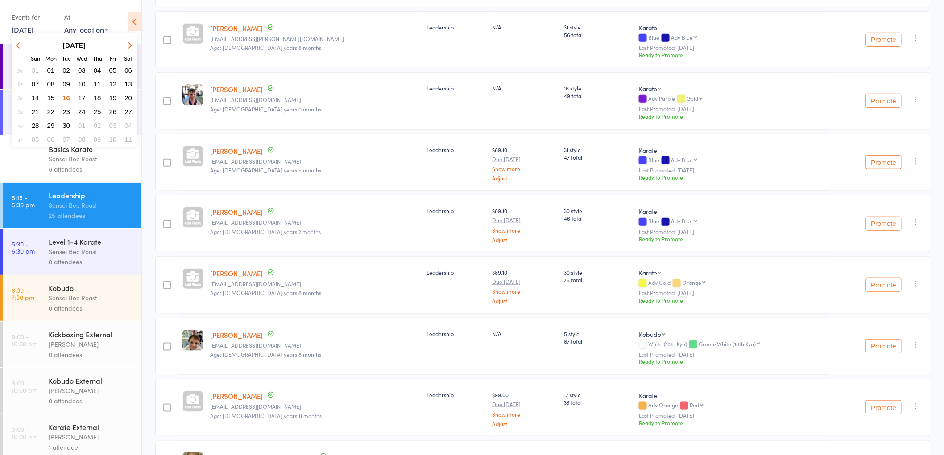
click at [54, 94] on span "15" at bounding box center [51, 98] width 8 height 8
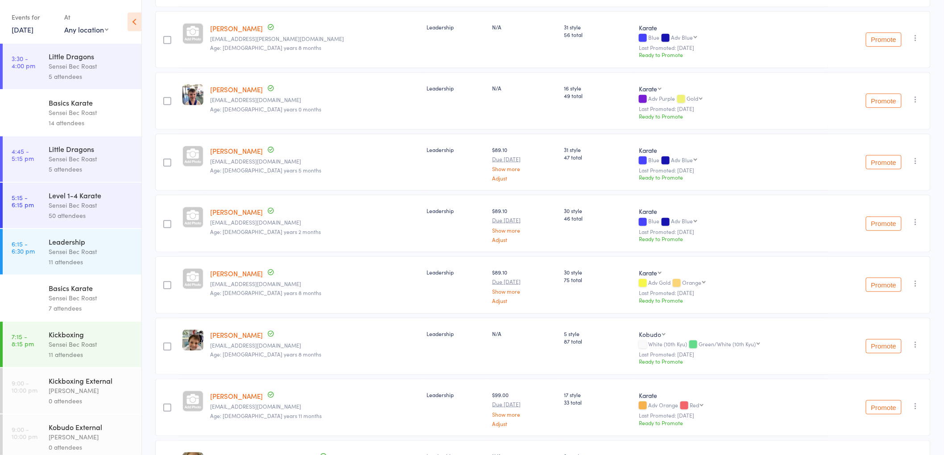
click at [917, 279] on icon "button" at bounding box center [915, 283] width 9 height 9
click at [744, 280] on div "Adv Gold Orange Orange Adv Orange Red Adv Red Brown Adv Brown Prep Cycle Shodan…" at bounding box center [731, 284] width 185 height 8
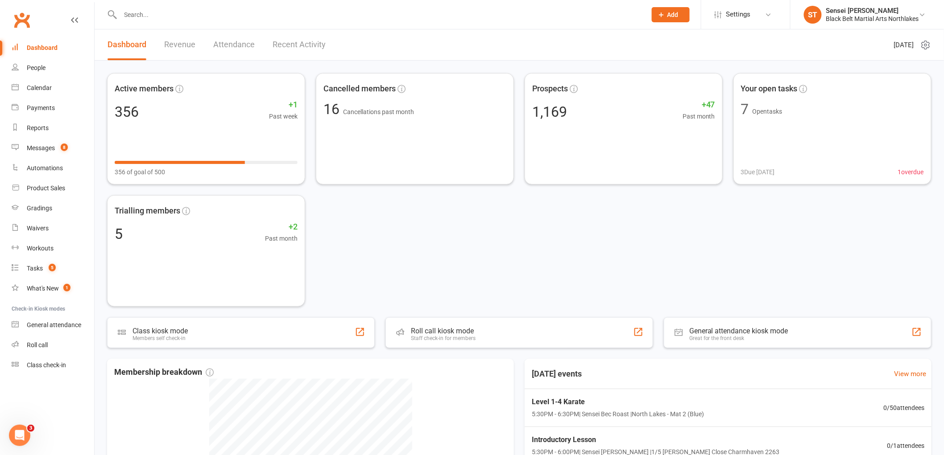
click at [46, 48] on div "Dashboard" at bounding box center [42, 47] width 31 height 7
click at [303, 50] on link "Recent Activity" at bounding box center [298, 44] width 53 height 31
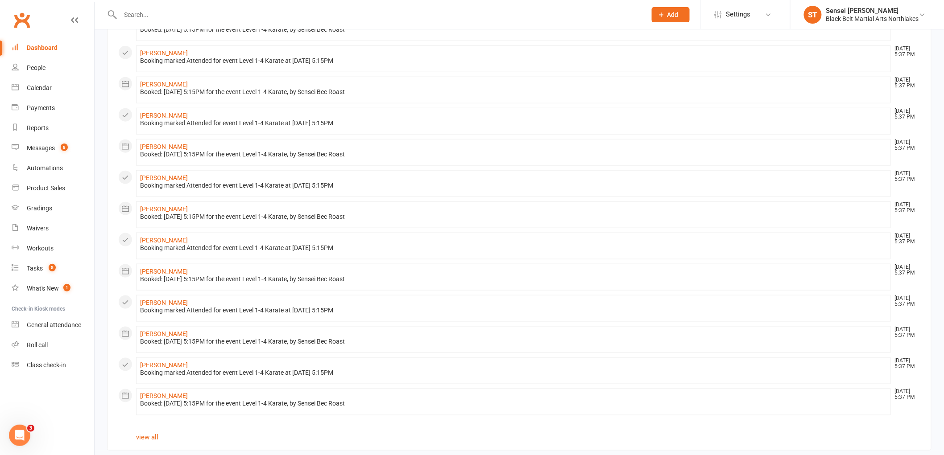
scroll to position [326, 0]
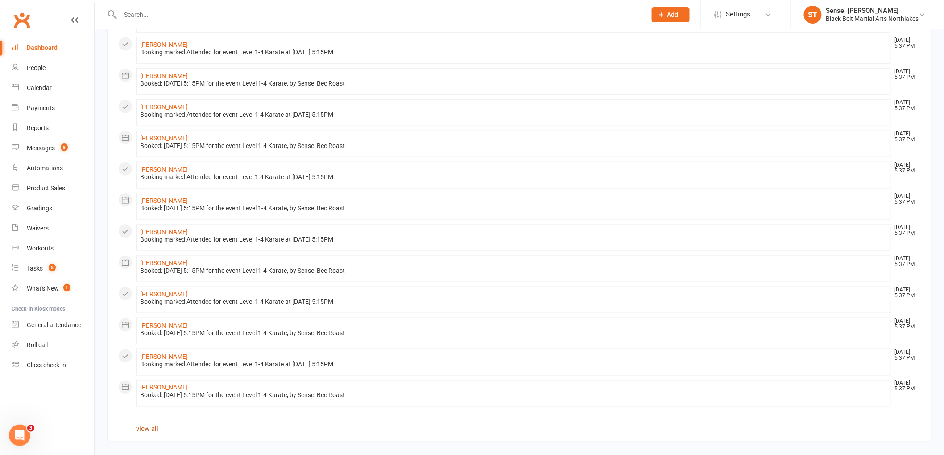
click at [152, 427] on link "view all" at bounding box center [147, 429] width 22 height 8
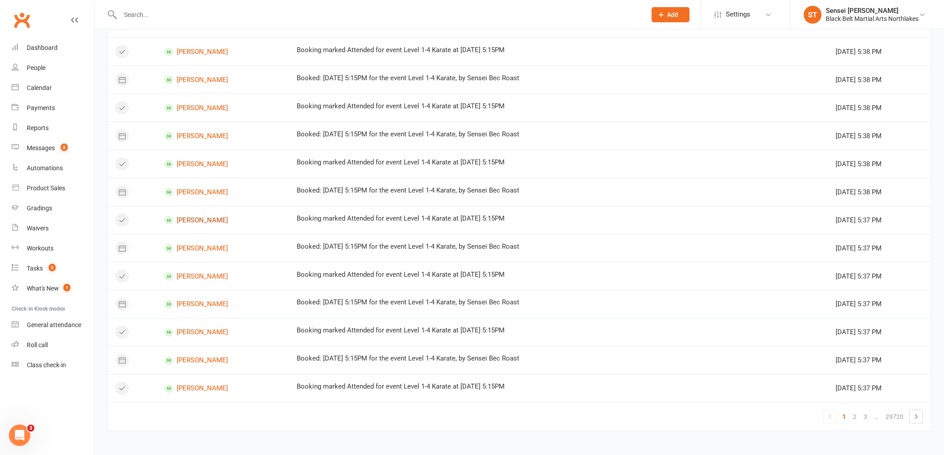
scroll to position [411, 0]
click at [854, 418] on link "2" at bounding box center [854, 415] width 11 height 12
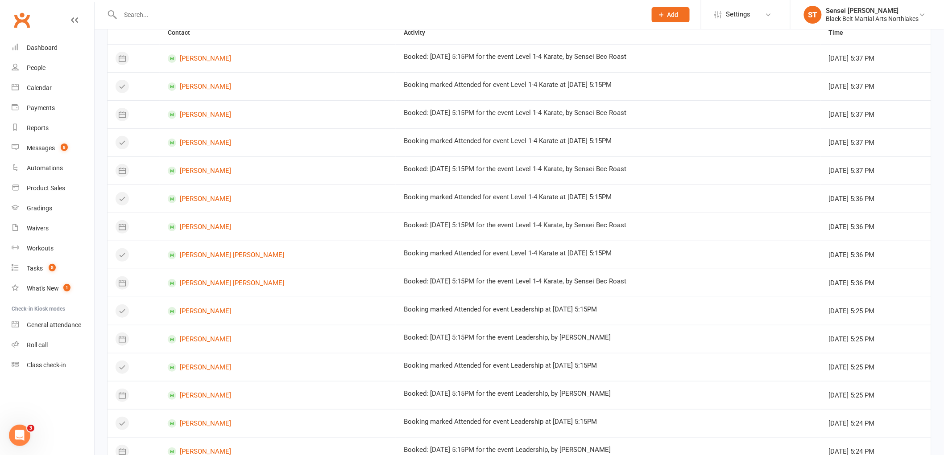
scroll to position [0, 0]
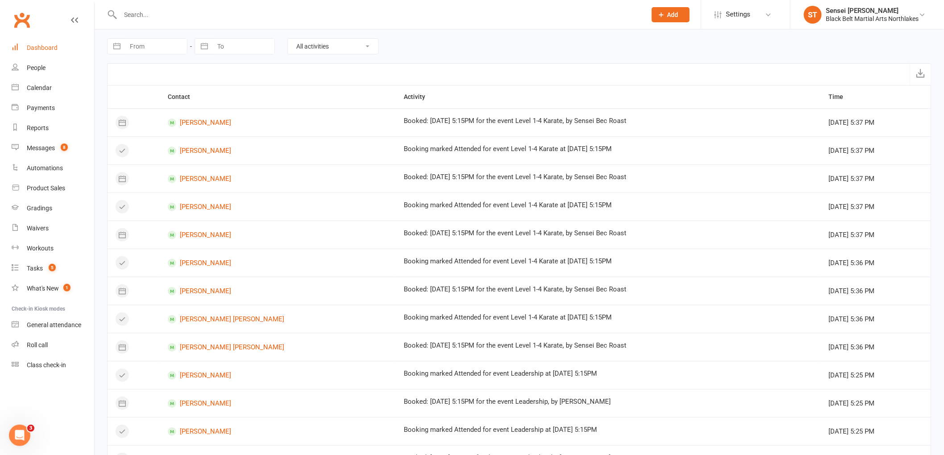
click at [43, 48] on div "Dashboard" at bounding box center [42, 47] width 31 height 7
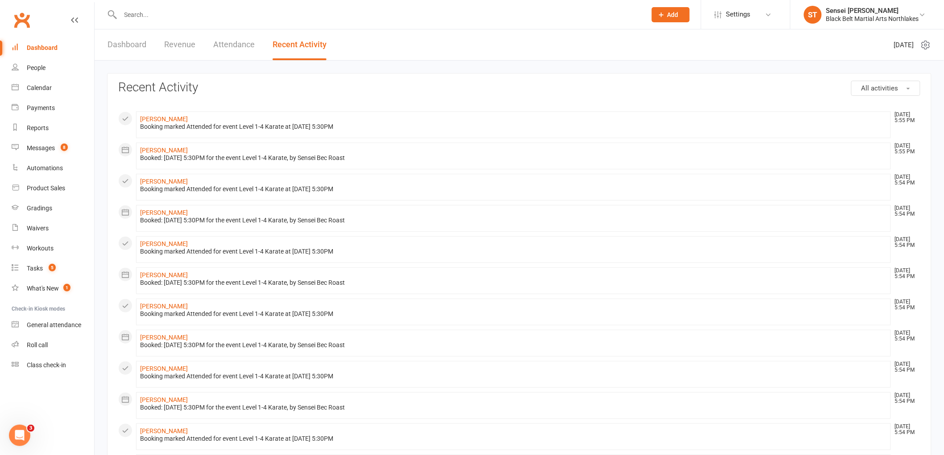
click at [119, 45] on link "Dashboard" at bounding box center [126, 44] width 39 height 31
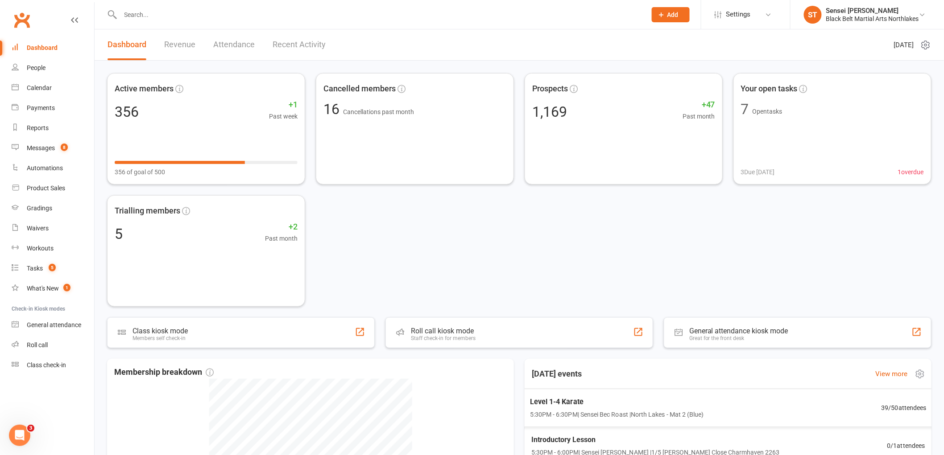
scroll to position [0, 0]
click at [604, 417] on span "5:30PM - 6:30PM | Sensei Bec Roast | [GEOGRAPHIC_DATA] - Mat 2 (Blue)" at bounding box center [615, 414] width 176 height 10
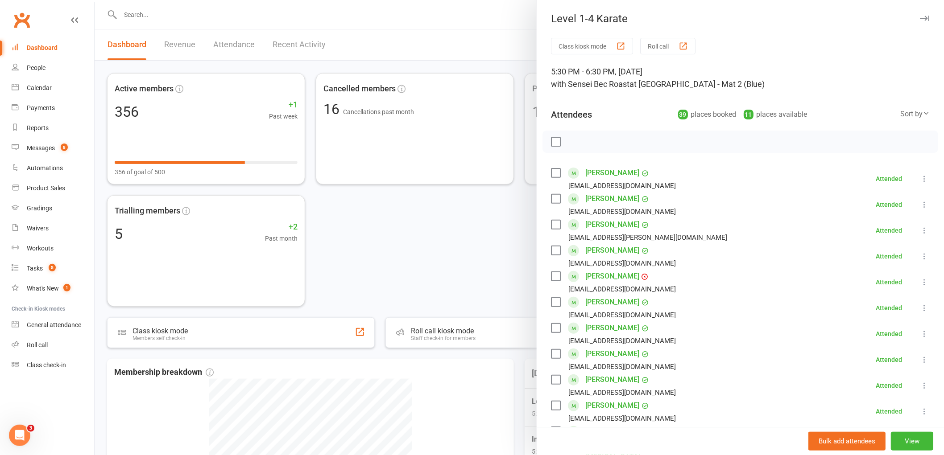
scroll to position [207, 0]
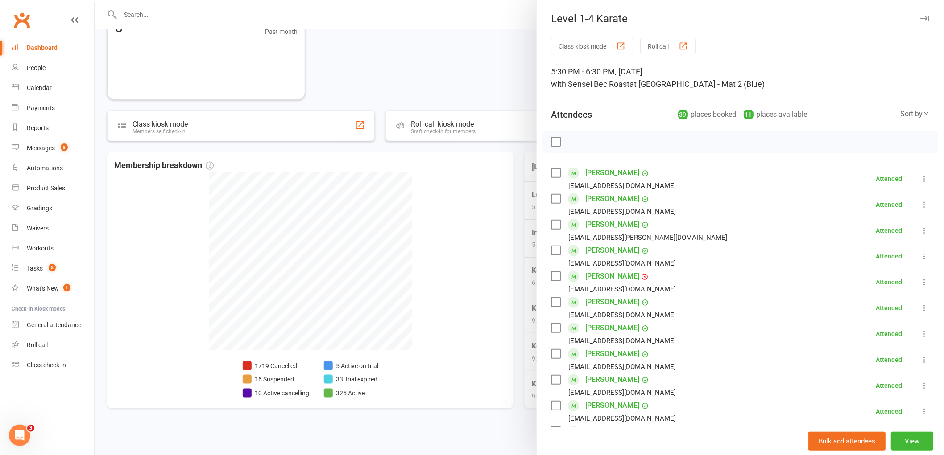
click at [161, 16] on div at bounding box center [519, 227] width 849 height 455
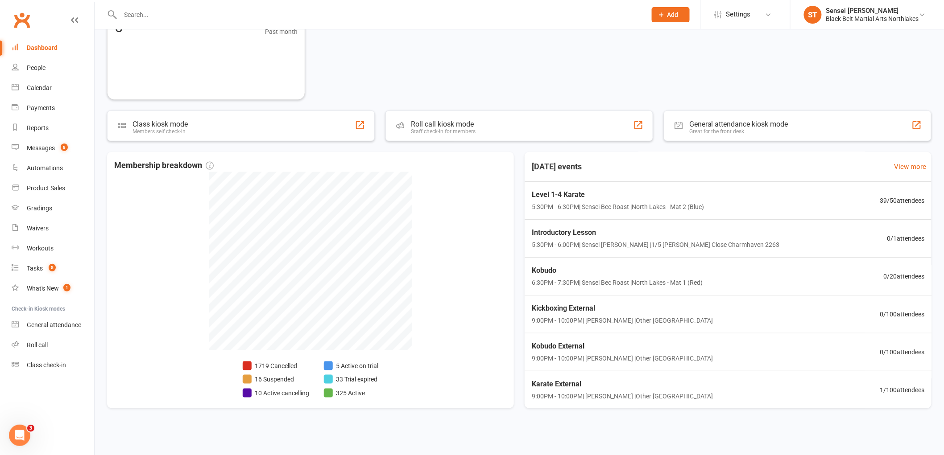
click at [153, 14] on input "text" at bounding box center [379, 14] width 522 height 12
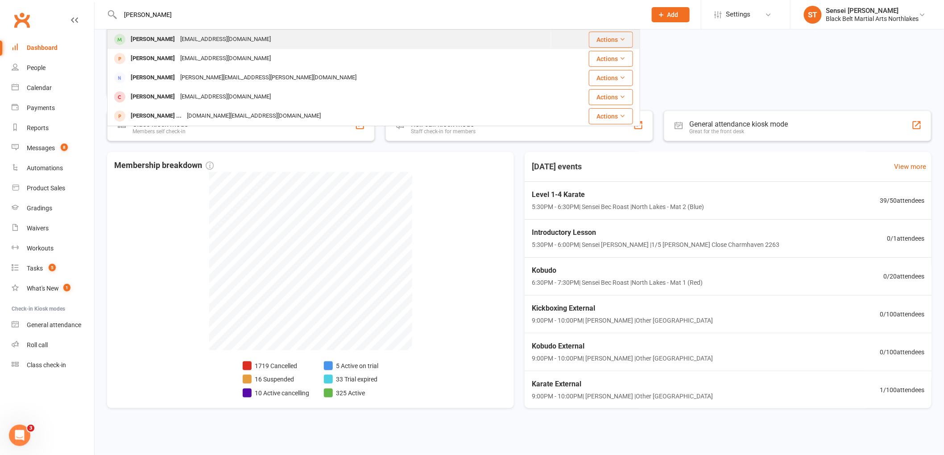
type input "[PERSON_NAME]"
click at [149, 42] on div "[PERSON_NAME]" at bounding box center [152, 39] width 49 height 13
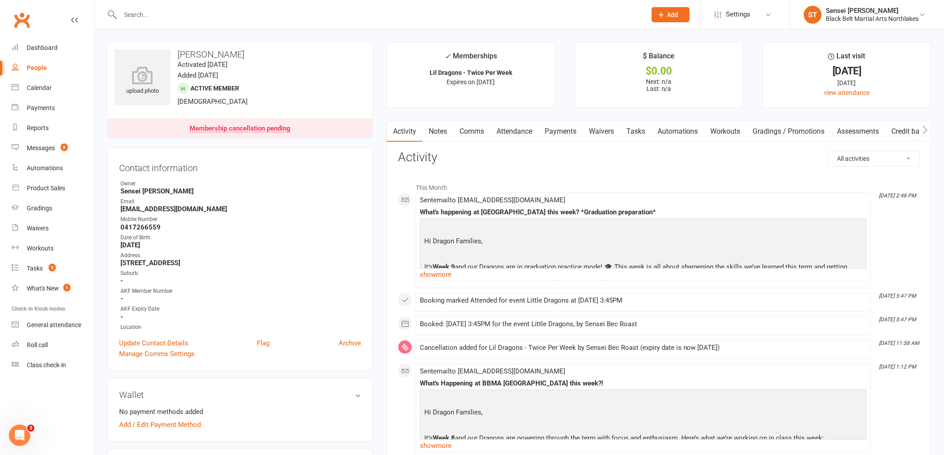
click at [152, 12] on input "text" at bounding box center [379, 14] width 522 height 12
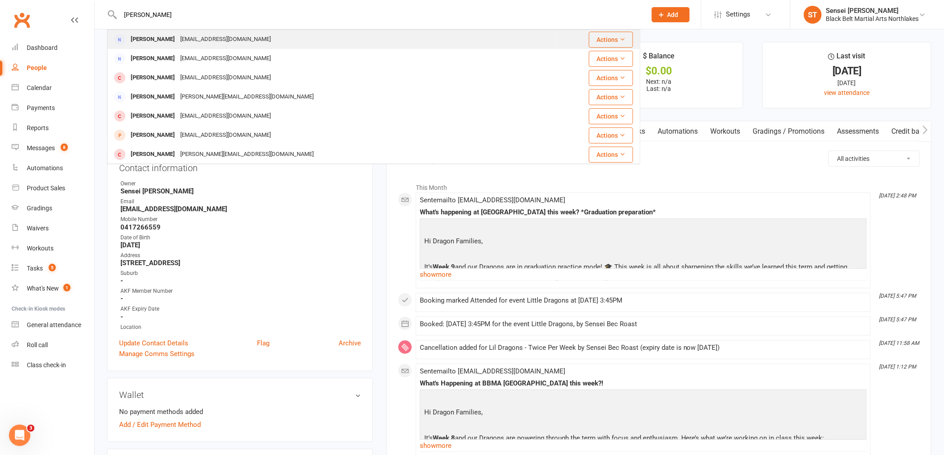
type input "[PERSON_NAME]"
click at [154, 44] on div "[PERSON_NAME]" at bounding box center [152, 39] width 49 height 13
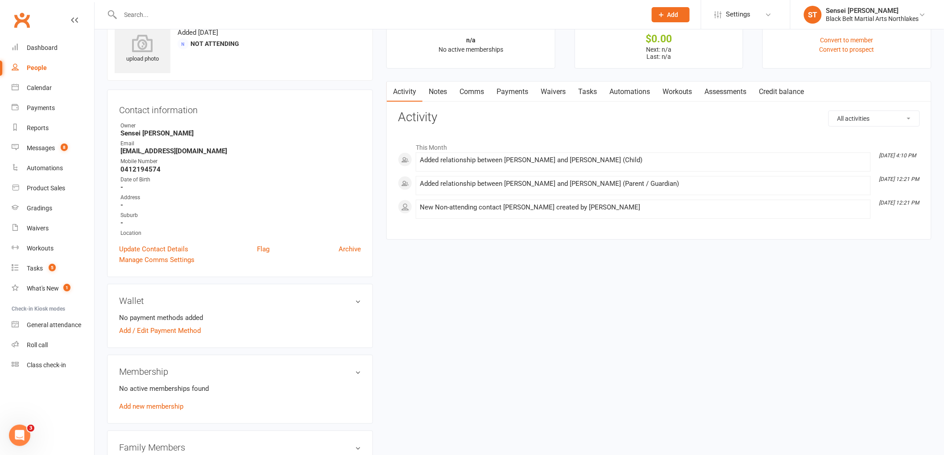
scroll to position [49, 0]
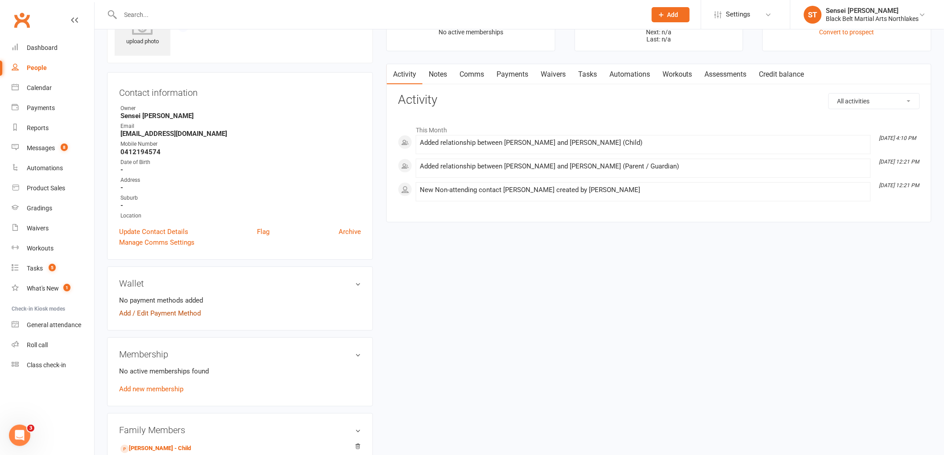
click at [164, 313] on link "Add / Edit Payment Method" at bounding box center [160, 313] width 82 height 11
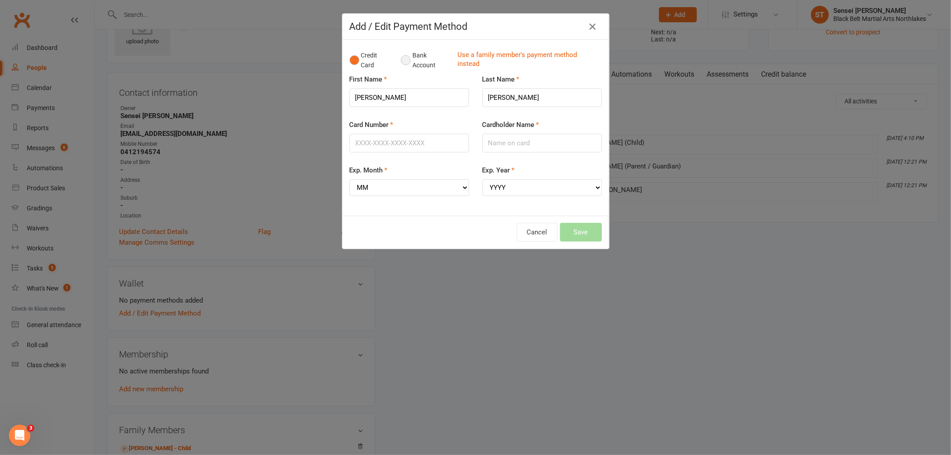
click at [406, 59] on button "Bank Account" at bounding box center [425, 60] width 49 height 27
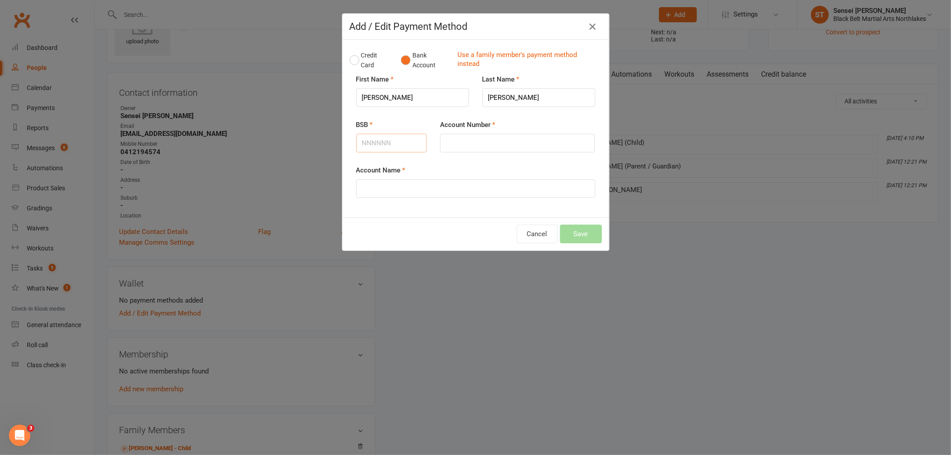
click at [381, 140] on input "BSB" at bounding box center [391, 143] width 71 height 19
type input "112879"
click at [465, 145] on input "Account Number" at bounding box center [517, 143] width 155 height 19
type input "423313076"
click at [367, 194] on input "Account Name" at bounding box center [475, 188] width 239 height 19
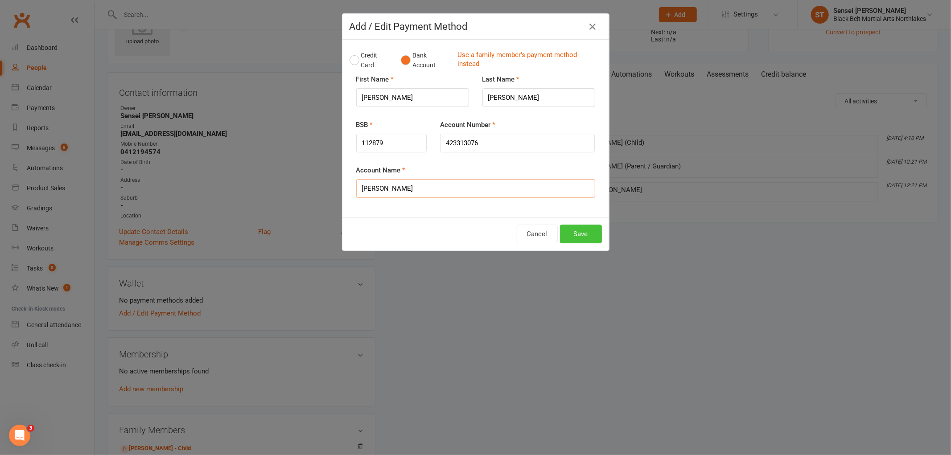
type input "[PERSON_NAME]"
click at [577, 243] on button "Save" at bounding box center [581, 234] width 42 height 19
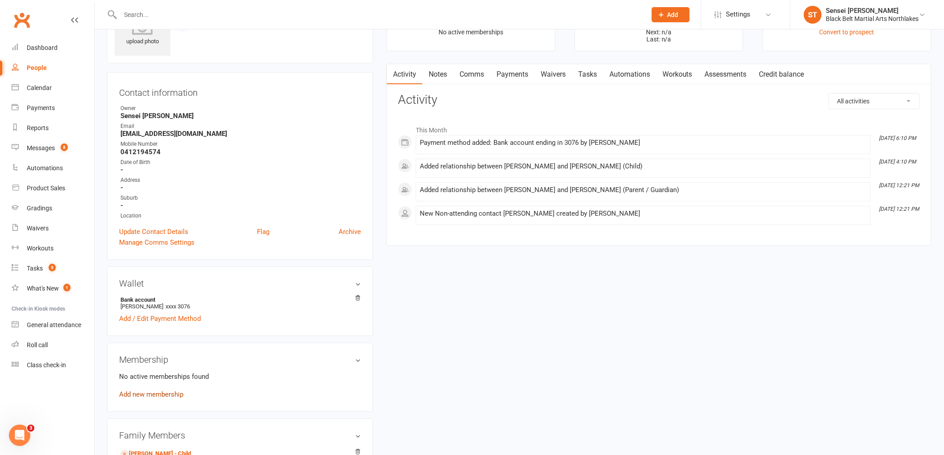
click at [147, 393] on link "Add new membership" at bounding box center [151, 395] width 64 height 8
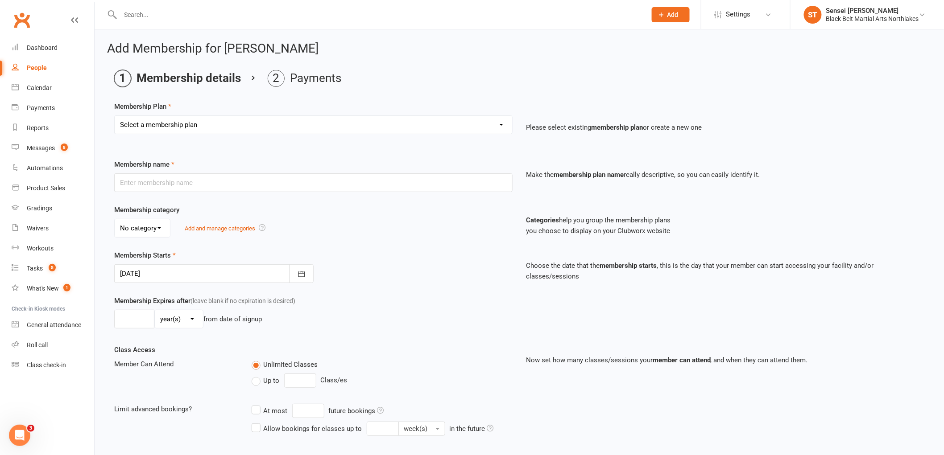
click at [180, 124] on select "Select a membership plan Create new Membership Plan Lil Dragons Lil Dragons - T…" at bounding box center [313, 125] width 397 height 18
select select "1"
click at [115, 116] on select "Select a membership plan Create new Membership Plan Lil Dragons Lil Dragons - T…" at bounding box center [313, 125] width 397 height 18
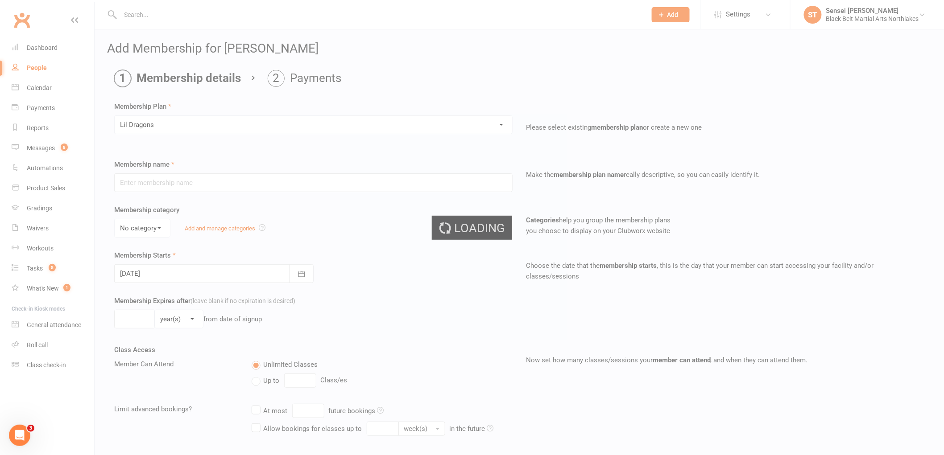
type input "Lil Dragons"
select select "1"
type input "0"
type input "1"
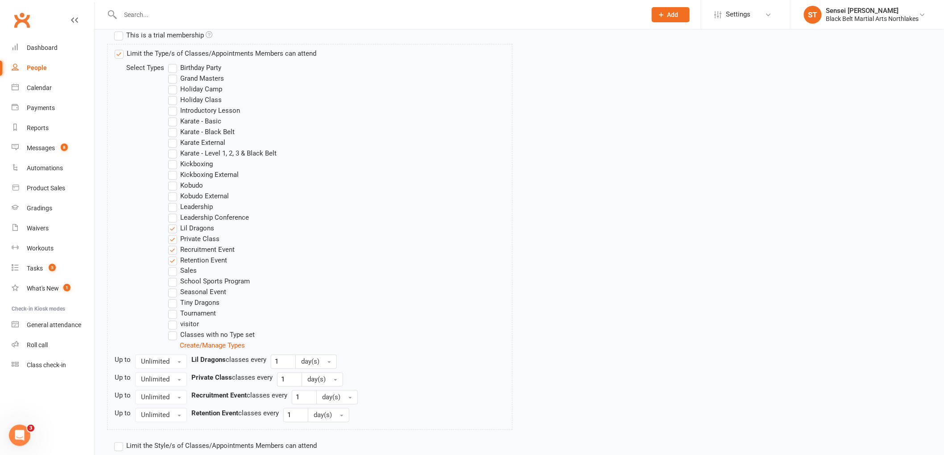
scroll to position [494, 0]
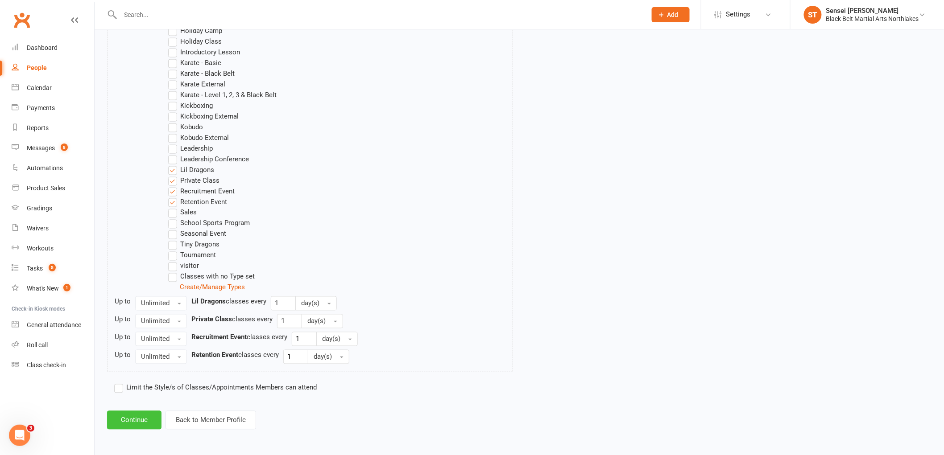
click at [144, 421] on button "Continue" at bounding box center [134, 420] width 54 height 19
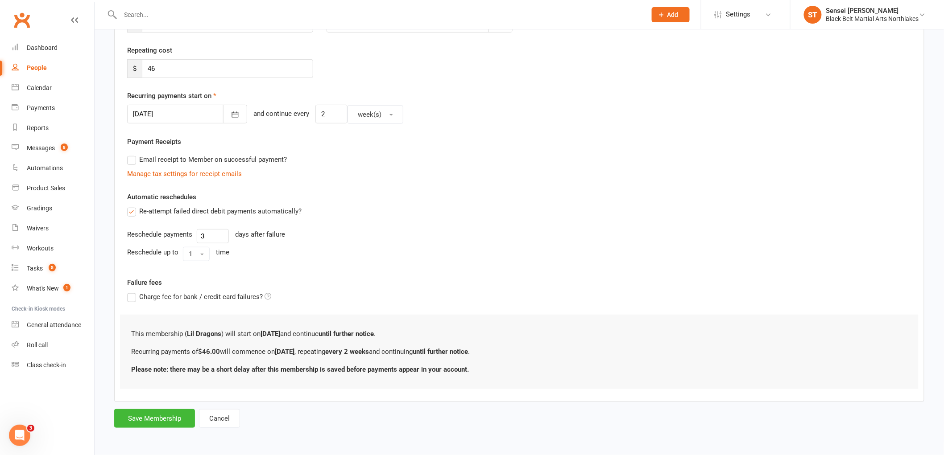
scroll to position [0, 0]
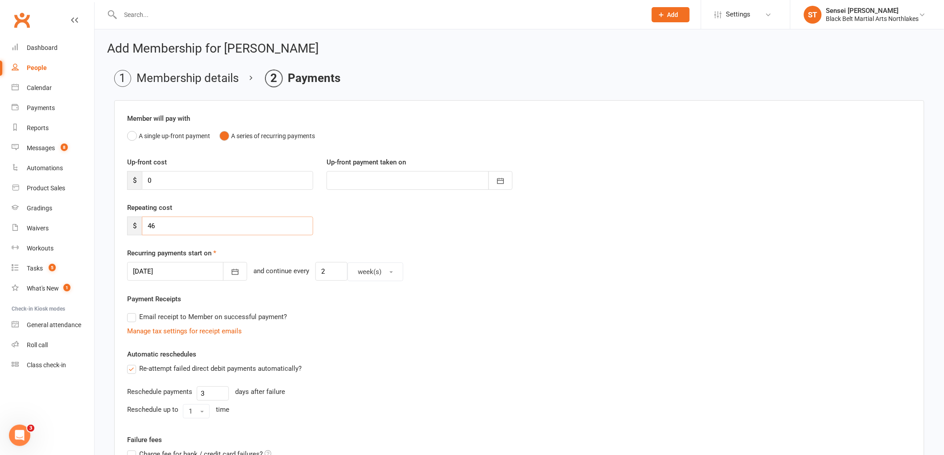
click at [162, 228] on input "46" at bounding box center [227, 226] width 171 height 19
type input "41.40"
click at [317, 276] on input "2" at bounding box center [331, 271] width 32 height 19
type input "1"
click at [232, 271] on icon "button" at bounding box center [235, 272] width 7 height 6
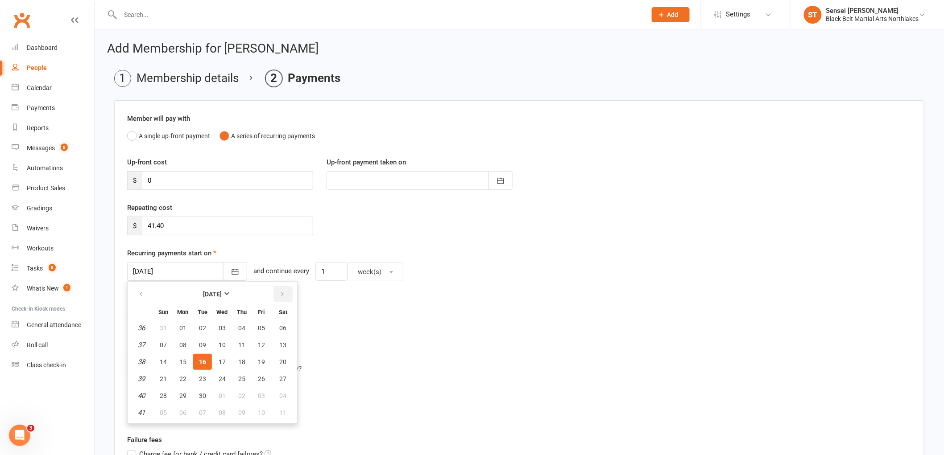
click at [281, 294] on button "button" at bounding box center [282, 294] width 19 height 16
click at [195, 346] on button "07" at bounding box center [202, 345] width 19 height 16
type input "[DATE]"
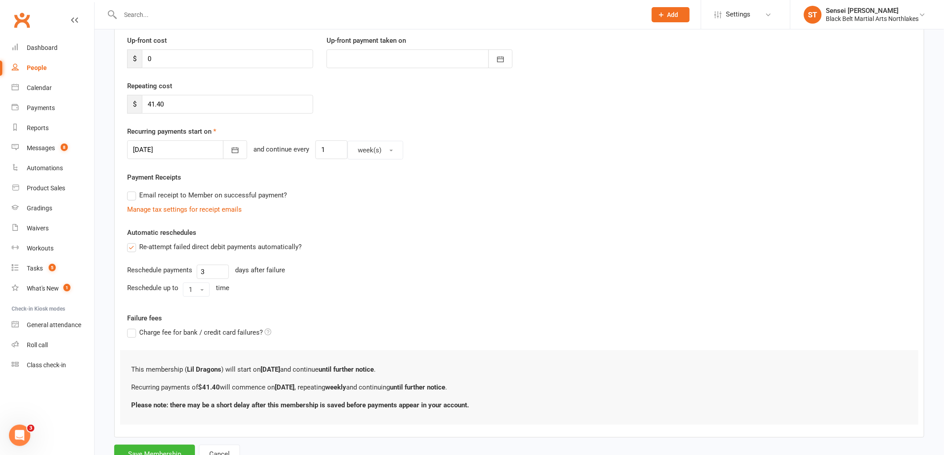
scroll to position [157, 0]
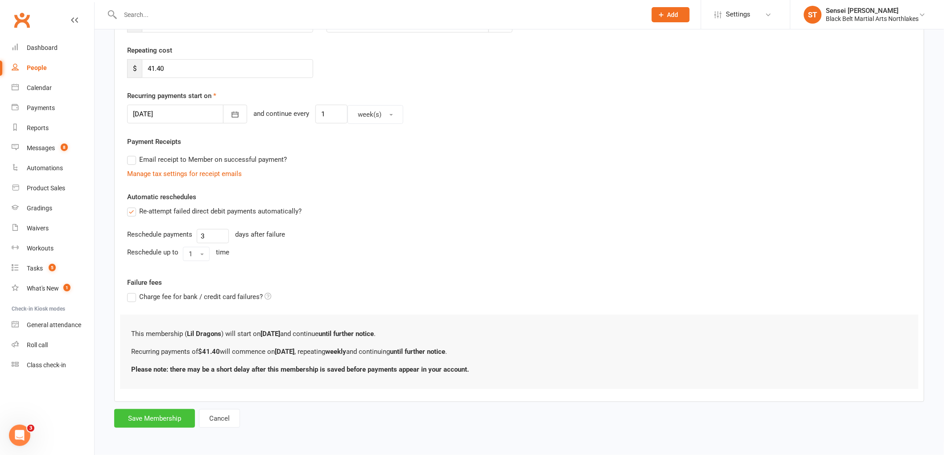
click at [147, 423] on button "Save Membership" at bounding box center [154, 418] width 81 height 19
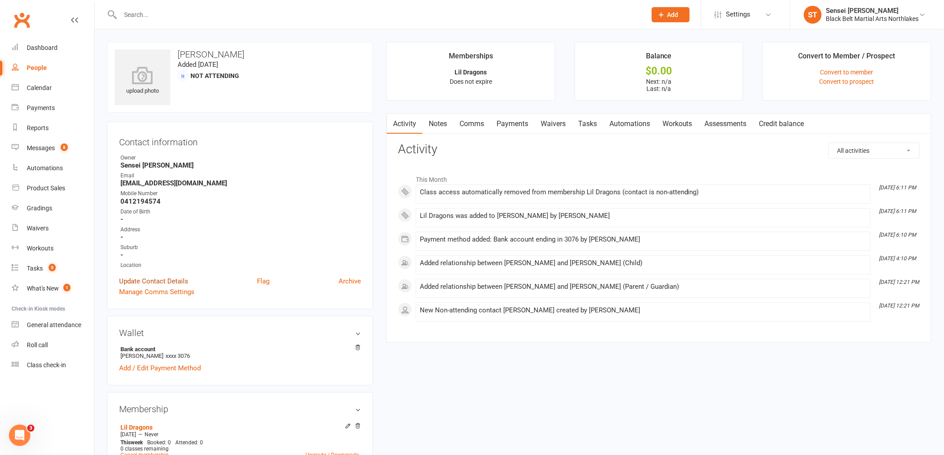
click at [144, 276] on link "Update Contact Details" at bounding box center [153, 281] width 69 height 11
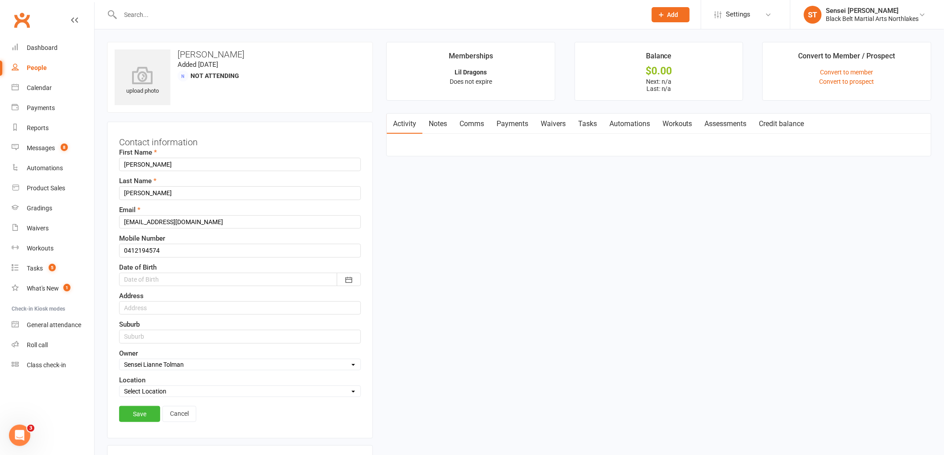
scroll to position [42, 0]
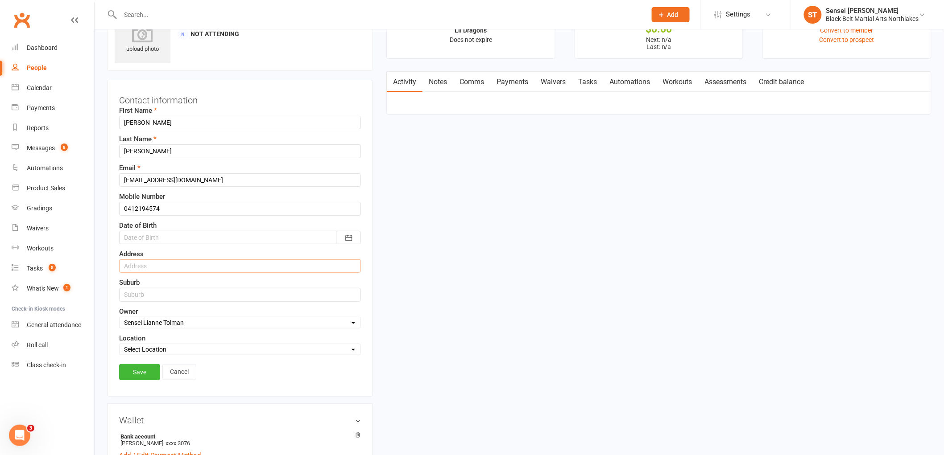
click at [149, 261] on input "text" at bounding box center [240, 266] width 242 height 13
type input "[STREET_ADDRESS]"
click at [162, 297] on input "text" at bounding box center [240, 294] width 242 height 13
type input "Gorokan"
click at [141, 371] on link "Save" at bounding box center [139, 372] width 41 height 16
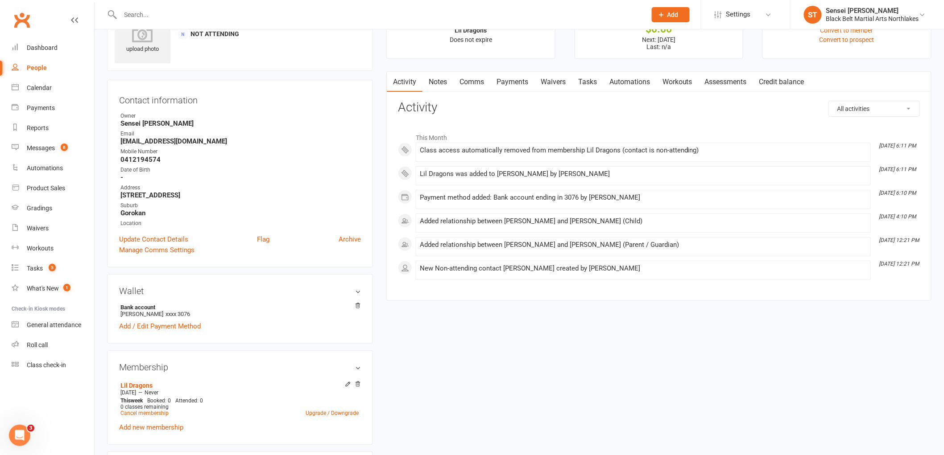
click at [510, 81] on link "Payments" at bounding box center [512, 82] width 44 height 21
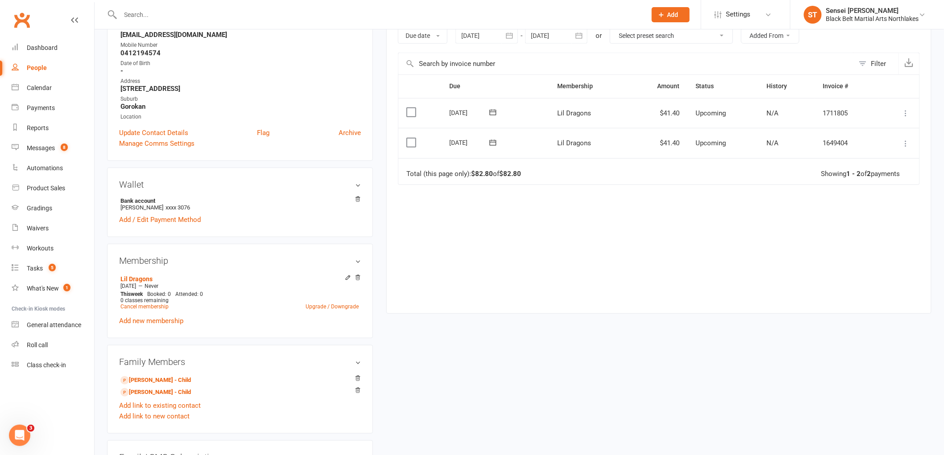
scroll to position [190, 0]
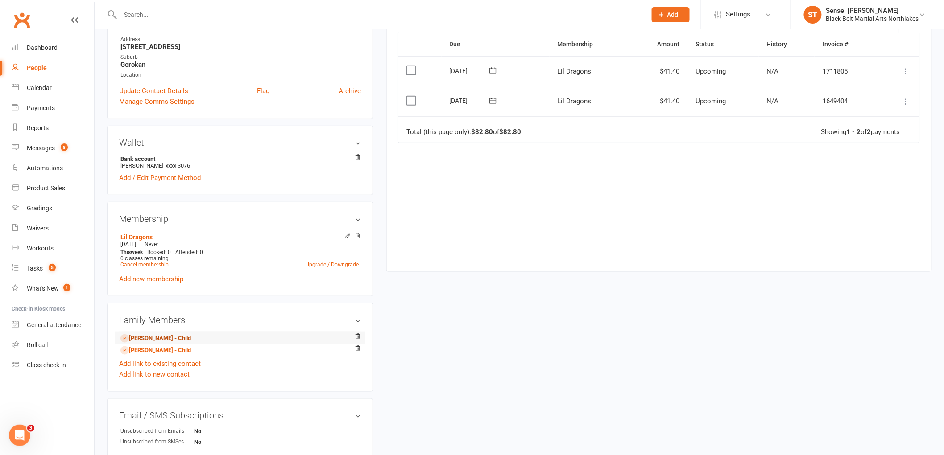
click at [161, 336] on link "[PERSON_NAME] - Child" at bounding box center [155, 338] width 70 height 9
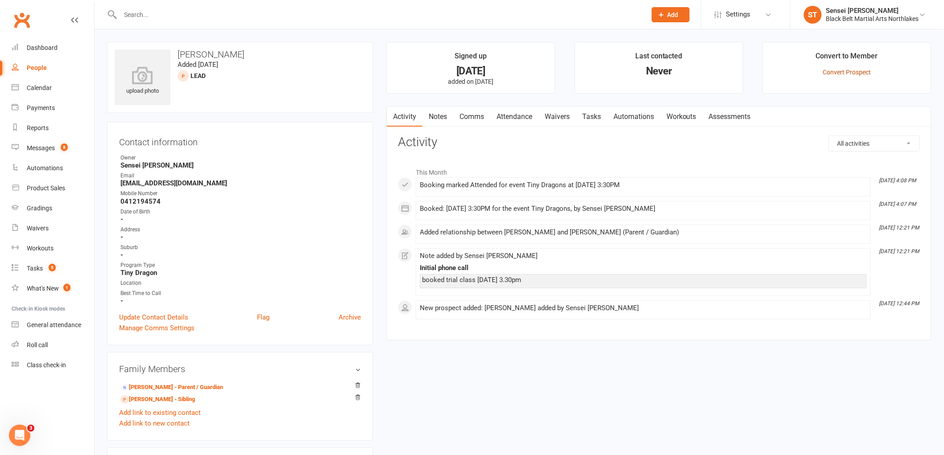
click at [850, 74] on link "Convert Prospect" at bounding box center [847, 72] width 48 height 7
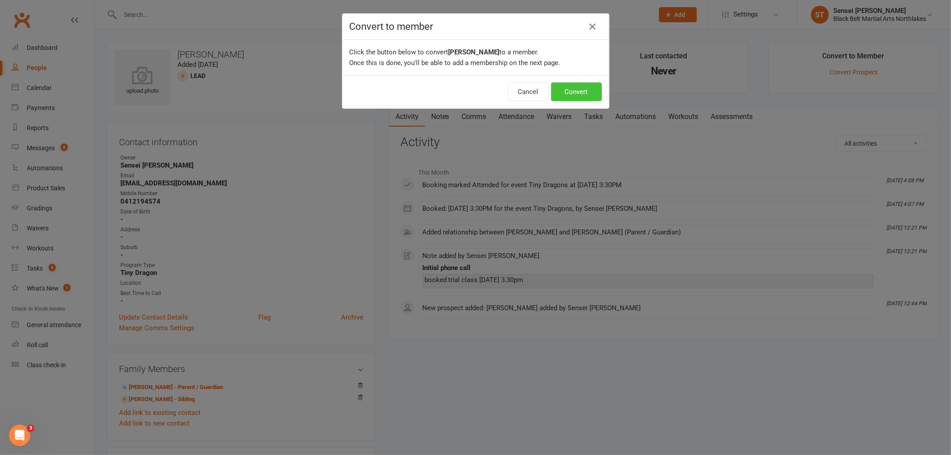
click at [578, 94] on button "Convert" at bounding box center [576, 91] width 51 height 19
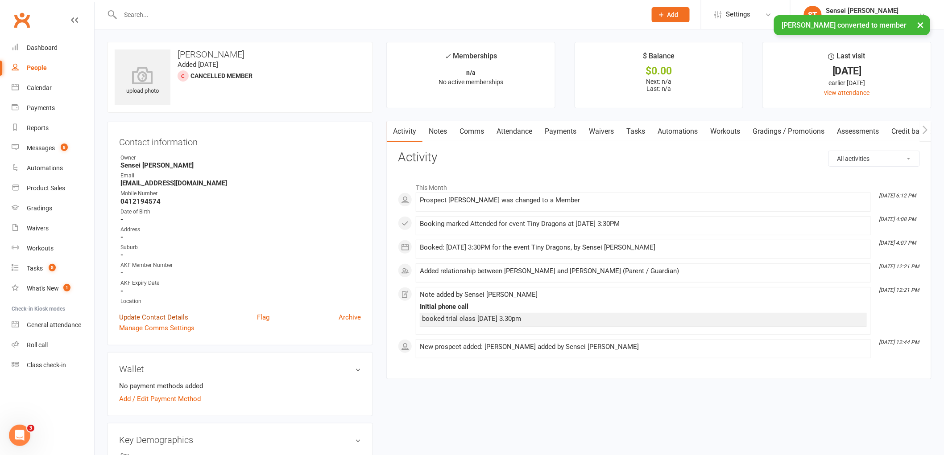
click at [158, 317] on link "Update Contact Details" at bounding box center [153, 317] width 69 height 11
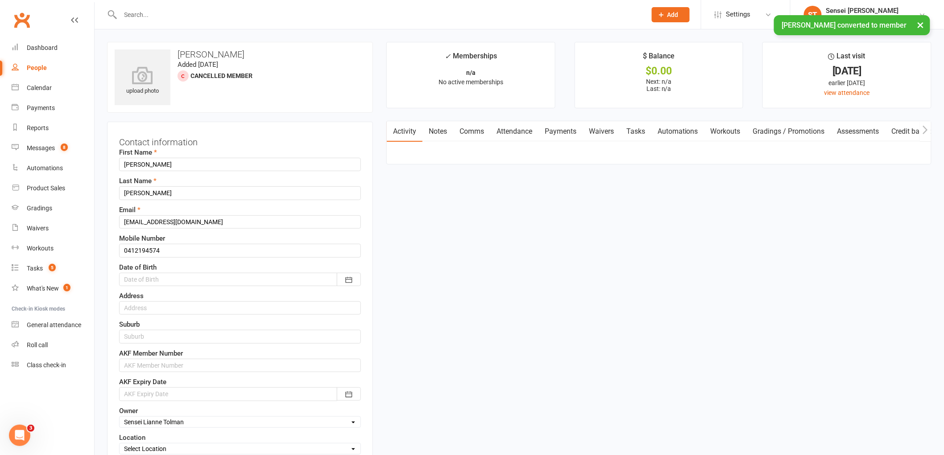
scroll to position [42, 0]
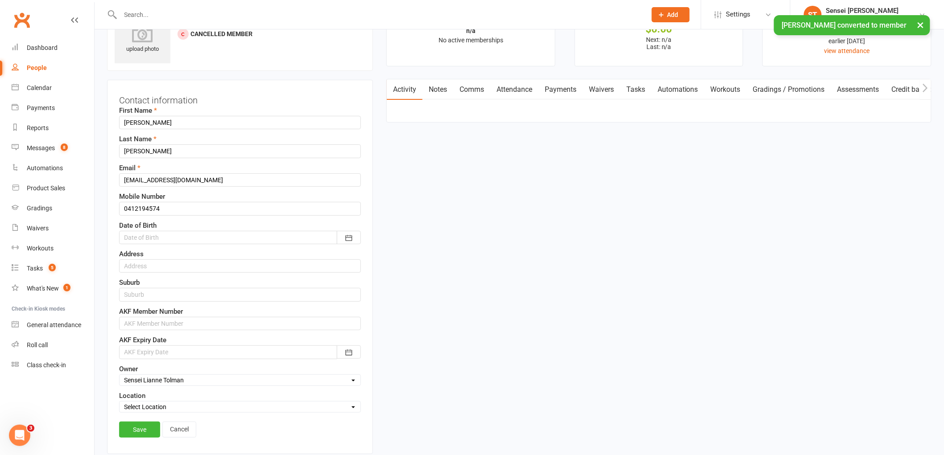
click at [152, 234] on div at bounding box center [240, 237] width 242 height 13
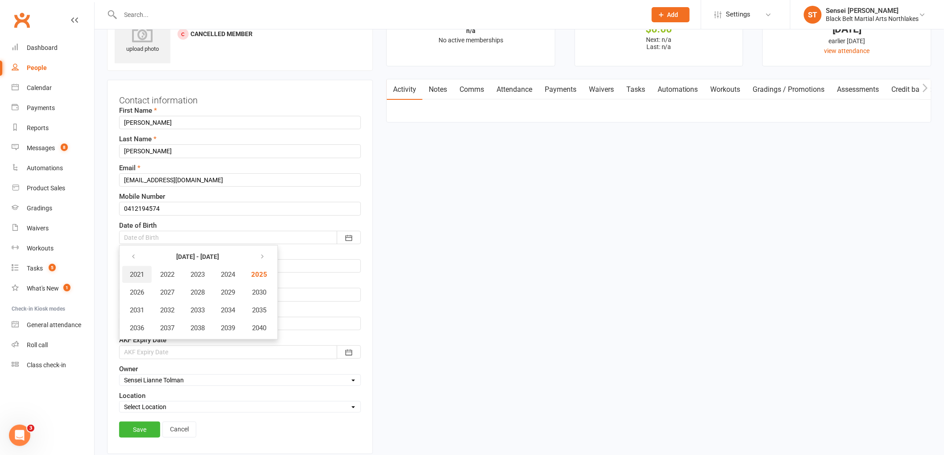
click at [141, 268] on button "2021" at bounding box center [136, 274] width 29 height 17
click at [206, 312] on button "August" at bounding box center [194, 310] width 64 height 17
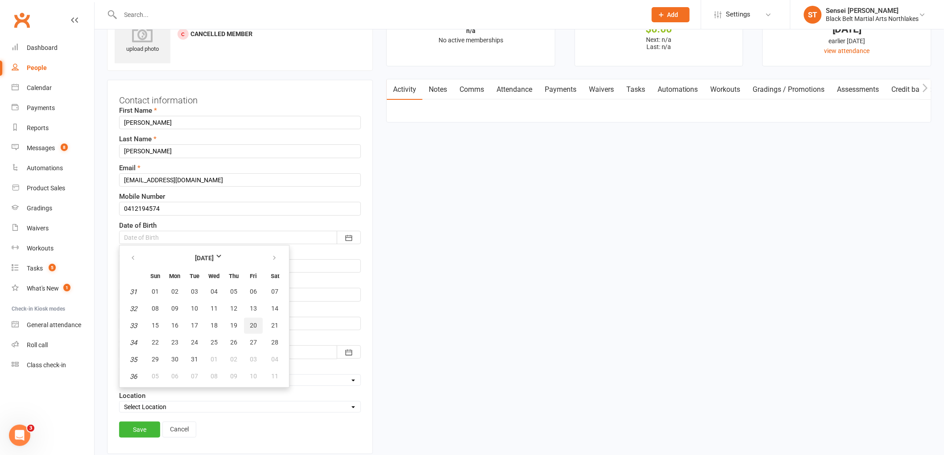
click at [250, 322] on span "20" at bounding box center [253, 325] width 7 height 7
type input "[DATE]"
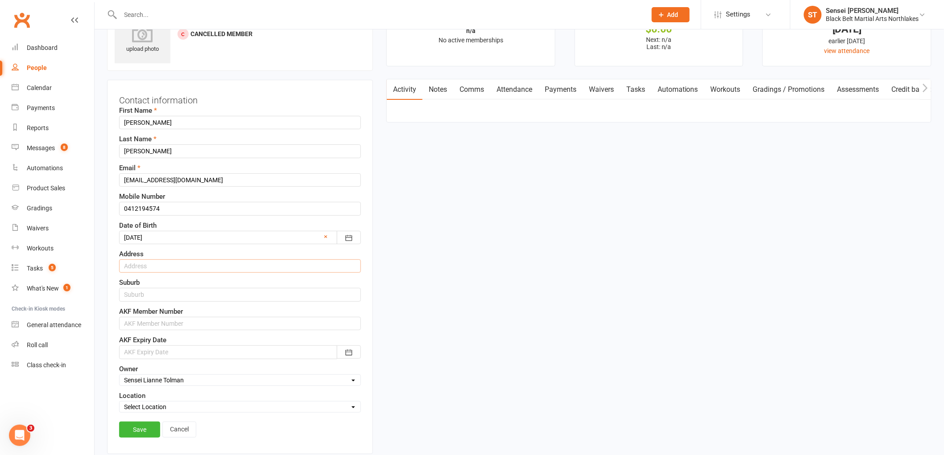
click at [159, 264] on input "text" at bounding box center [240, 266] width 242 height 13
type input "[STREET_ADDRESS]"
click at [149, 293] on input "text" at bounding box center [240, 294] width 242 height 13
type input "Gorokan"
click at [150, 430] on link "Save" at bounding box center [139, 430] width 41 height 16
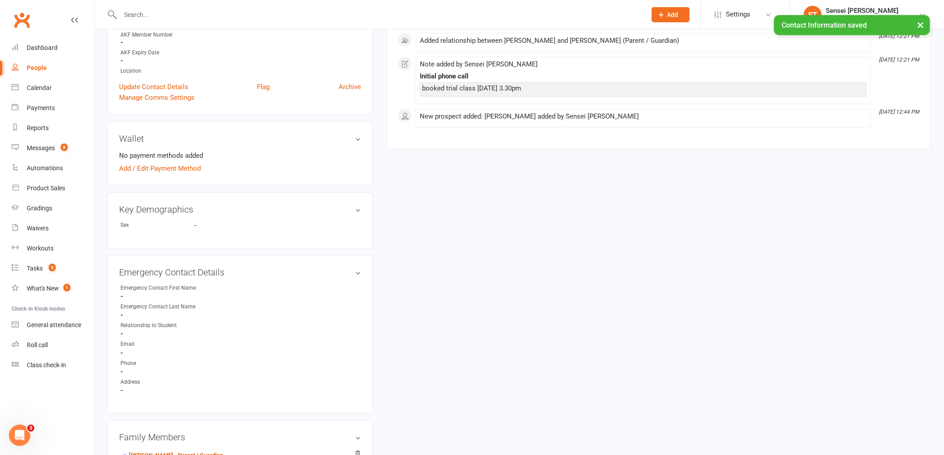
scroll to position [240, 0]
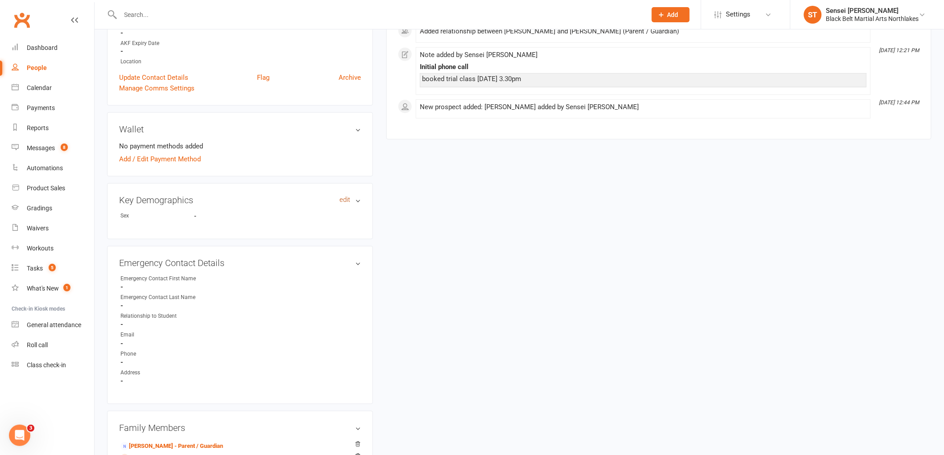
click at [340, 198] on link "edit" at bounding box center [344, 200] width 11 height 8
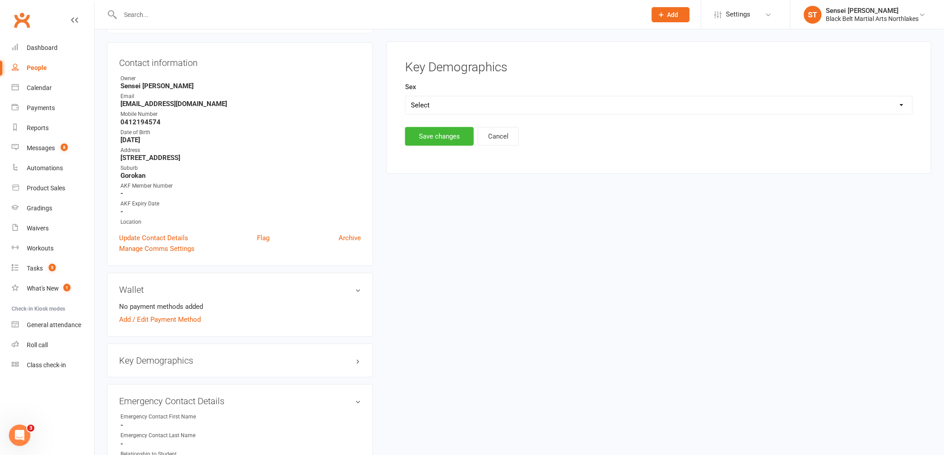
scroll to position [76, 0]
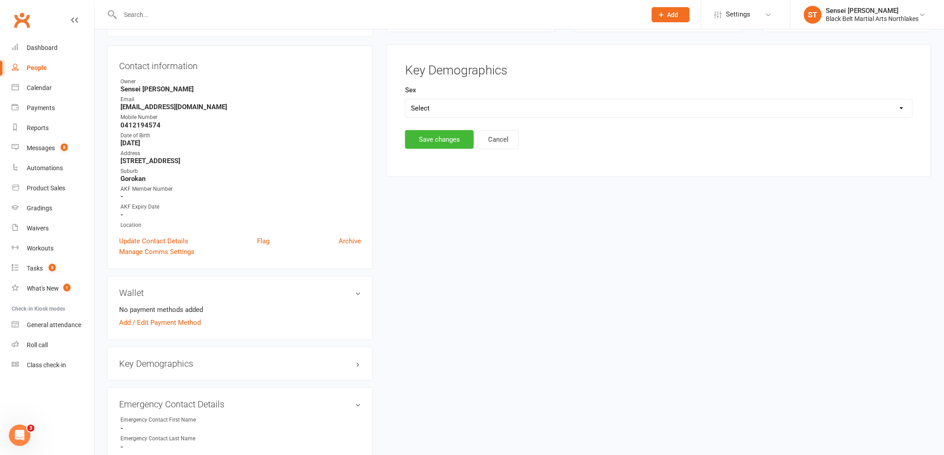
click at [433, 106] on select "Select [DEMOGRAPHIC_DATA] [DEMOGRAPHIC_DATA] Other" at bounding box center [658, 108] width 507 height 18
select select "[DEMOGRAPHIC_DATA]"
click at [405, 99] on select "Select [DEMOGRAPHIC_DATA] [DEMOGRAPHIC_DATA] Other" at bounding box center [658, 108] width 507 height 18
click at [437, 139] on button "Save changes" at bounding box center [439, 139] width 69 height 19
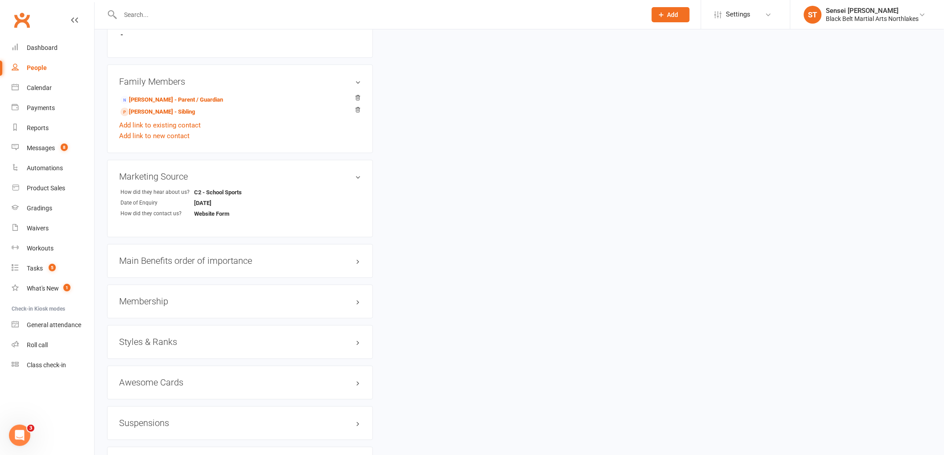
scroll to position [572, 0]
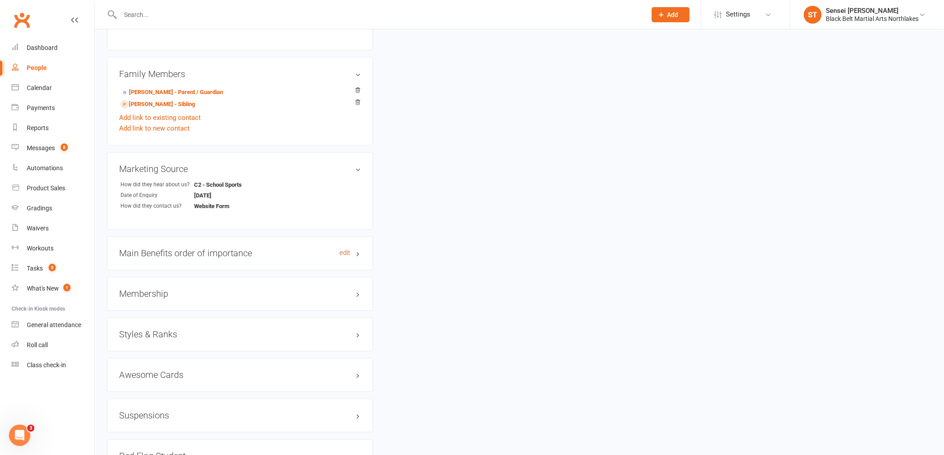
click at [344, 252] on link "edit" at bounding box center [344, 254] width 11 height 8
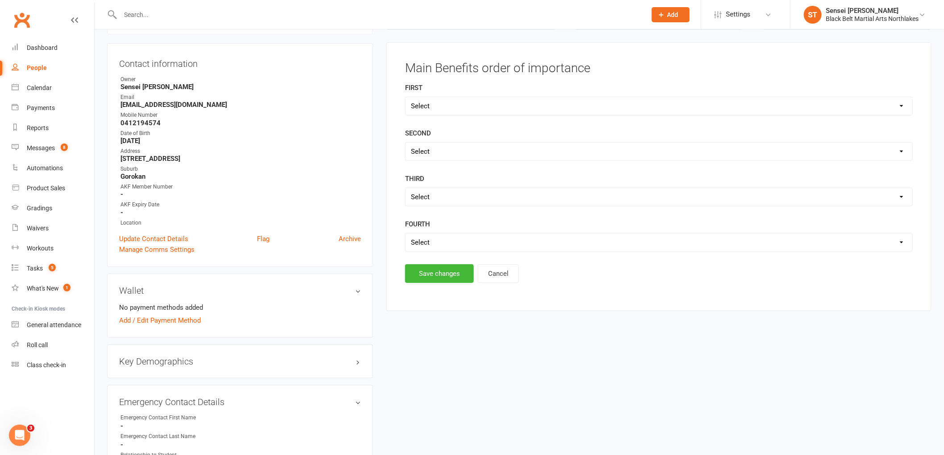
scroll to position [76, 0]
click at [510, 109] on select "Select Self Confidence Fitness Self Discipline Self Defence" at bounding box center [658, 108] width 507 height 18
select select "Self Discipline"
click at [405, 99] on select "Select Self Confidence Fitness Self Discipline Self Defence" at bounding box center [658, 108] width 507 height 18
click at [457, 156] on select "Select Self Confidence Fitness Self Discipline Self Defence" at bounding box center [658, 154] width 507 height 18
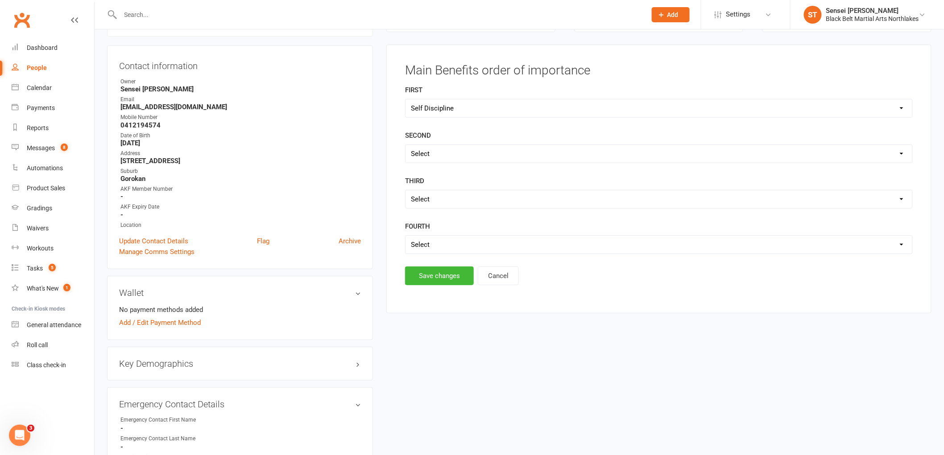
select select "Self Confidence"
click at [405, 145] on select "Select Self Confidence Fitness Self Discipline Self Defence" at bounding box center [658, 154] width 507 height 18
click at [431, 269] on button "Save changes" at bounding box center [439, 276] width 69 height 19
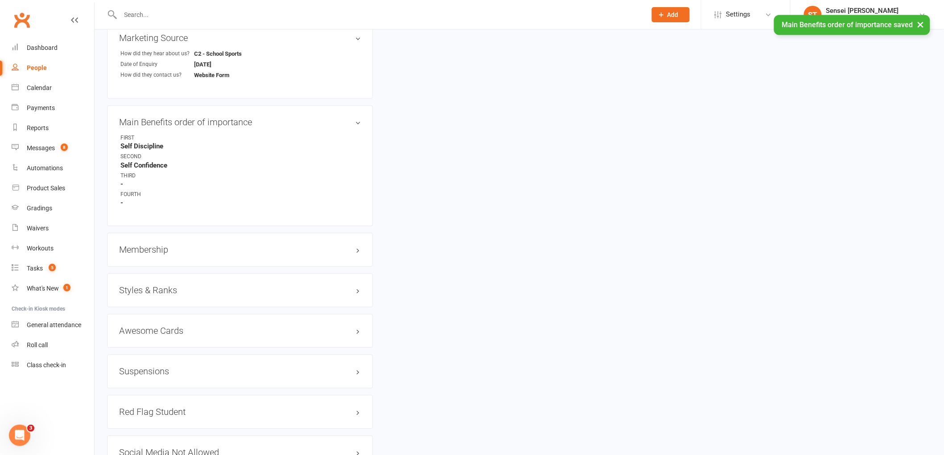
scroll to position [720, 0]
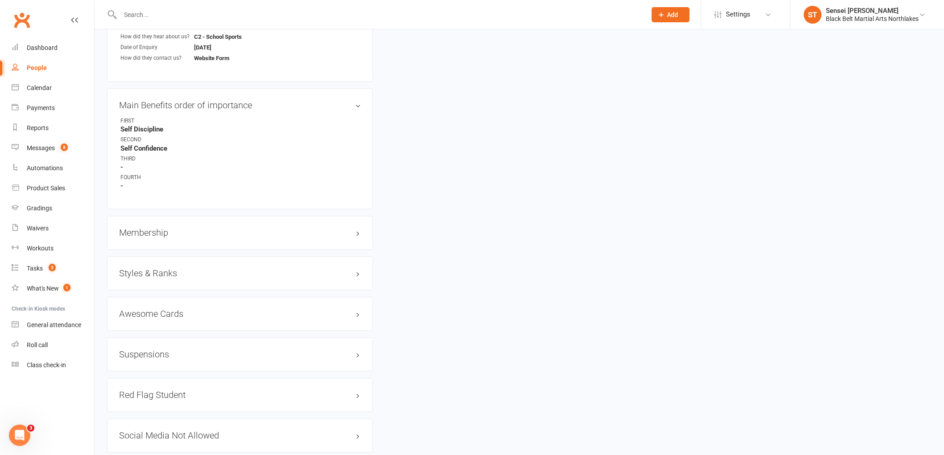
click at [150, 229] on h3 "Membership" at bounding box center [240, 233] width 242 height 10
click at [162, 268] on link "Add new membership" at bounding box center [151, 268] width 64 height 8
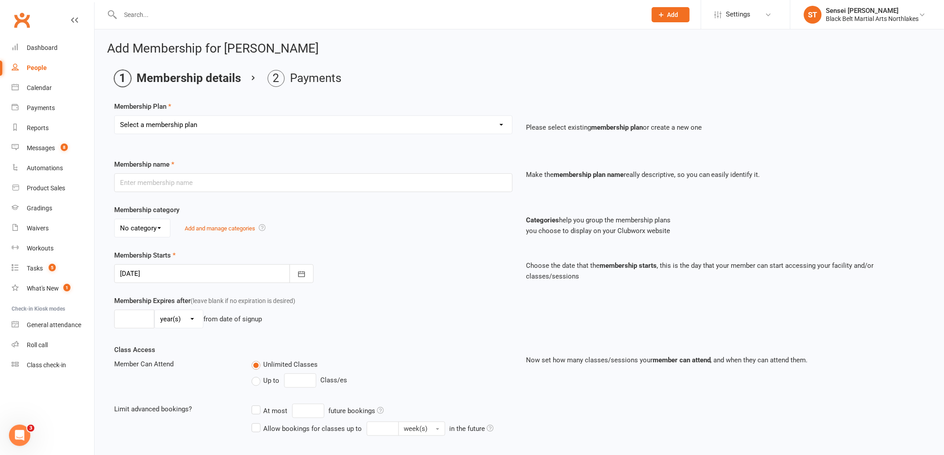
click at [228, 126] on select "Select a membership plan Create new Membership Plan Lil Dragons Lil Dragons - T…" at bounding box center [313, 125] width 397 height 18
select select "1"
click at [115, 116] on select "Select a membership plan Create new Membership Plan Lil Dragons Lil Dragons - T…" at bounding box center [313, 125] width 397 height 18
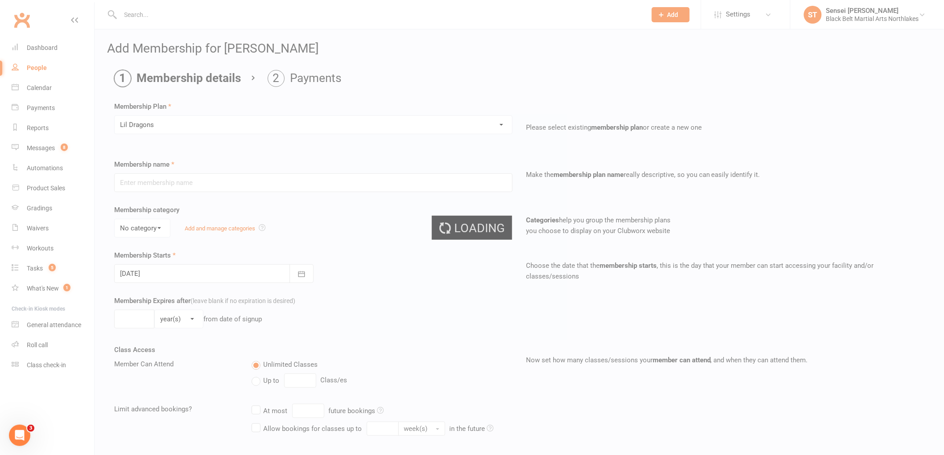
type input "Lil Dragons"
select select "1"
type input "0"
type input "1"
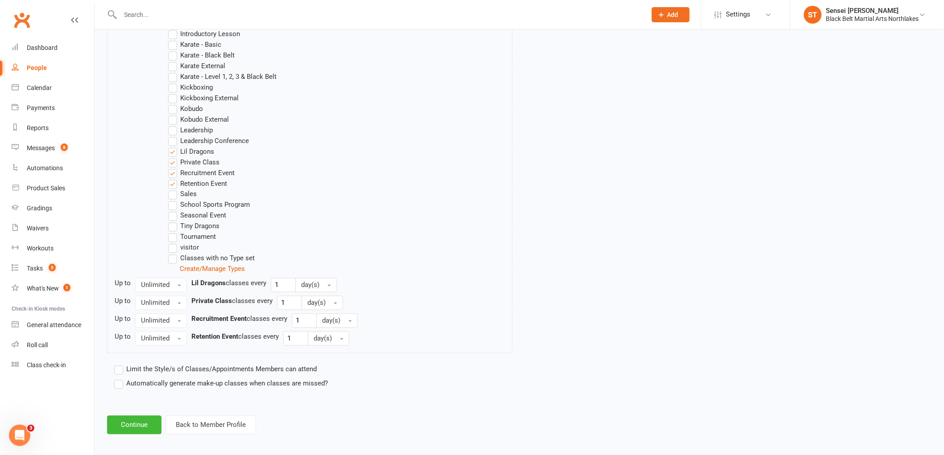
scroll to position [517, 0]
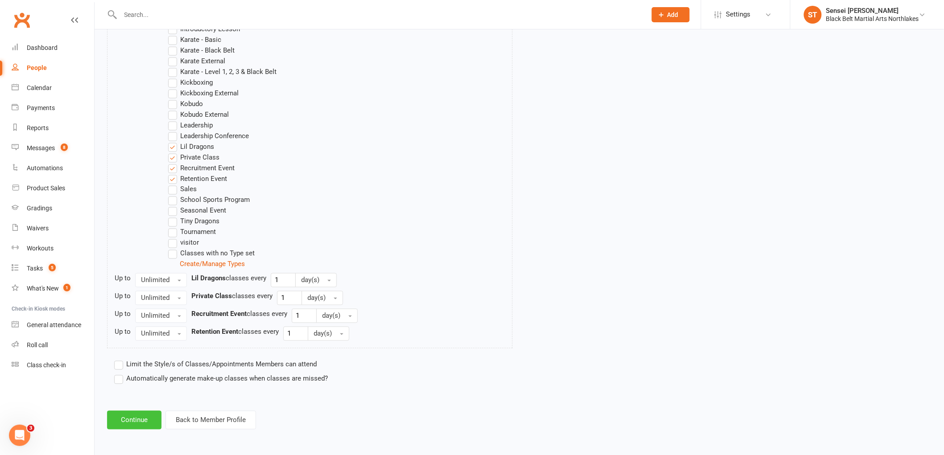
click at [132, 422] on button "Continue" at bounding box center [134, 420] width 54 height 19
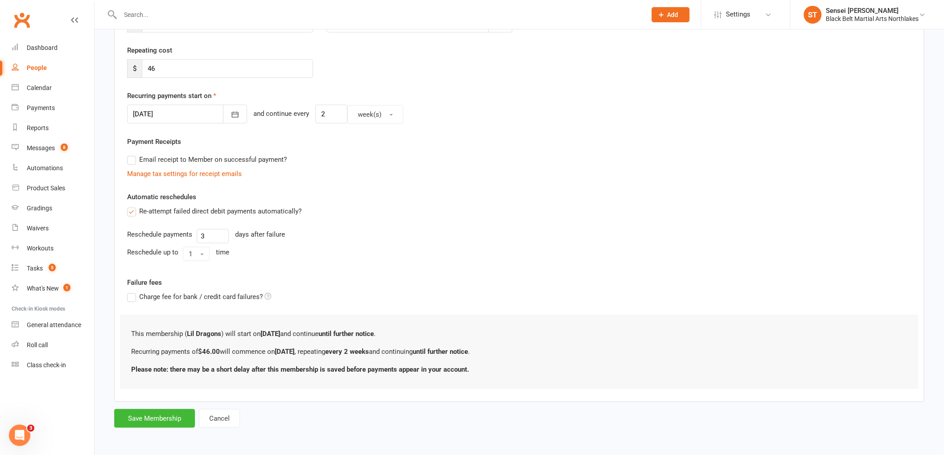
scroll to position [0, 0]
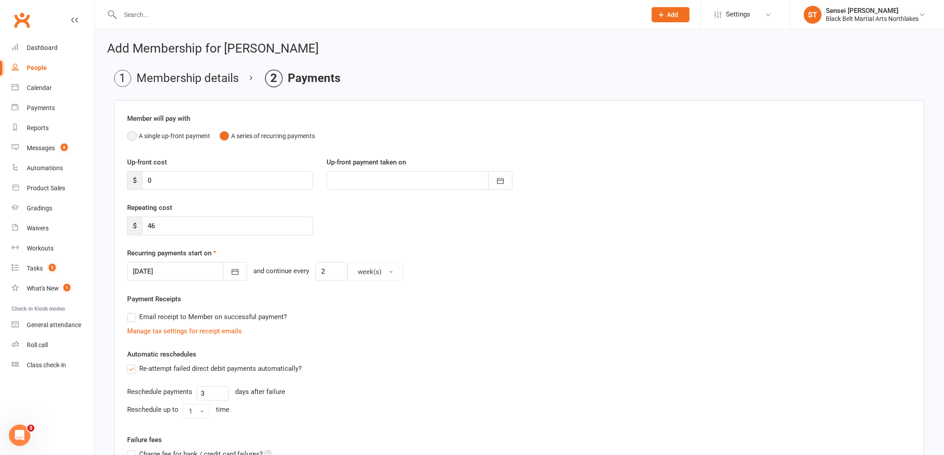
click at [135, 139] on button "A single up-front payment" at bounding box center [168, 136] width 83 height 17
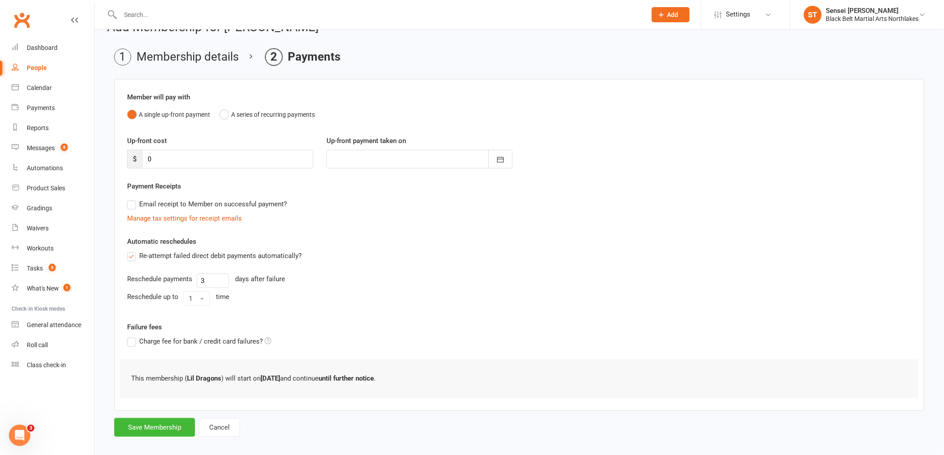
scroll to position [30, 0]
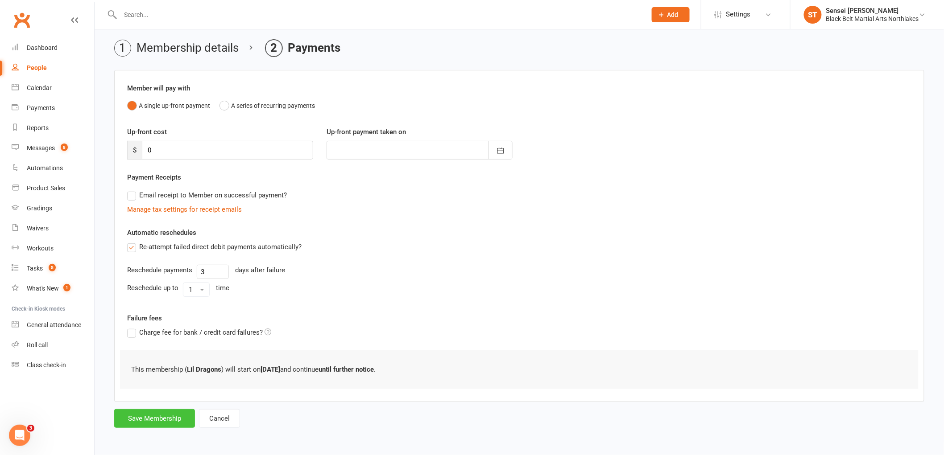
click at [157, 418] on button "Save Membership" at bounding box center [154, 418] width 81 height 19
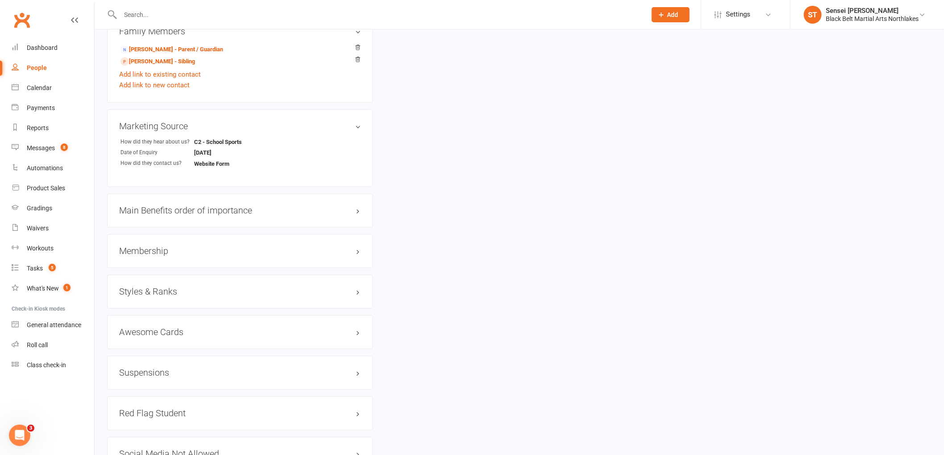
scroll to position [644, 0]
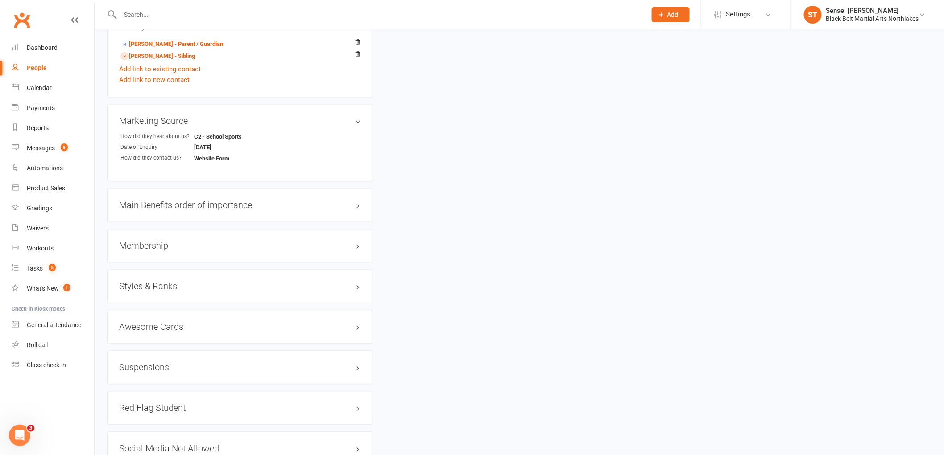
click at [148, 288] on h3 "Styles & Ranks" at bounding box center [240, 287] width 242 height 10
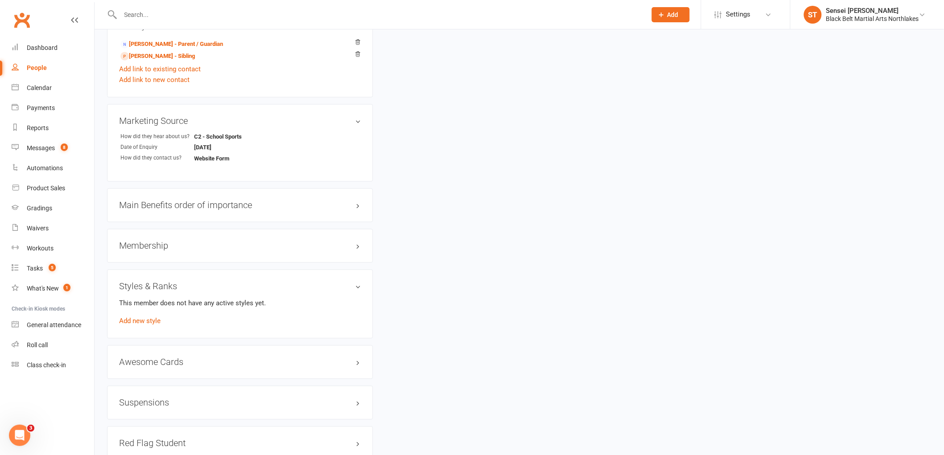
click at [152, 325] on div "This member does not have any active styles yet. Add new style" at bounding box center [240, 312] width 242 height 29
click at [149, 322] on link "Add new style" at bounding box center [139, 321] width 41 height 8
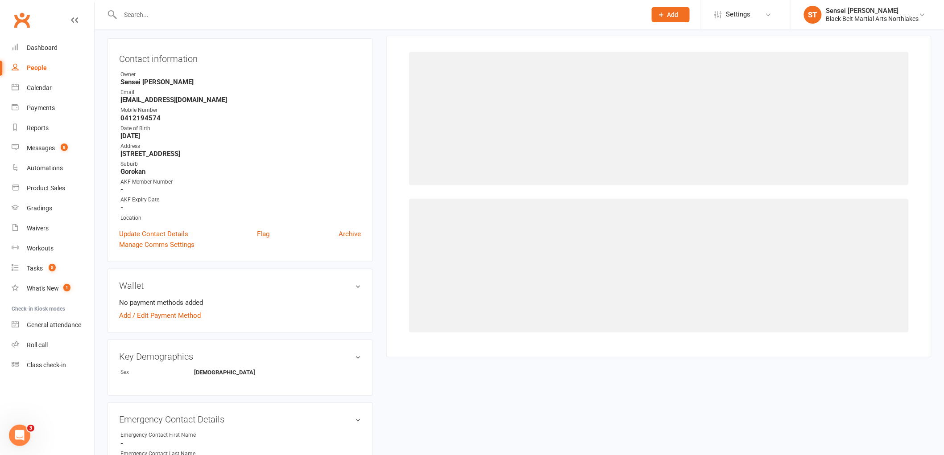
scroll to position [76, 0]
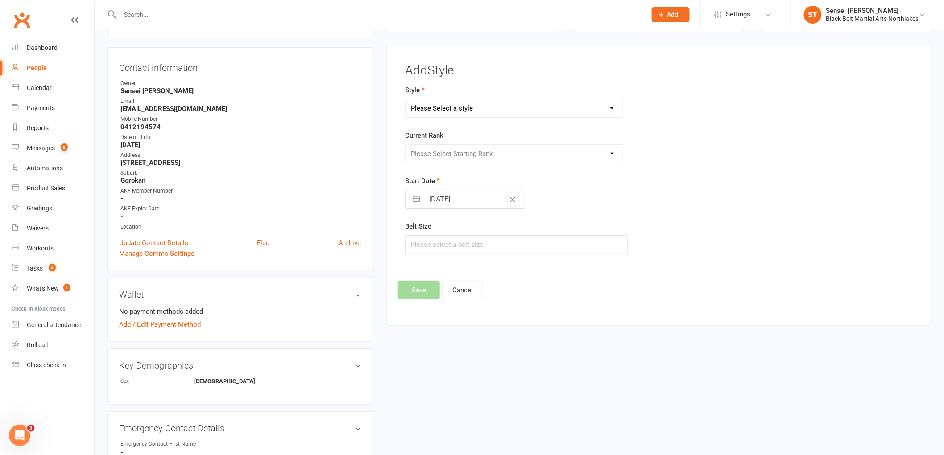
click at [443, 107] on select "Please Select a style Karate Kickboxing Kobudo Leadership Lil Dragons Mini Drag…" at bounding box center [513, 108] width 217 height 18
select select "717"
click at [405, 99] on select "Please Select a style Karate Kickboxing Kobudo Leadership Lil Dragons Mini Drag…" at bounding box center [513, 108] width 217 height 18
click at [460, 149] on select "Please Select Starting Rank White White/Green White/Blue White/Purple White/Gol…" at bounding box center [513, 154] width 217 height 18
select select "6510"
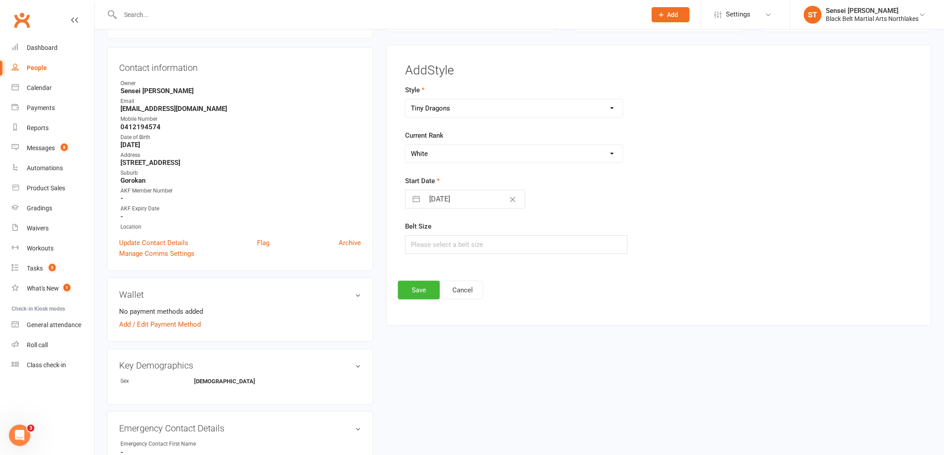
click at [405, 145] on select "Please Select Starting Rank White White/Green White/Blue White/Purple White/Gol…" at bounding box center [513, 154] width 217 height 18
click at [408, 291] on button "Save" at bounding box center [419, 290] width 42 height 19
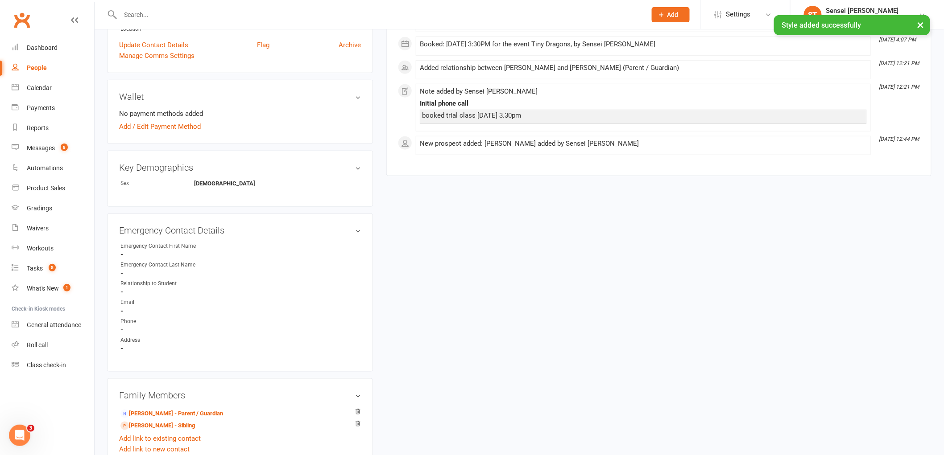
scroll to position [473, 0]
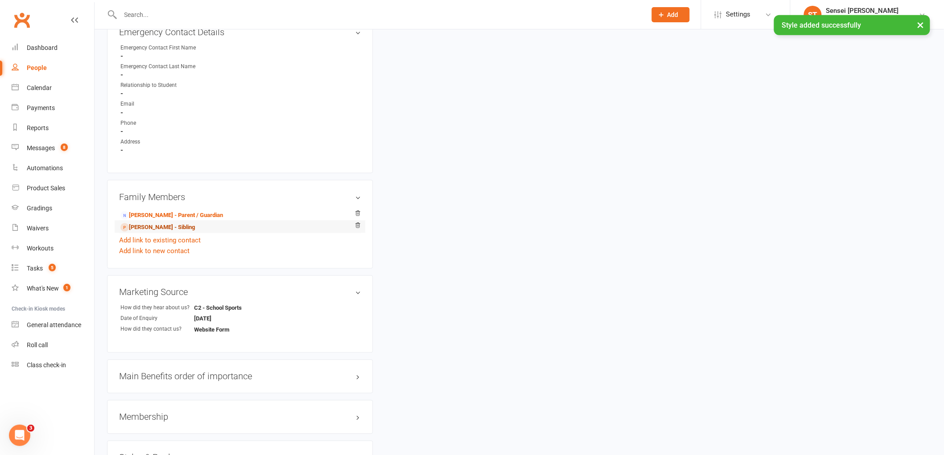
click at [148, 228] on link "[PERSON_NAME] - Sibling" at bounding box center [157, 227] width 74 height 9
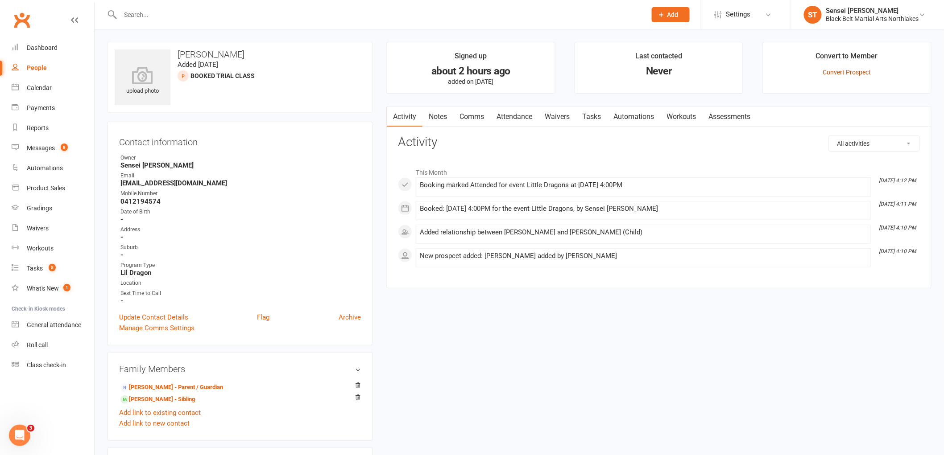
click at [855, 70] on link "Convert Prospect" at bounding box center [847, 72] width 48 height 7
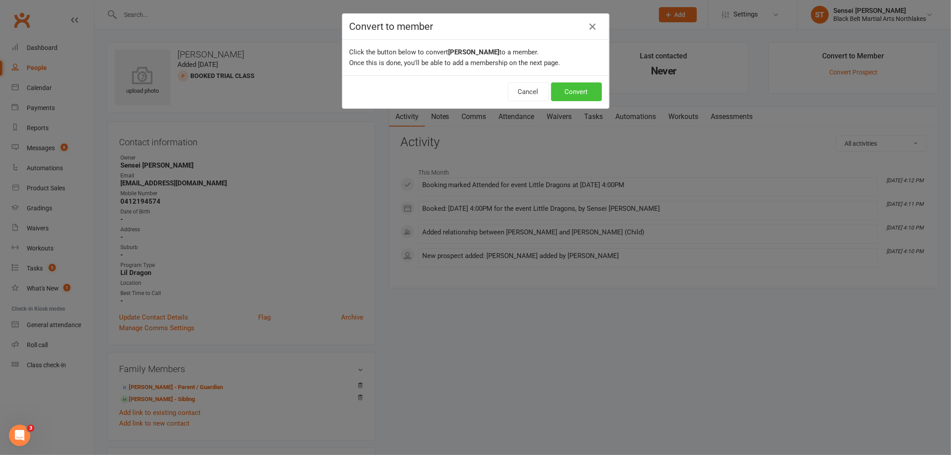
click at [581, 95] on button "Convert" at bounding box center [576, 91] width 51 height 19
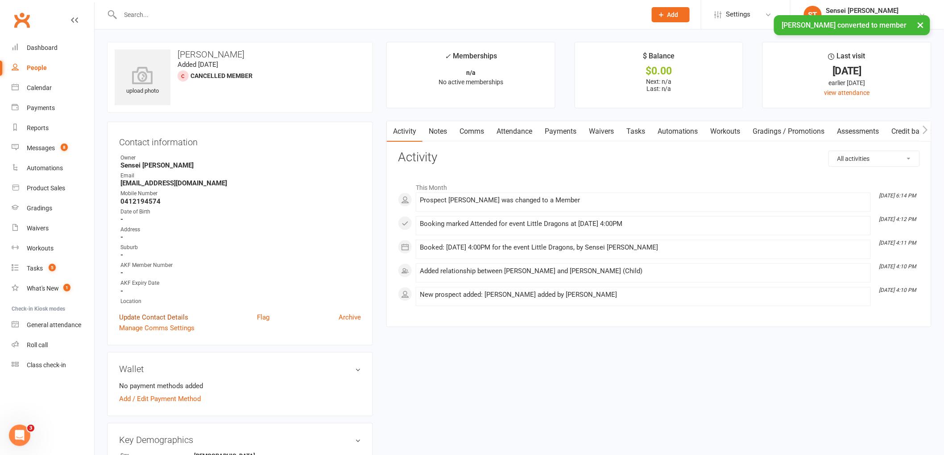
click at [143, 317] on link "Update Contact Details" at bounding box center [153, 317] width 69 height 11
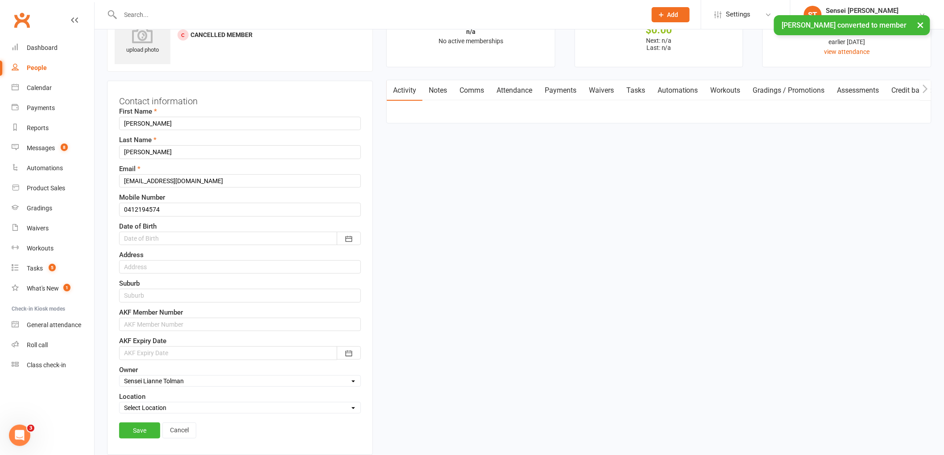
scroll to position [42, 0]
click at [163, 233] on div at bounding box center [240, 237] width 242 height 13
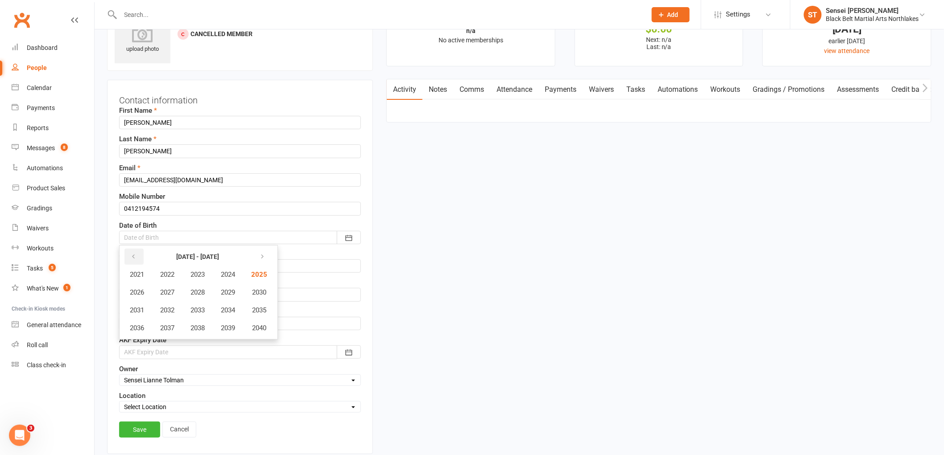
click at [135, 260] on icon "button" at bounding box center [133, 256] width 6 height 7
click at [232, 326] on span "2019" at bounding box center [228, 328] width 14 height 8
click at [198, 271] on span "February" at bounding box center [193, 275] width 25 height 8
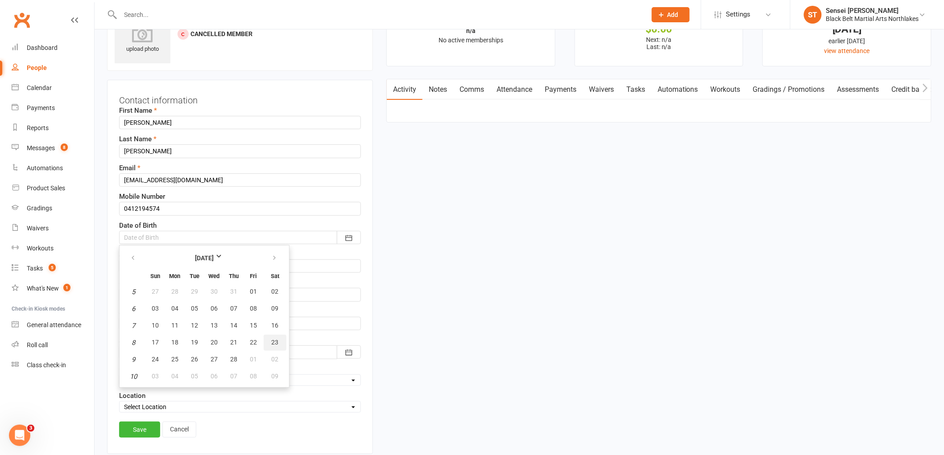
click at [272, 339] on span "23" at bounding box center [275, 342] width 7 height 7
type input "[DATE]"
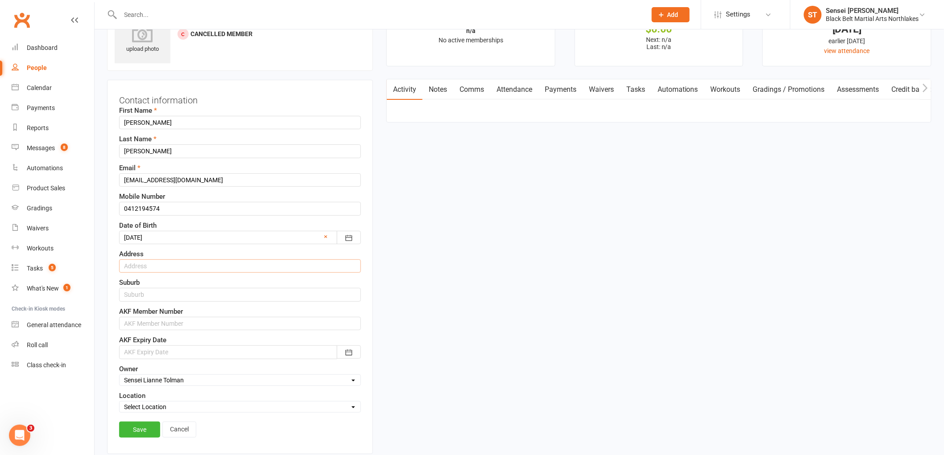
click at [161, 270] on input "text" at bounding box center [240, 266] width 242 height 13
type input "[STREET_ADDRESS]"
click at [152, 296] on input "text" at bounding box center [240, 294] width 242 height 13
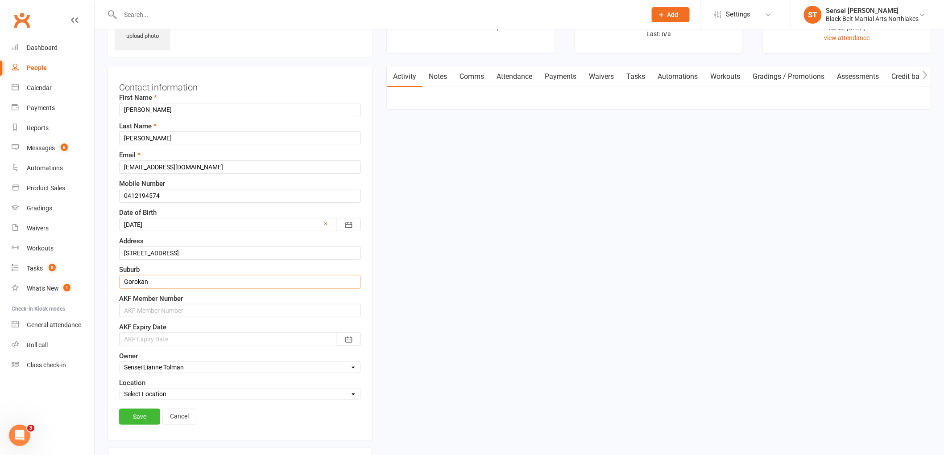
scroll to position [91, 0]
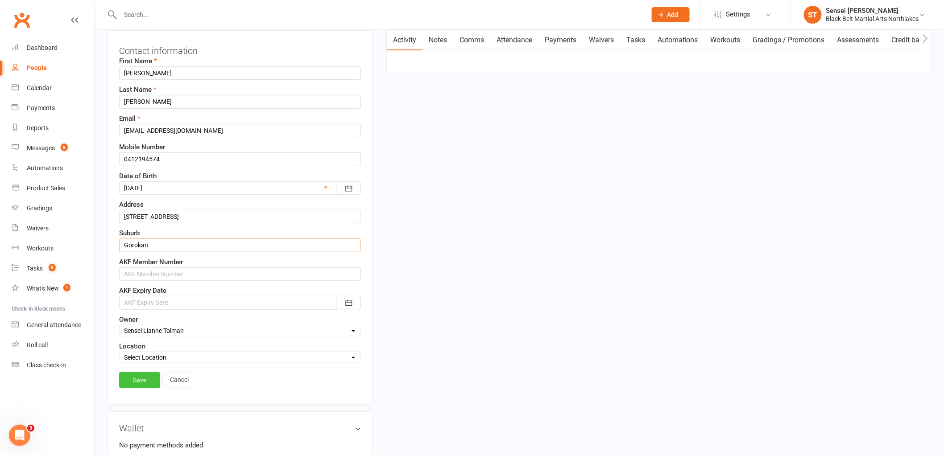
type input "Gorokan"
click at [132, 380] on link "Save" at bounding box center [139, 380] width 41 height 16
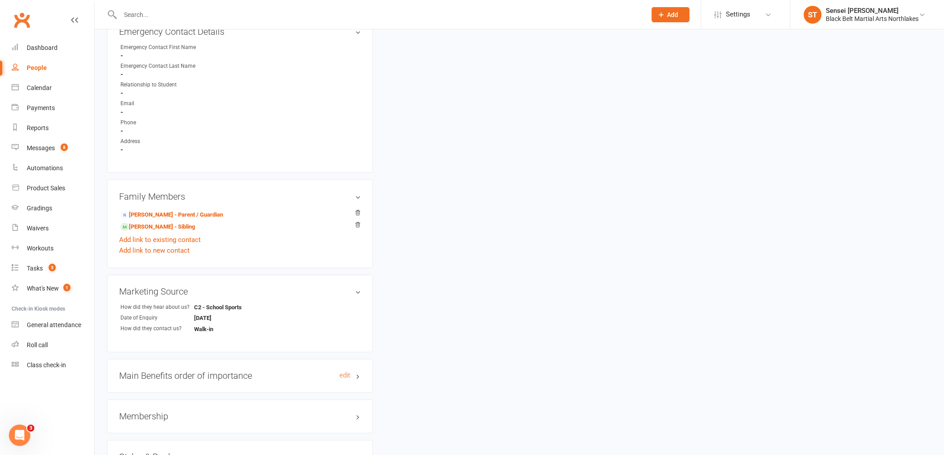
scroll to position [488, 0]
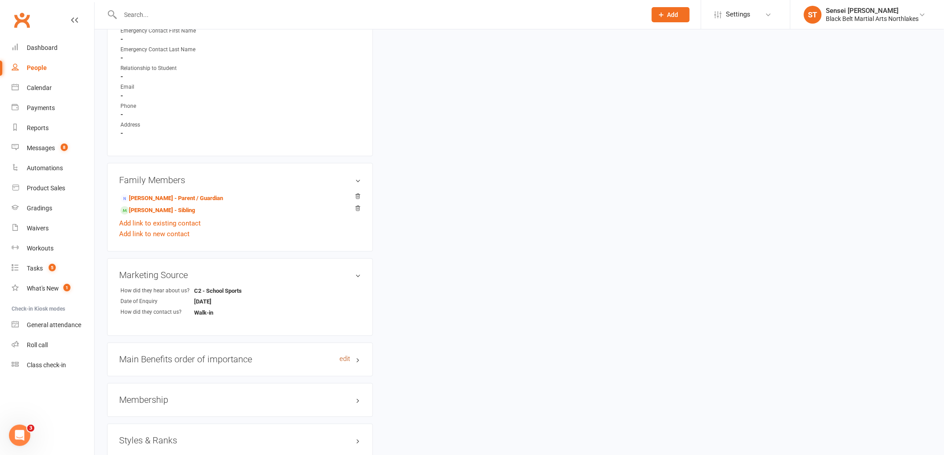
click at [346, 360] on link "edit" at bounding box center [344, 360] width 11 height 8
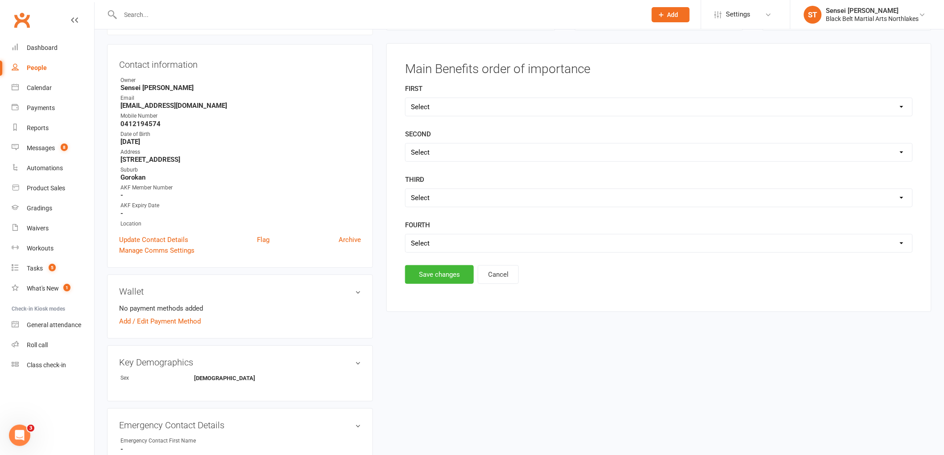
scroll to position [76, 0]
click at [455, 108] on select "Select Self Confidence Fitness Self Discipline Self Defence" at bounding box center [658, 108] width 507 height 18
select select "Self Discipline"
click at [405, 99] on select "Select Self Confidence Fitness Self Discipline Self Defence" at bounding box center [658, 108] width 507 height 18
click at [449, 148] on select "Select Self Confidence Fitness Self Discipline Self Defence" at bounding box center [658, 154] width 507 height 18
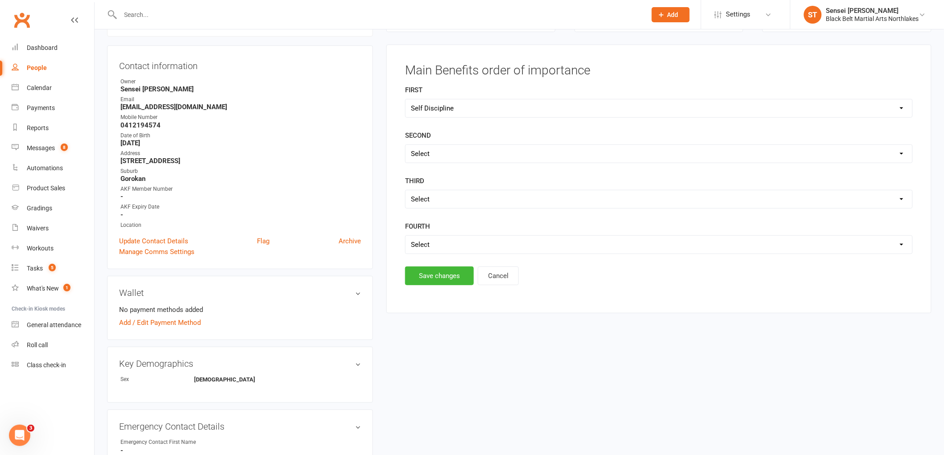
select select "Self Confidence"
click at [405, 145] on select "Select Self Confidence Fitness Self Discipline Self Defence" at bounding box center [658, 154] width 507 height 18
click at [430, 280] on button "Save changes" at bounding box center [439, 276] width 69 height 19
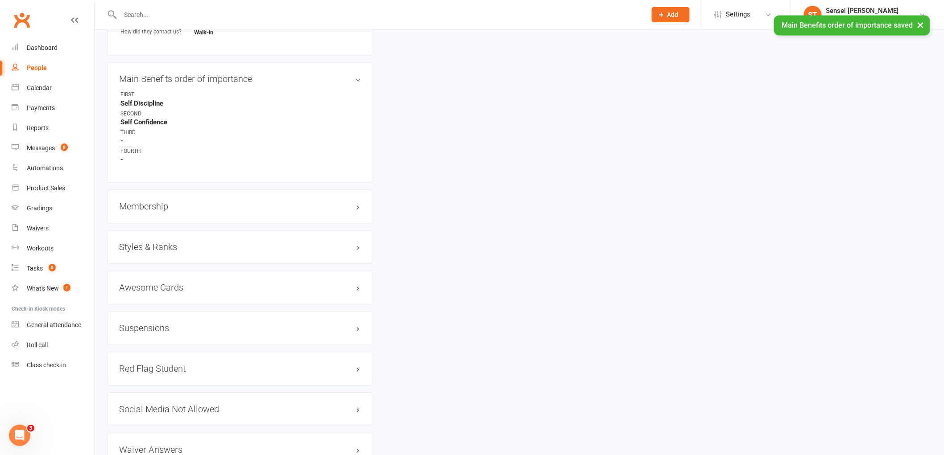
scroll to position [770, 0]
click at [165, 201] on h3 "Membership" at bounding box center [240, 206] width 242 height 10
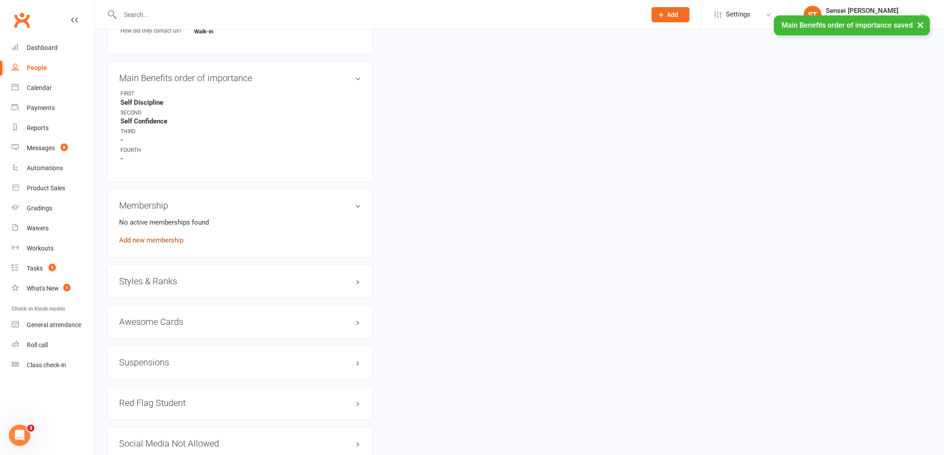
click at [169, 236] on link "Add new membership" at bounding box center [151, 240] width 64 height 8
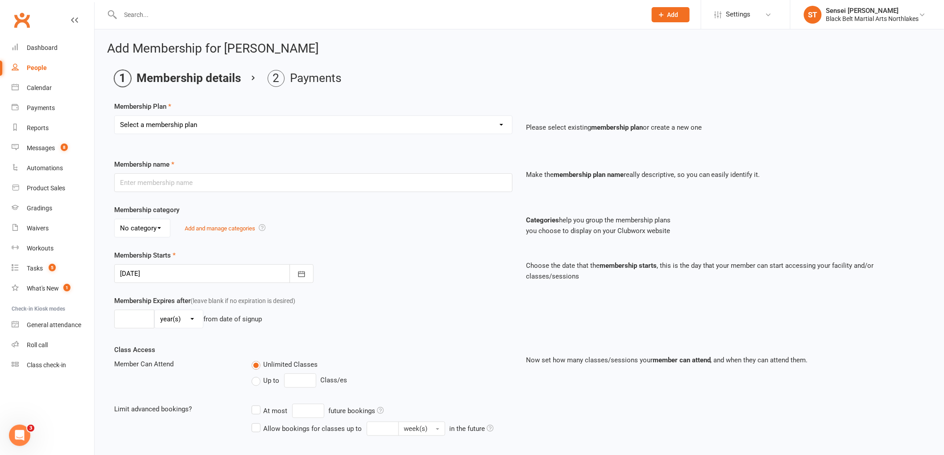
click at [203, 125] on select "Select a membership plan Create new Membership Plan Lil Dragons Lil Dragons - T…" at bounding box center [313, 125] width 397 height 18
select select "1"
click at [115, 116] on select "Select a membership plan Create new Membership Plan Lil Dragons Lil Dragons - T…" at bounding box center [313, 125] width 397 height 18
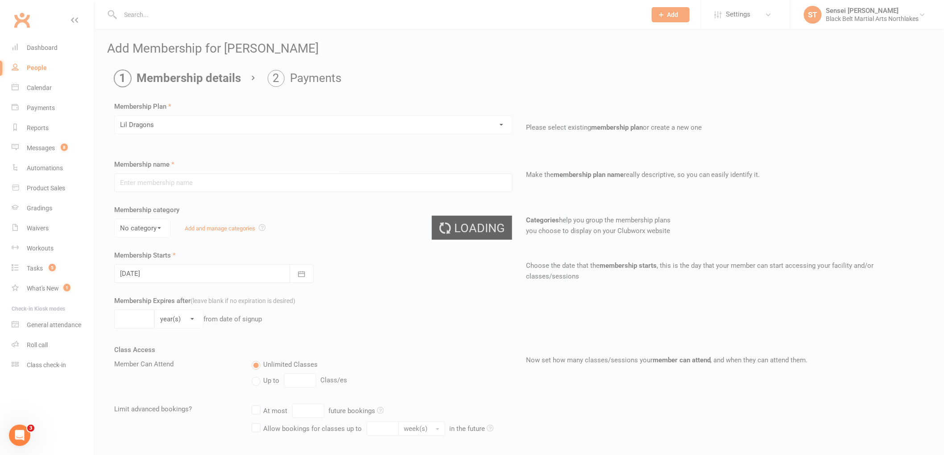
type input "Lil Dragons"
select select "1"
type input "0"
type input "1"
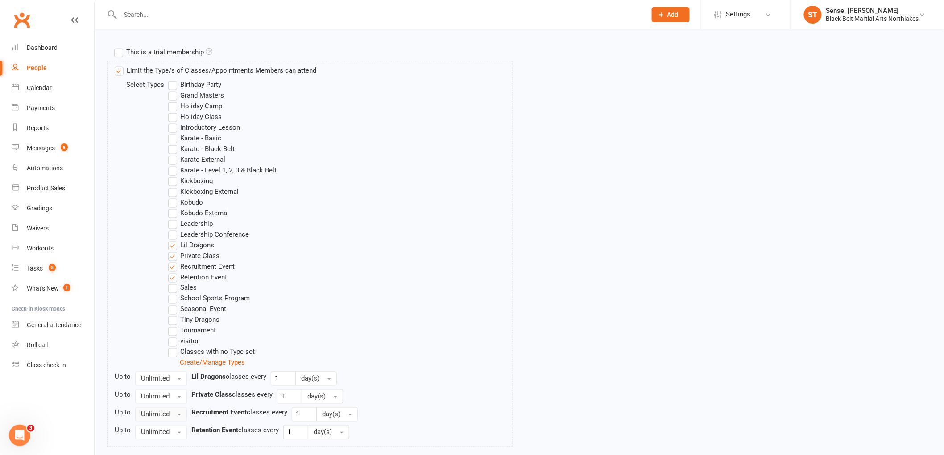
scroll to position [517, 0]
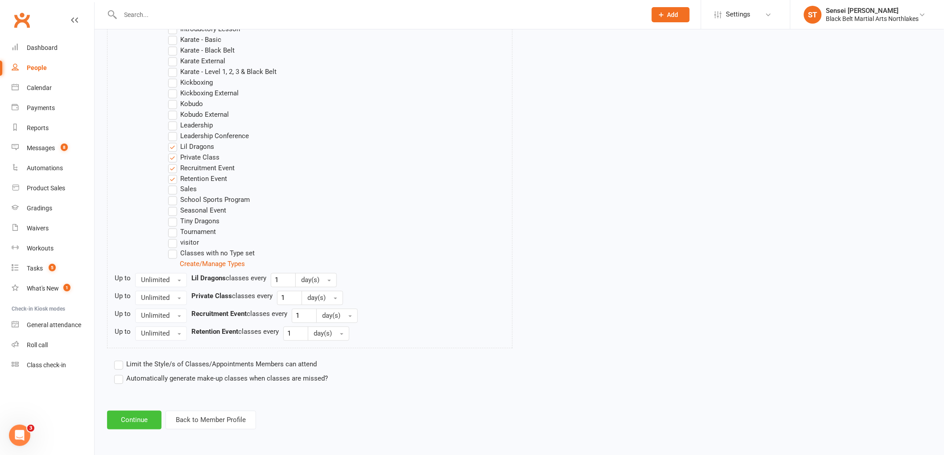
click at [143, 420] on button "Continue" at bounding box center [134, 420] width 54 height 19
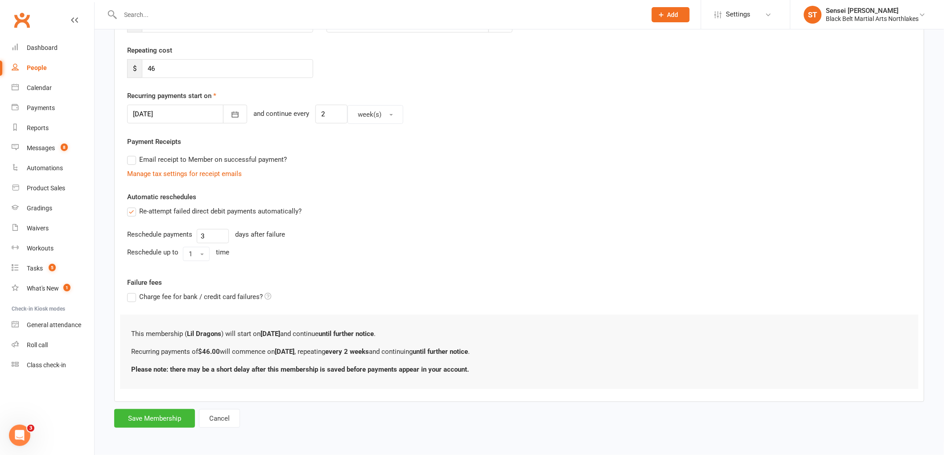
scroll to position [0, 0]
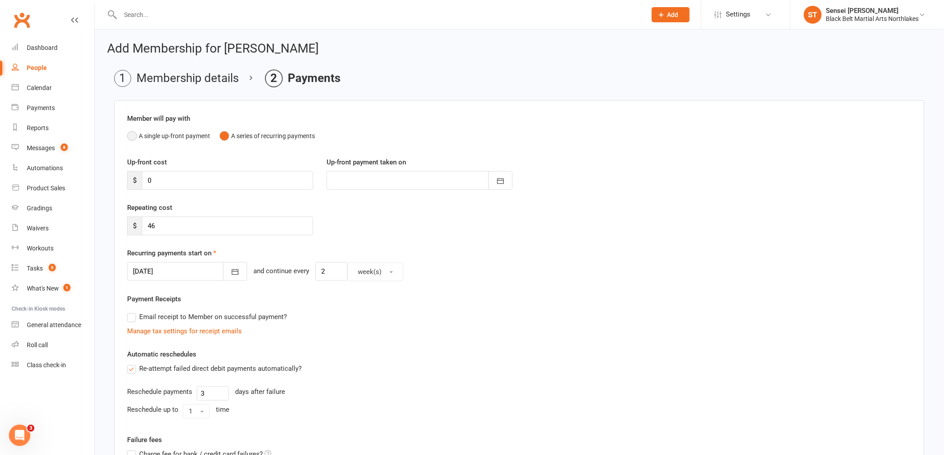
drag, startPoint x: 136, startPoint y: 134, endPoint x: 141, endPoint y: 145, distance: 12.6
click at [136, 134] on button "A single up-front payment" at bounding box center [168, 136] width 83 height 17
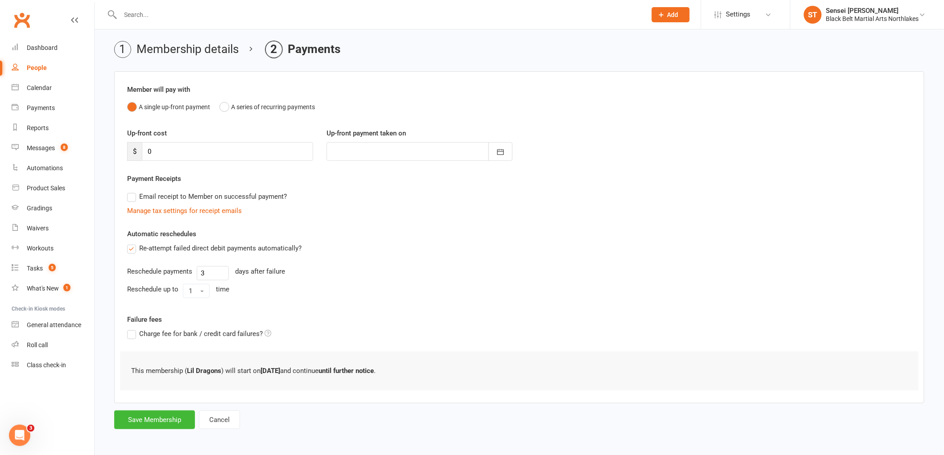
scroll to position [30, 0]
click at [162, 420] on button "Save Membership" at bounding box center [154, 418] width 81 height 19
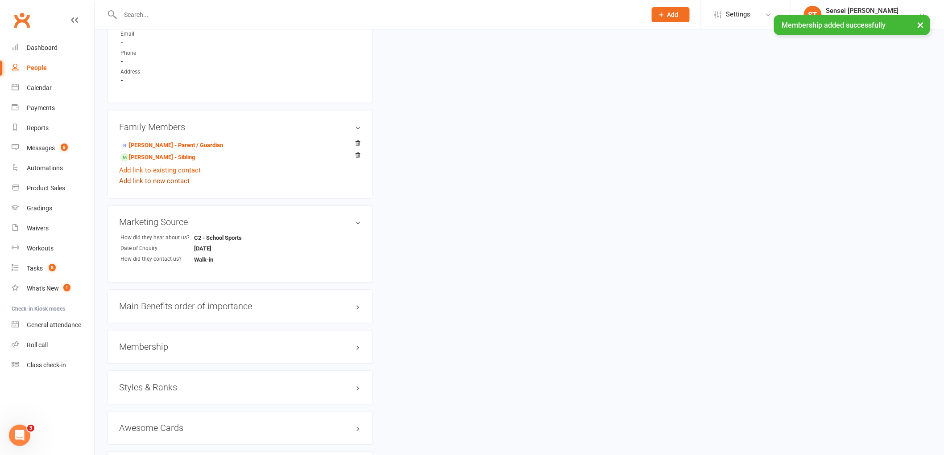
scroll to position [545, 0]
click at [159, 383] on h3 "Styles & Ranks" at bounding box center [240, 386] width 242 height 10
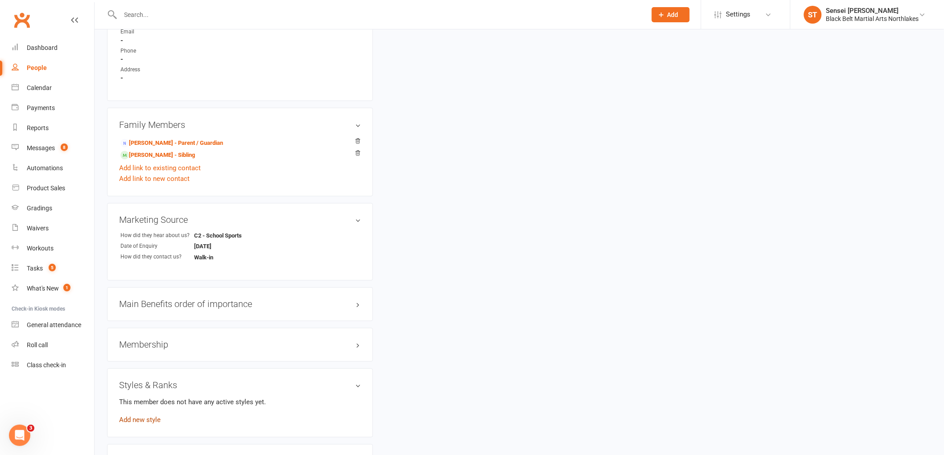
click at [153, 420] on link "Add new style" at bounding box center [139, 420] width 41 height 8
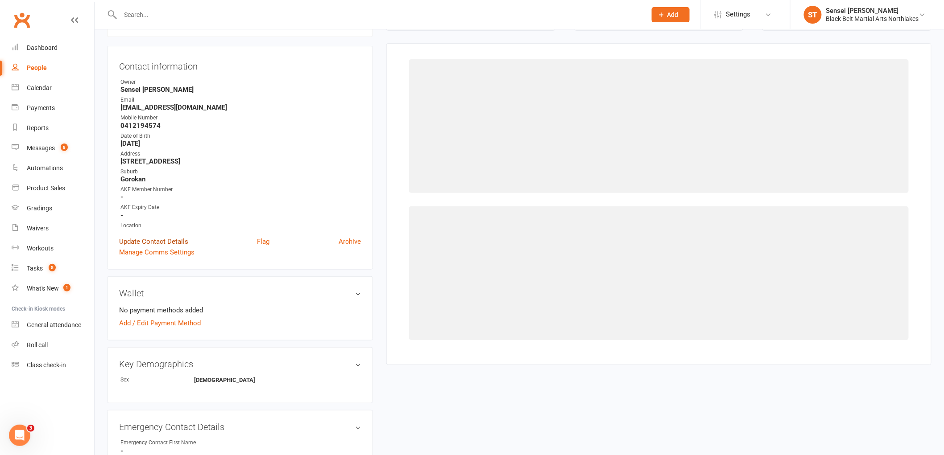
scroll to position [76, 0]
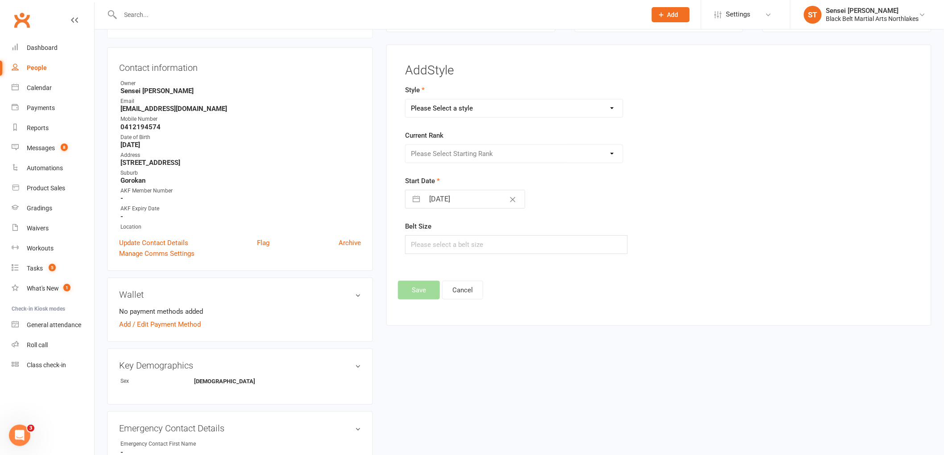
click at [478, 109] on select "Please Select a style Karate Kickboxing Kobudo Leadership Lil Dragons Mini Drag…" at bounding box center [513, 108] width 217 height 18
select select "917"
click at [405, 99] on select "Please Select a style Karate Kickboxing Kobudo Leadership Lil Dragons Mini Drag…" at bounding box center [513, 108] width 217 height 18
click at [460, 152] on select "Please Select Starting Rank White Green/White Blue/White Purple/White Gold/Whit…" at bounding box center [513, 154] width 217 height 18
select select "8450"
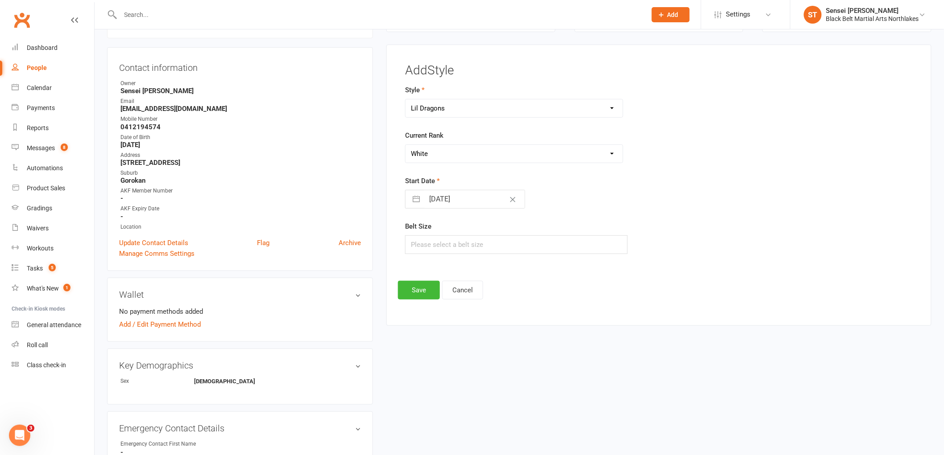
click at [405, 145] on select "Please Select Starting Rank White Green/White Blue/White Purple/White Gold/Whit…" at bounding box center [513, 154] width 217 height 18
click at [419, 291] on button "Save" at bounding box center [419, 290] width 42 height 19
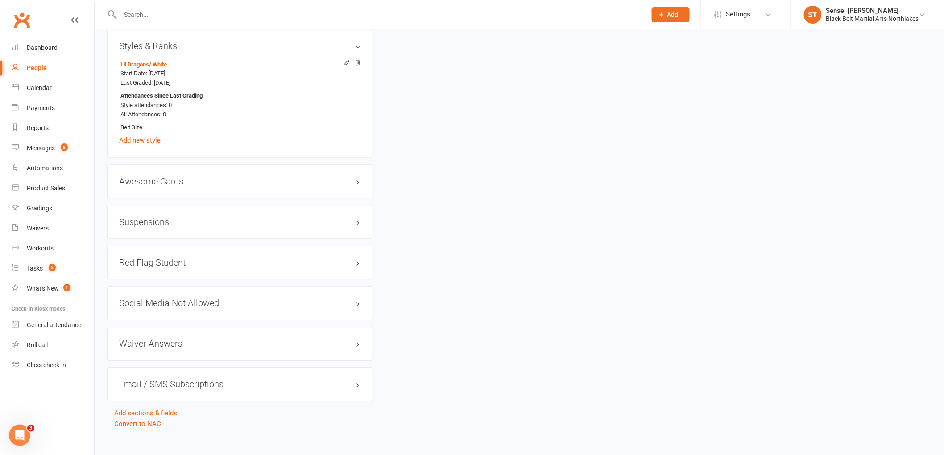
scroll to position [894, 0]
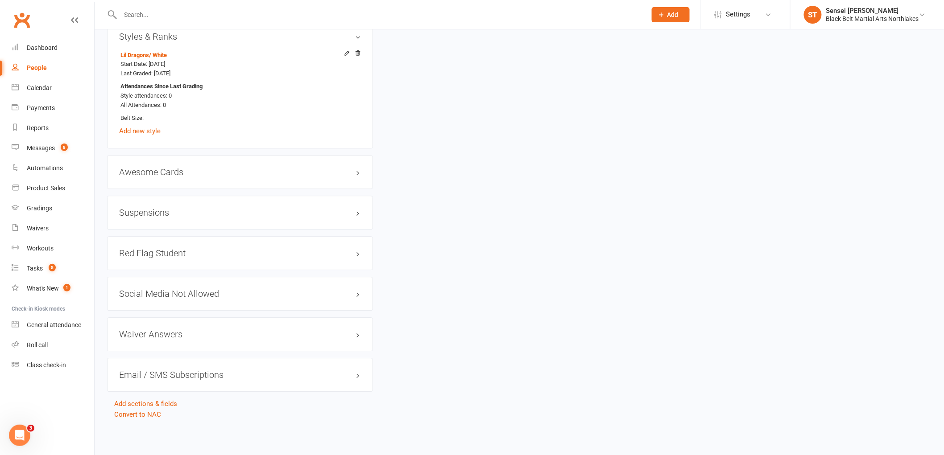
click at [153, 212] on h3 "Suspensions" at bounding box center [240, 213] width 242 height 10
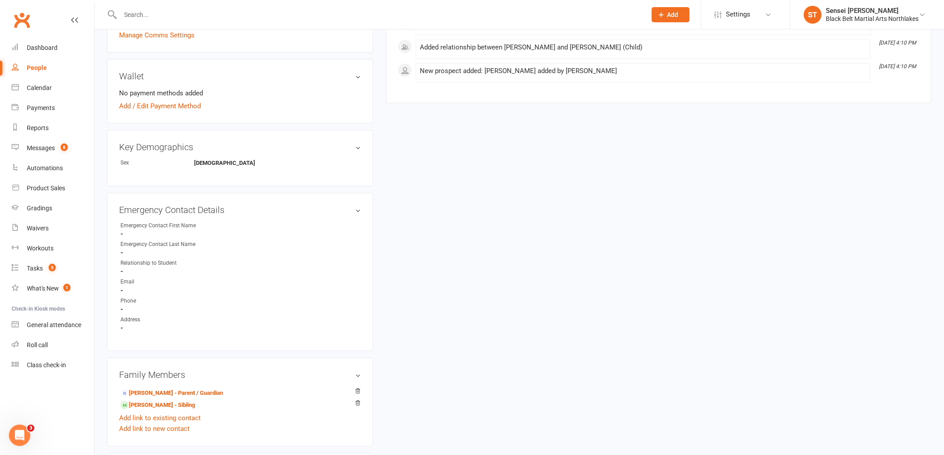
scroll to position [346, 0]
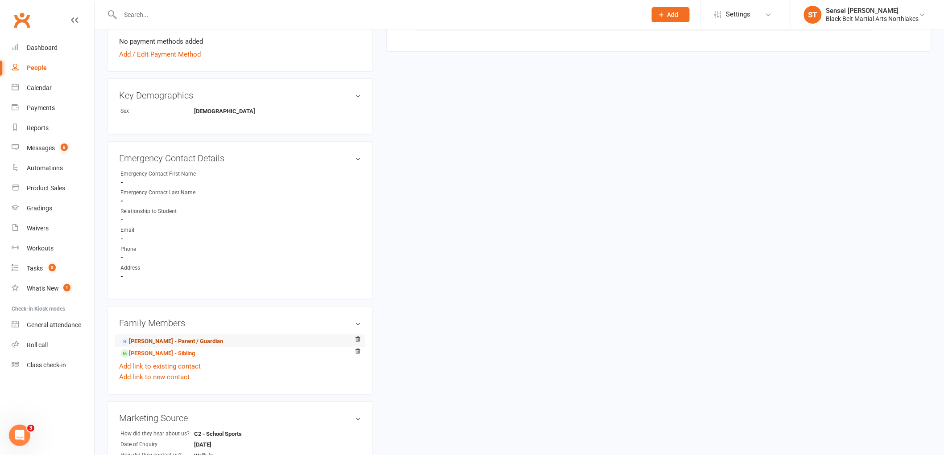
click at [163, 342] on link "[PERSON_NAME] - Parent / Guardian" at bounding box center [171, 341] width 103 height 9
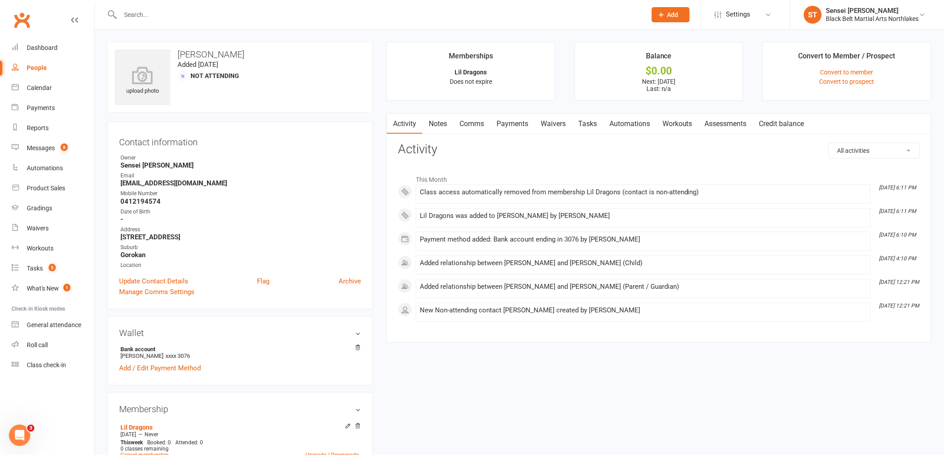
click at [523, 122] on link "Payments" at bounding box center [512, 124] width 44 height 21
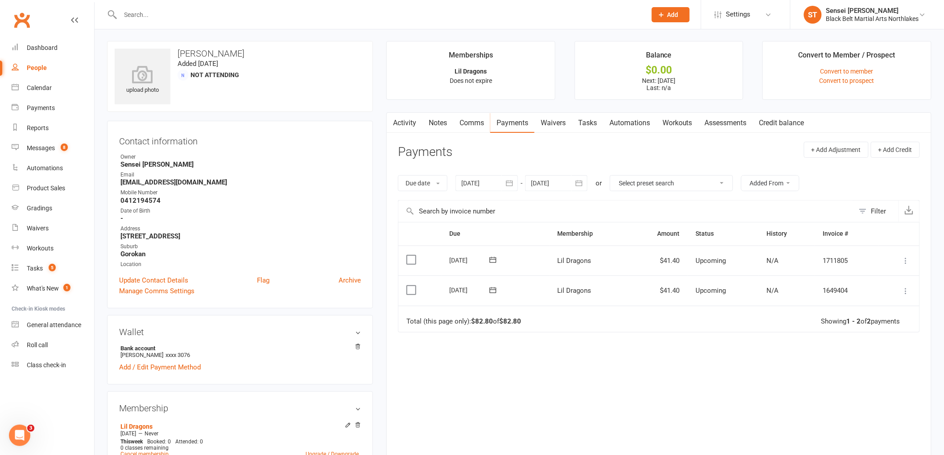
scroll to position [3, 0]
drag, startPoint x: 939, startPoint y: 82, endPoint x: 908, endPoint y: 52, distance: 42.6
click at [940, 81] on div "upload photo [PERSON_NAME] Added [DATE] Not Attending Contact information Owner…" at bounding box center [519, 407] width 849 height 760
drag, startPoint x: 908, startPoint y: 52, endPoint x: 827, endPoint y: 126, distance: 109.8
click at [908, 60] on li "Convert to Member / Prospect Convert to member Convert to prospect" at bounding box center [846, 68] width 169 height 59
